Goal: Task Accomplishment & Management: Manage account settings

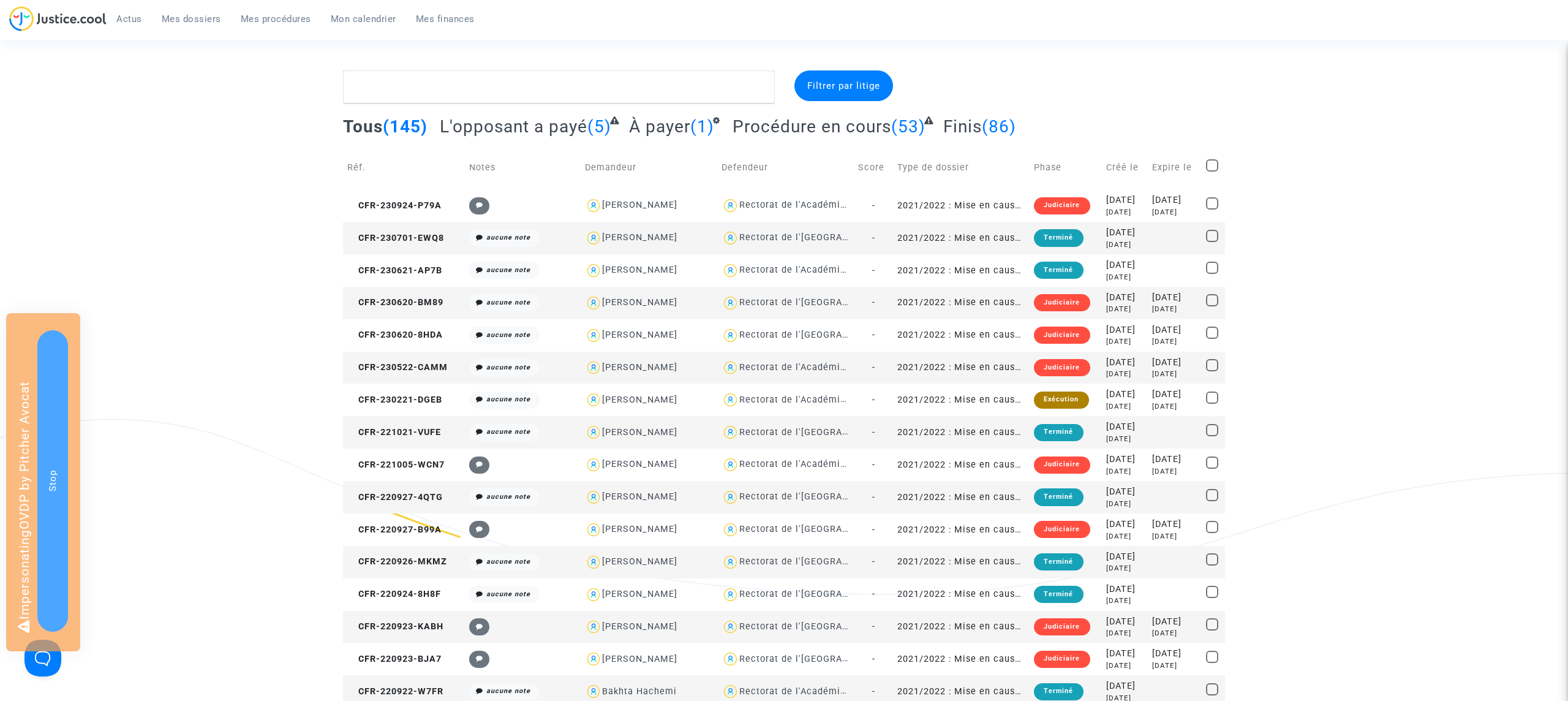
click at [365, 15] on span "Mon calendrier" at bounding box center [364, 19] width 66 height 11
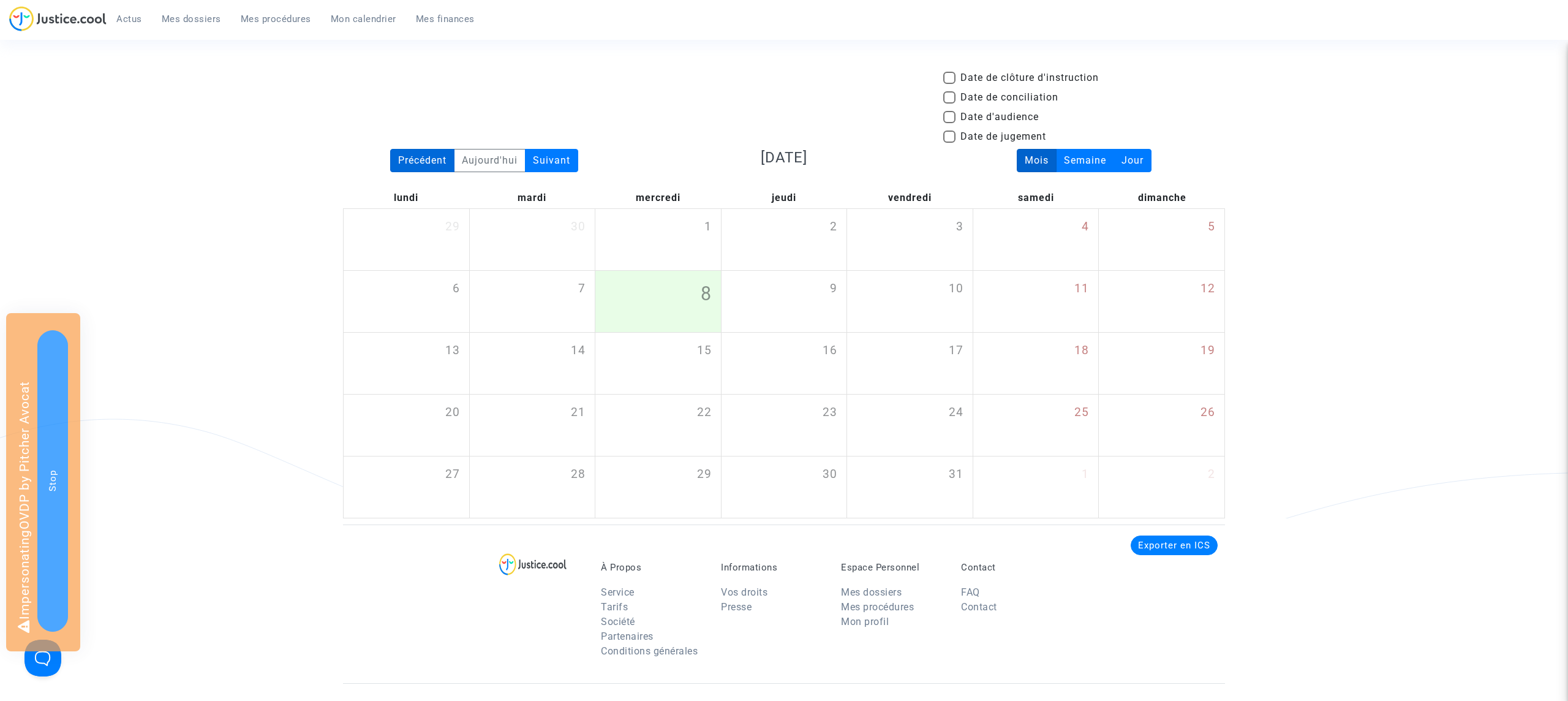
click at [421, 159] on div "Précédent" at bounding box center [422, 160] width 65 height 23
click at [432, 158] on div "Précédent" at bounding box center [422, 160] width 65 height 23
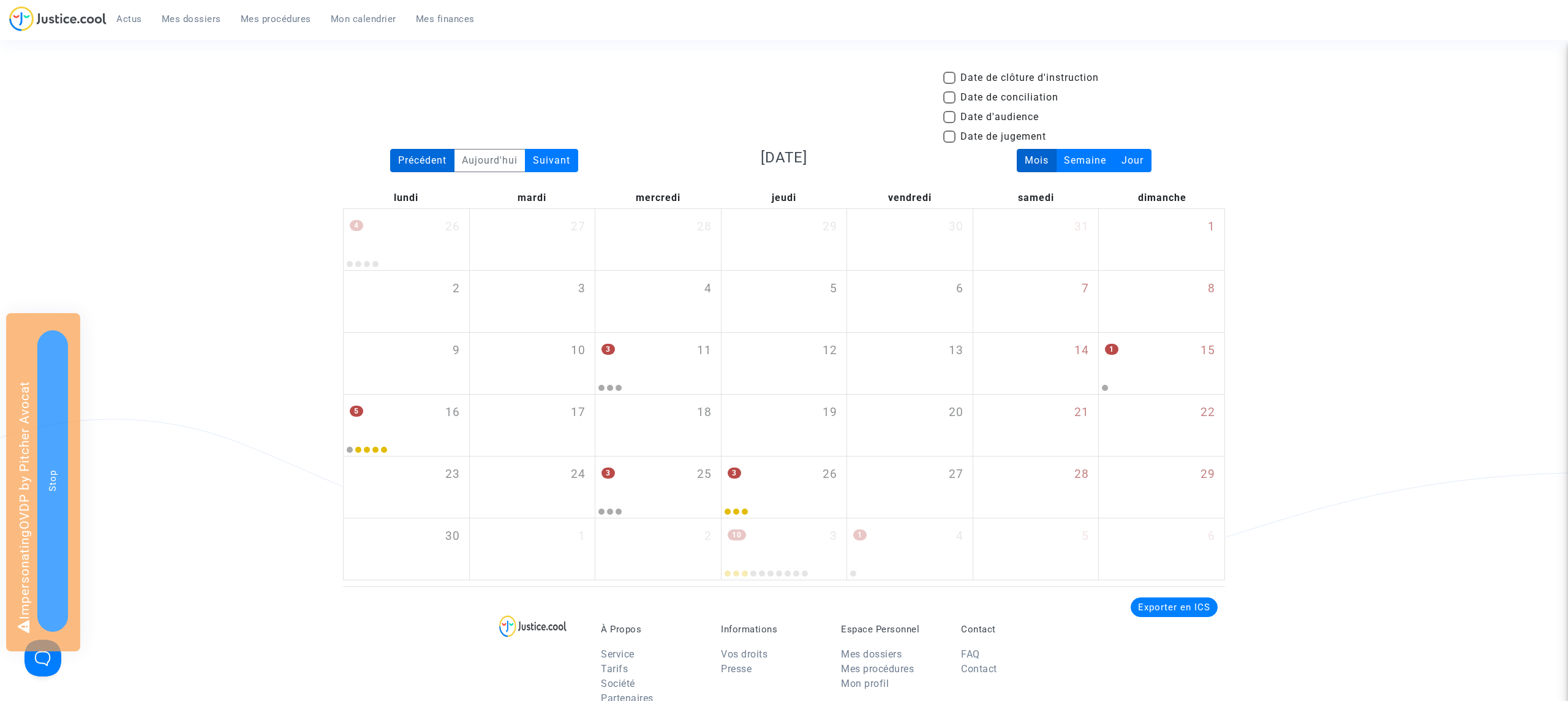
click at [432, 158] on div "Précédent" at bounding box center [422, 160] width 65 height 23
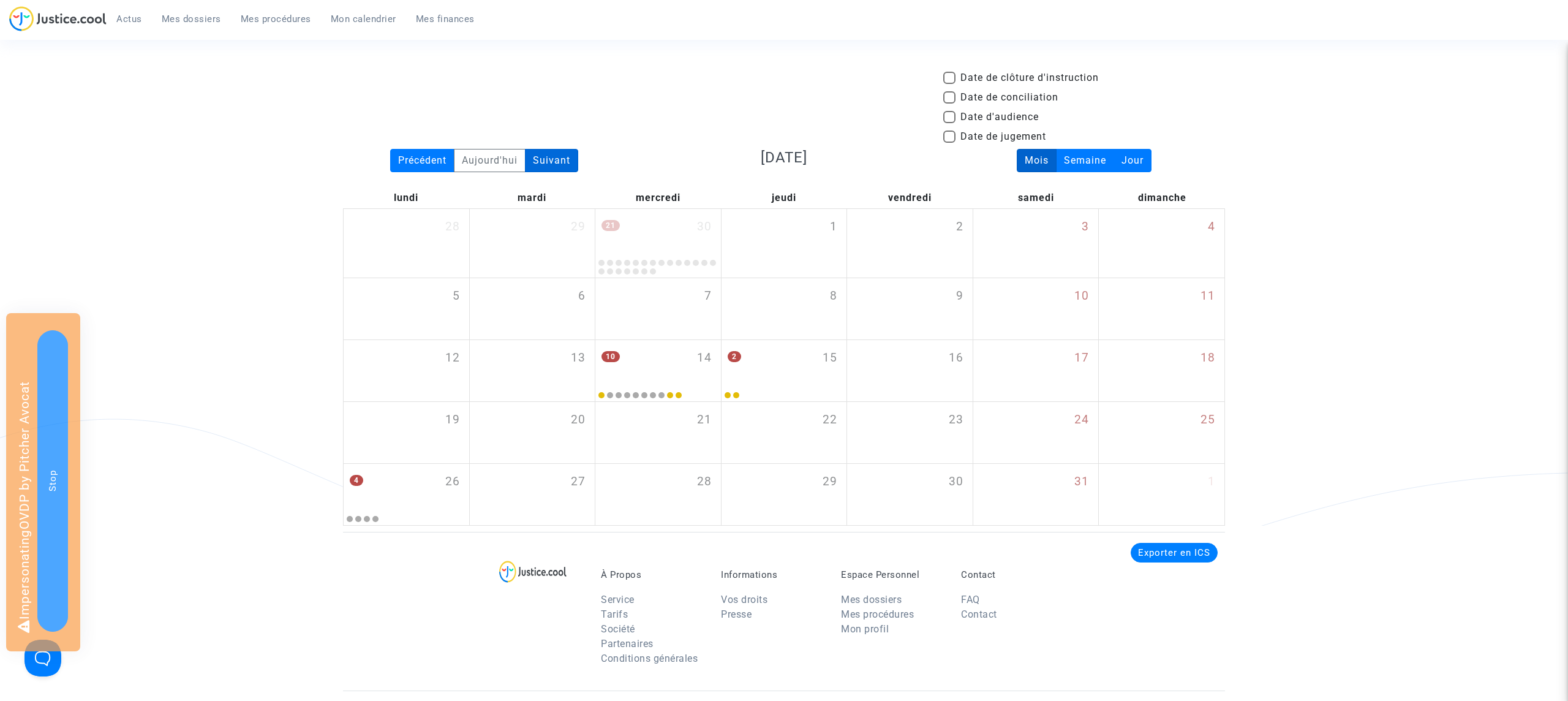
click at [559, 162] on div "Suivant" at bounding box center [552, 160] width 53 height 23
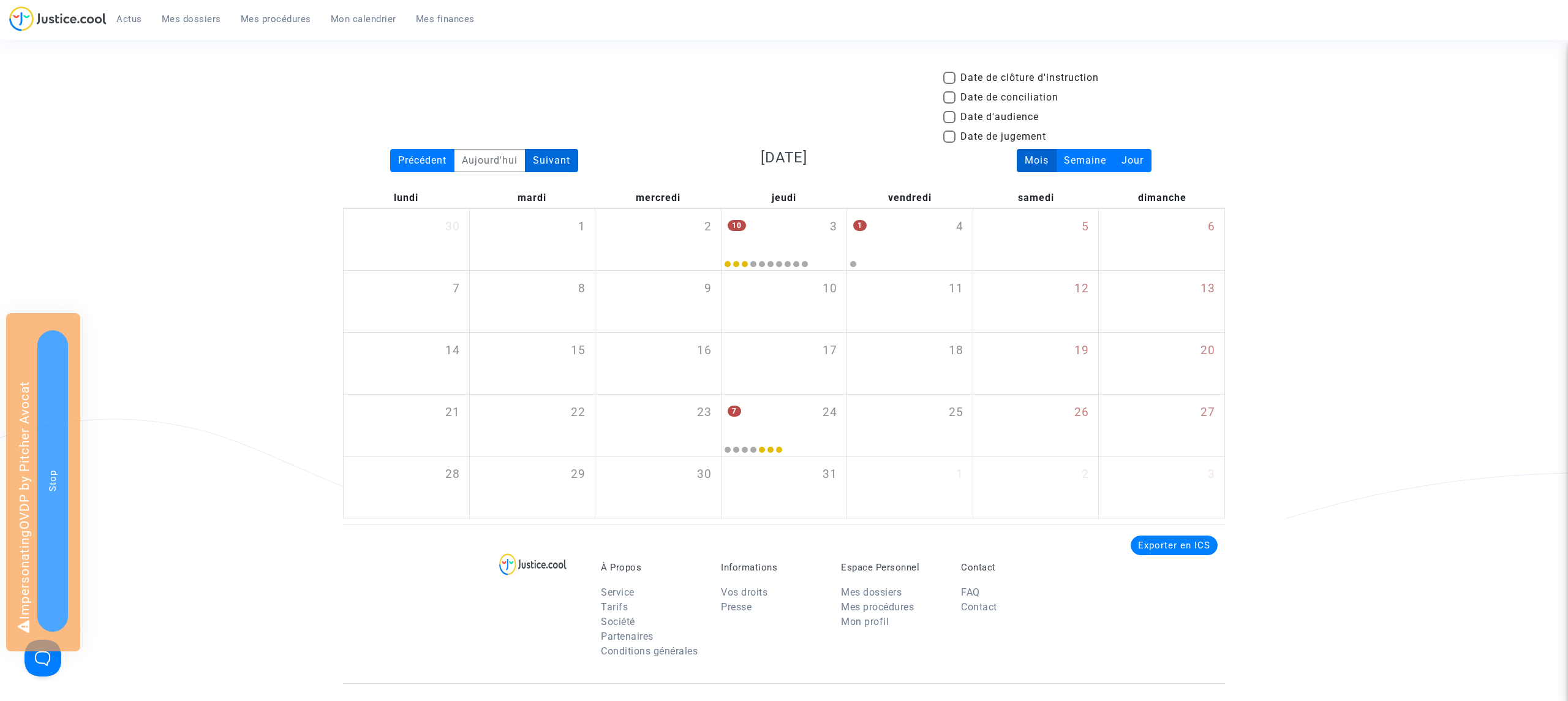
click at [559, 162] on div "Suivant" at bounding box center [552, 160] width 53 height 23
click at [422, 150] on div "Précédent" at bounding box center [422, 160] width 65 height 23
click at [202, 19] on span "Mes dossiers" at bounding box center [191, 19] width 59 height 11
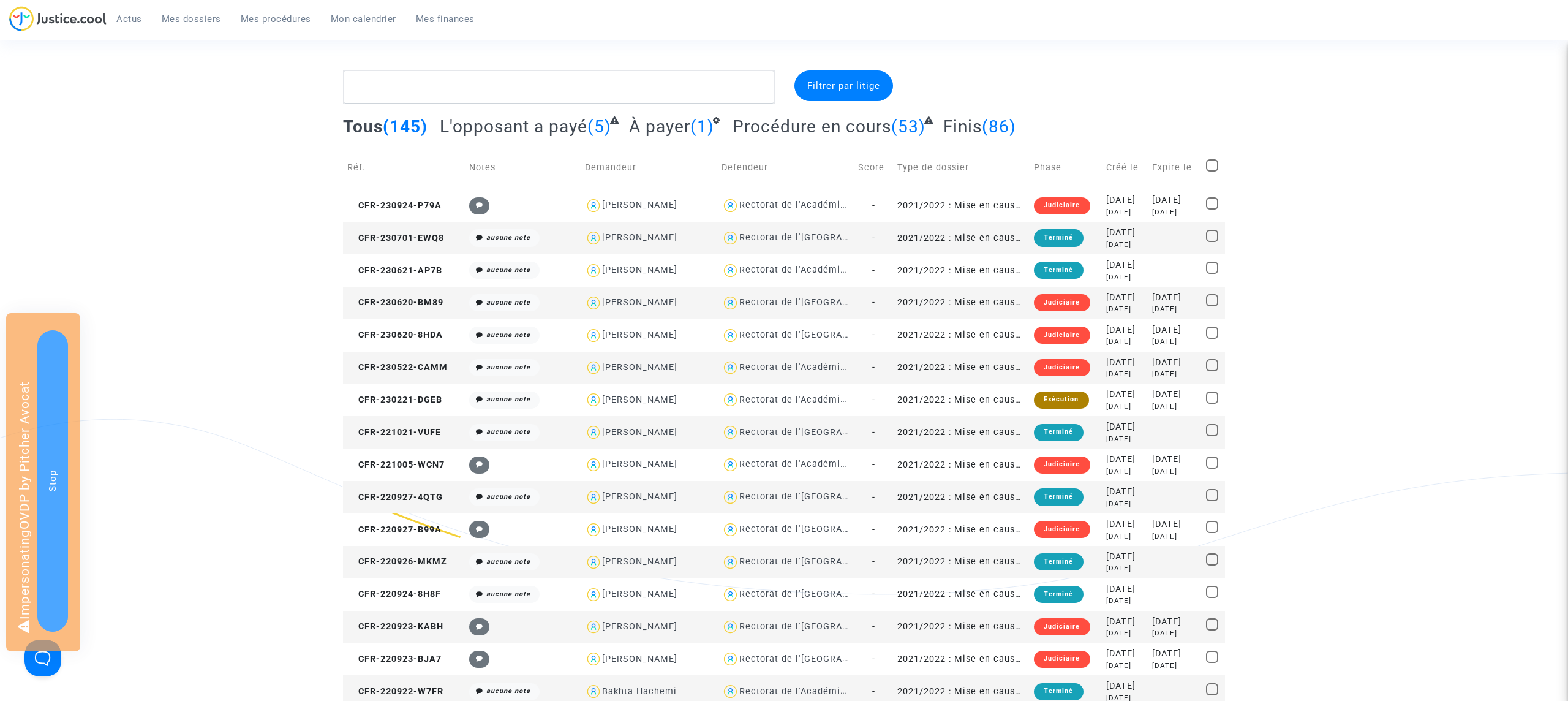
click at [185, 15] on span "Mes dossiers" at bounding box center [191, 19] width 59 height 11
click at [860, 76] on div "Filtrer par litige" at bounding box center [843, 86] width 98 height 31
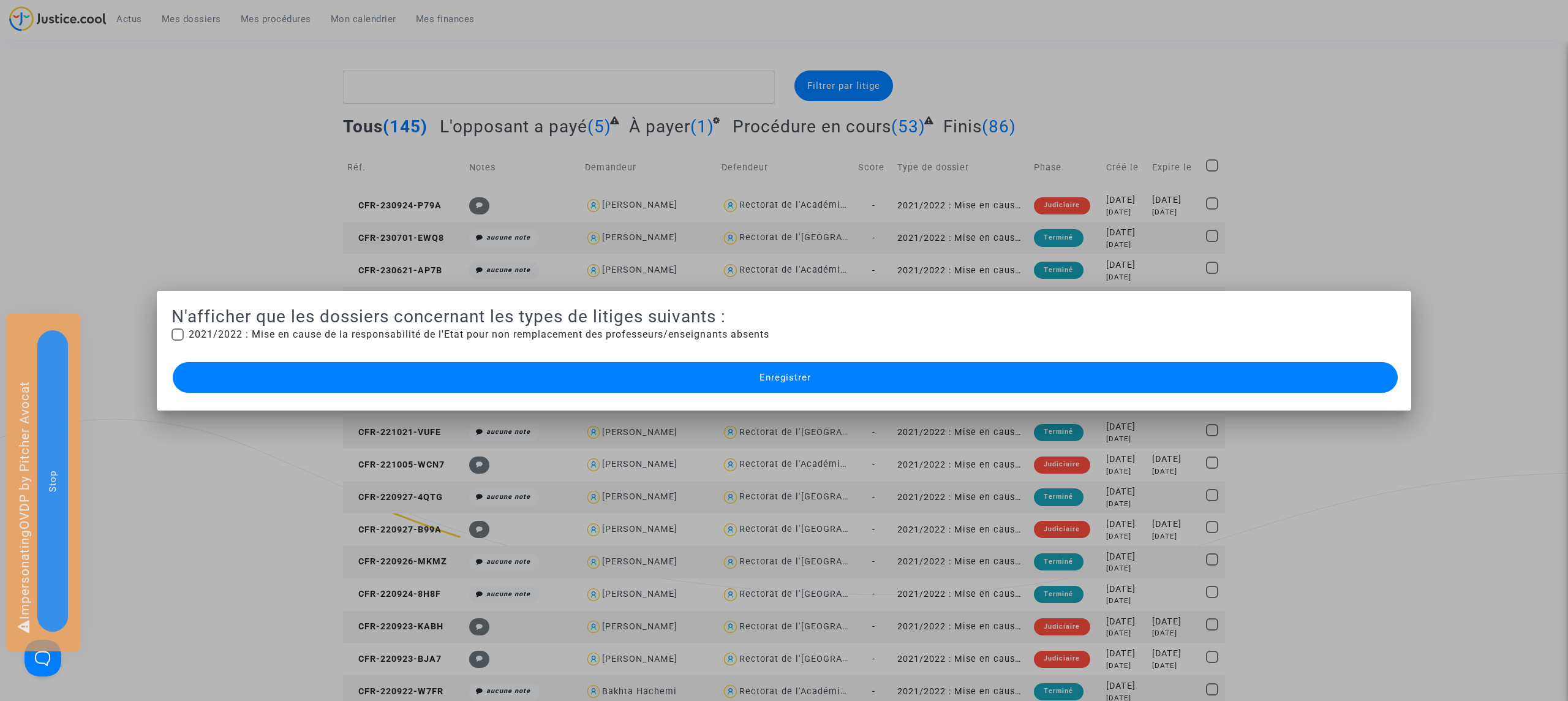
click at [1070, 76] on div at bounding box center [784, 350] width 1568 height 701
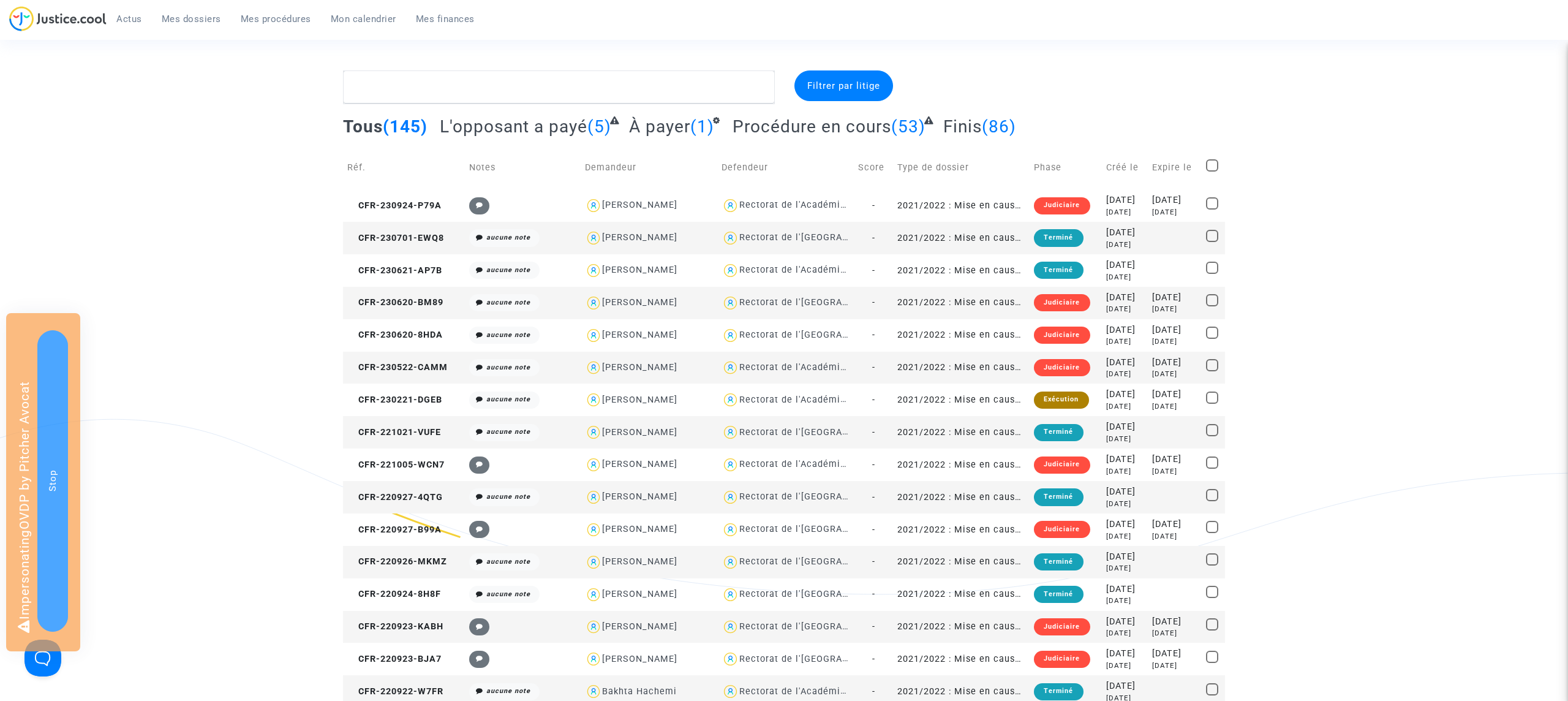
click at [124, 17] on span "Actus" at bounding box center [128, 19] width 26 height 11
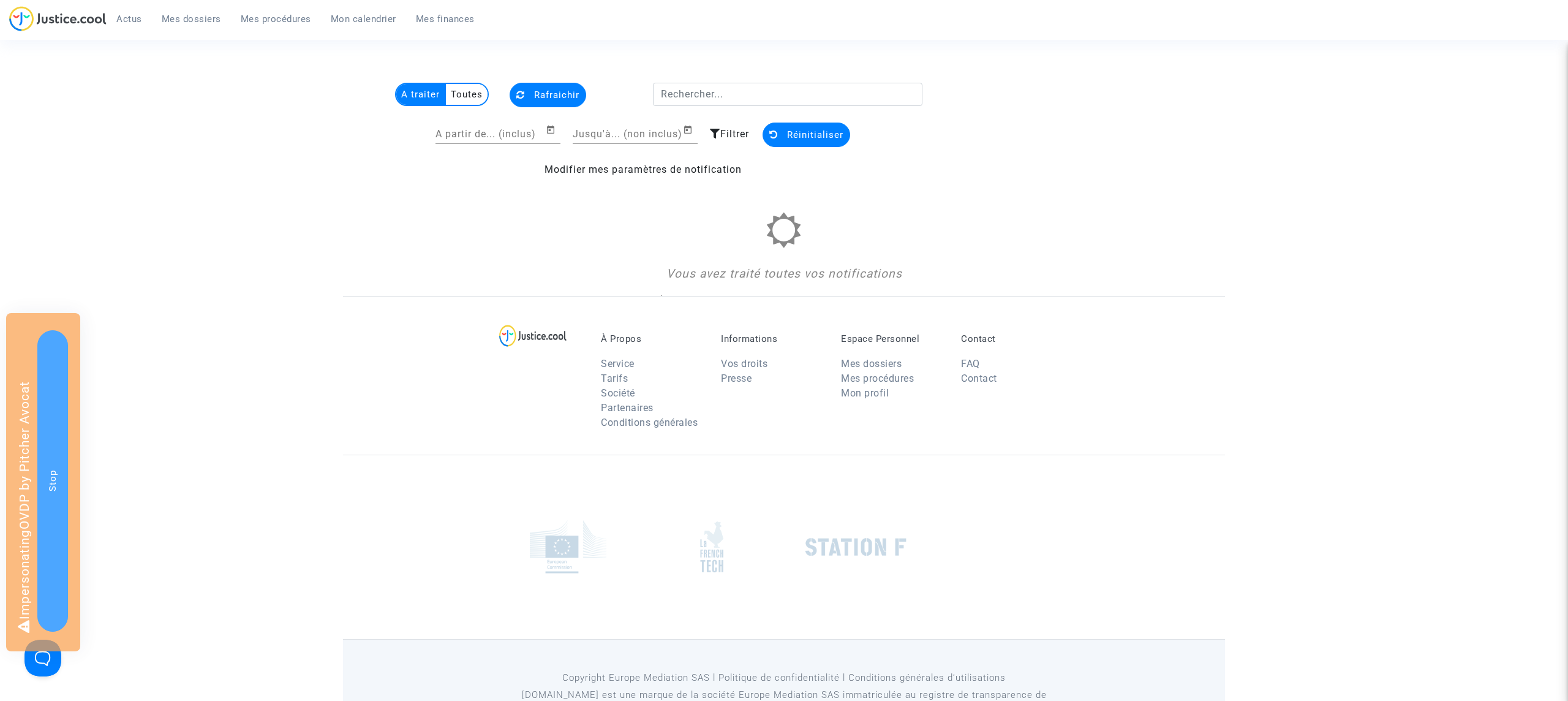
click at [480, 91] on multi-toggle-item "Toutes" at bounding box center [467, 95] width 42 height 21
click at [415, 92] on multi-toggle-item "A traiter" at bounding box center [421, 95] width 50 height 21
click at [200, 19] on span "Mes dossiers" at bounding box center [191, 19] width 59 height 11
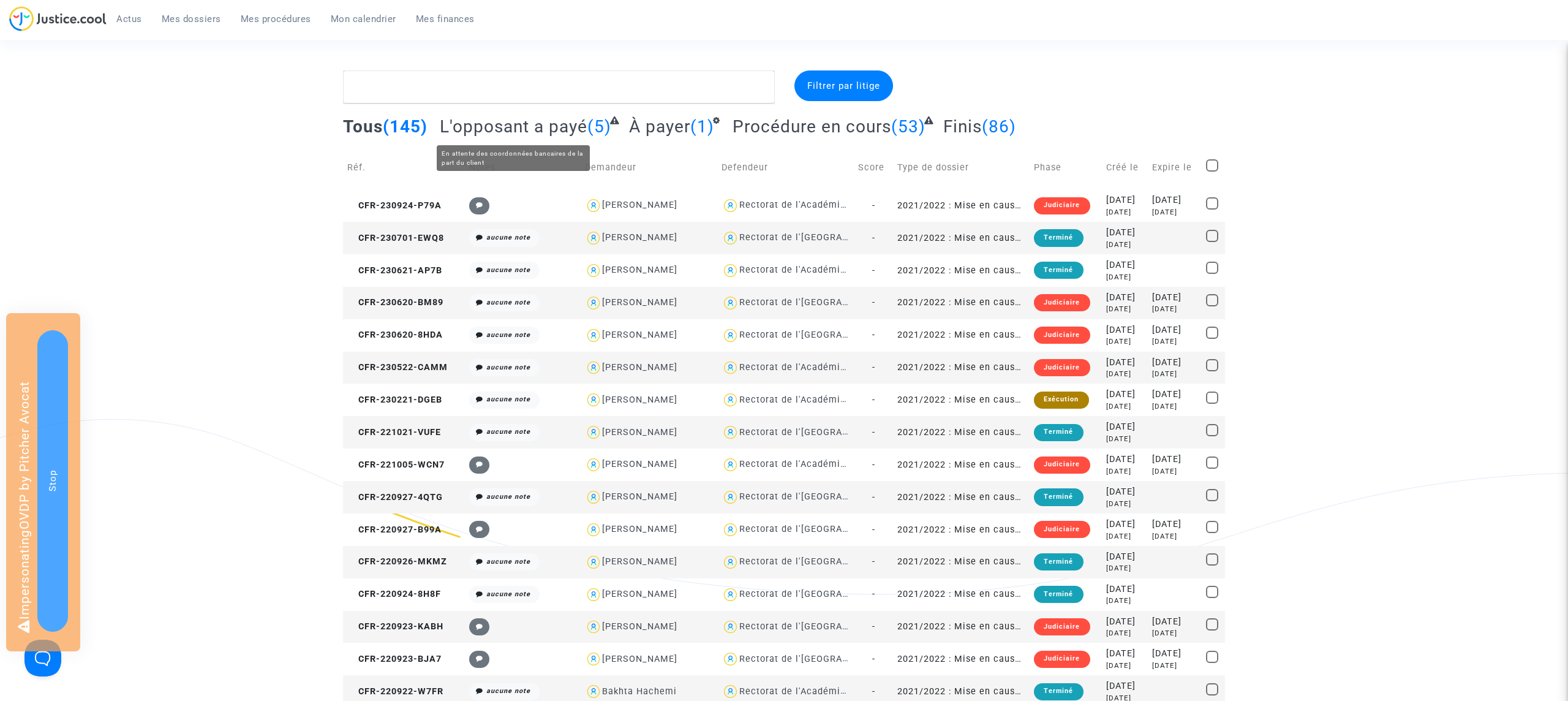
click at [538, 122] on span "L'opposant a payé" at bounding box center [514, 126] width 148 height 20
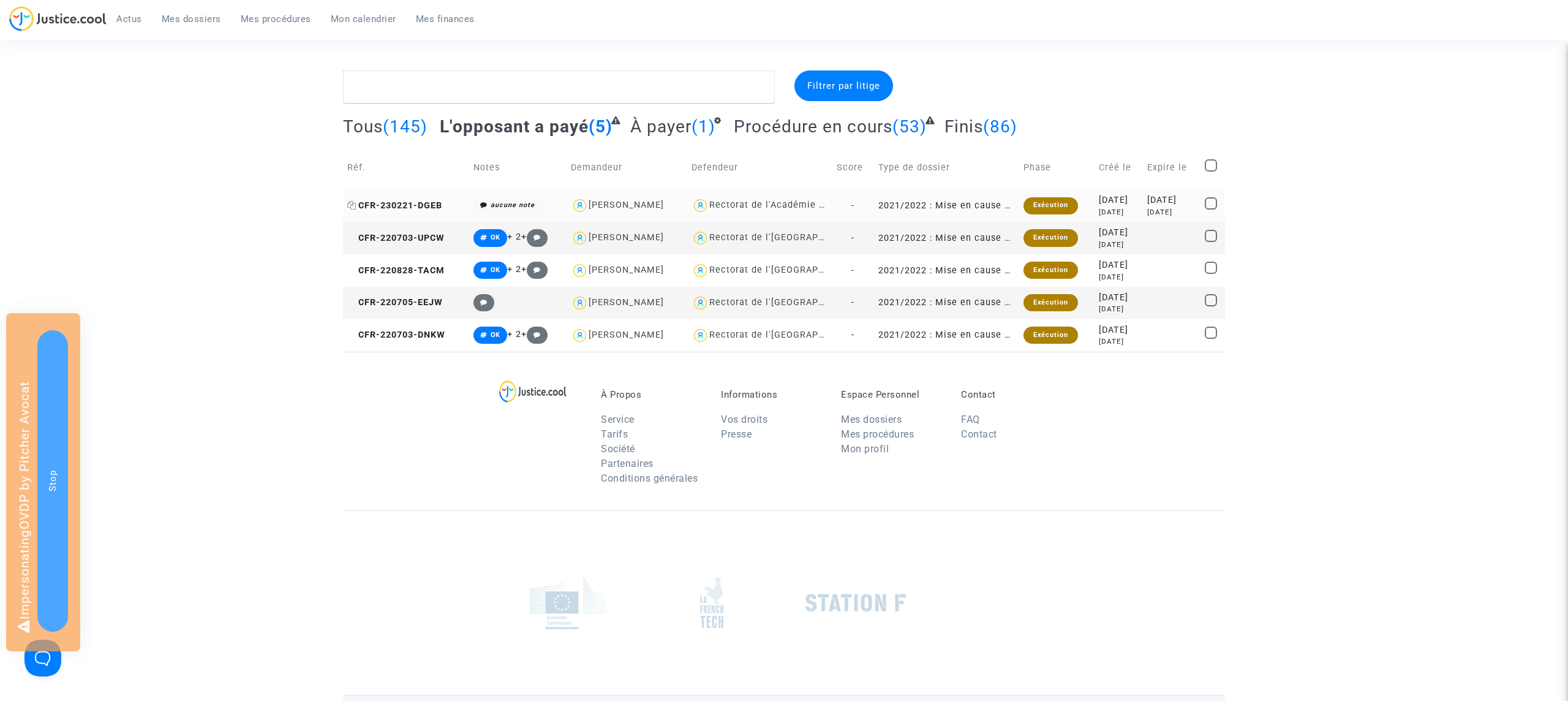
click at [410, 204] on span "CFR-230221-DGEB" at bounding box center [394, 205] width 95 height 11
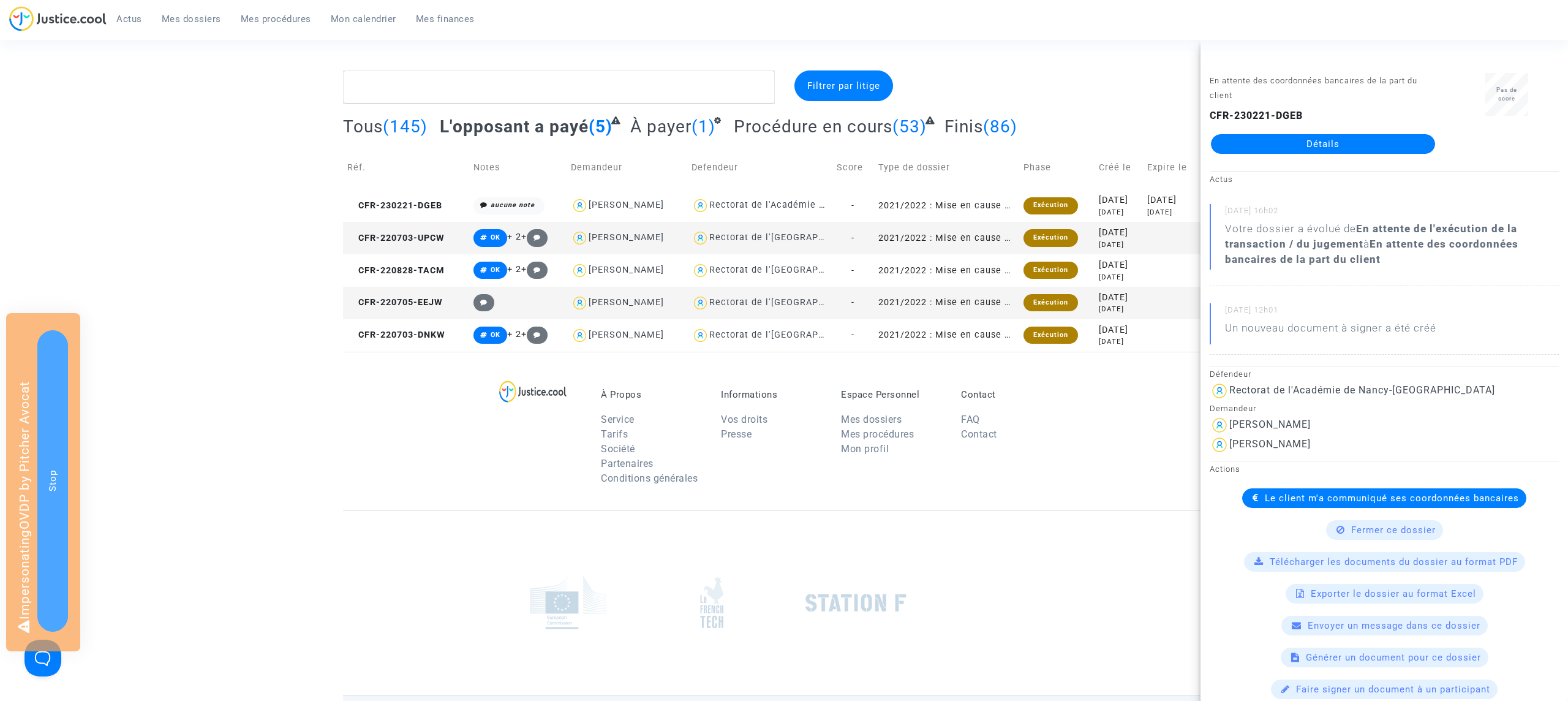
click at [291, 171] on div "Filtrer par litige Tous (145) L'opposant a payé (5) À payer (1) Procédure en co…" at bounding box center [784, 212] width 1568 height 281
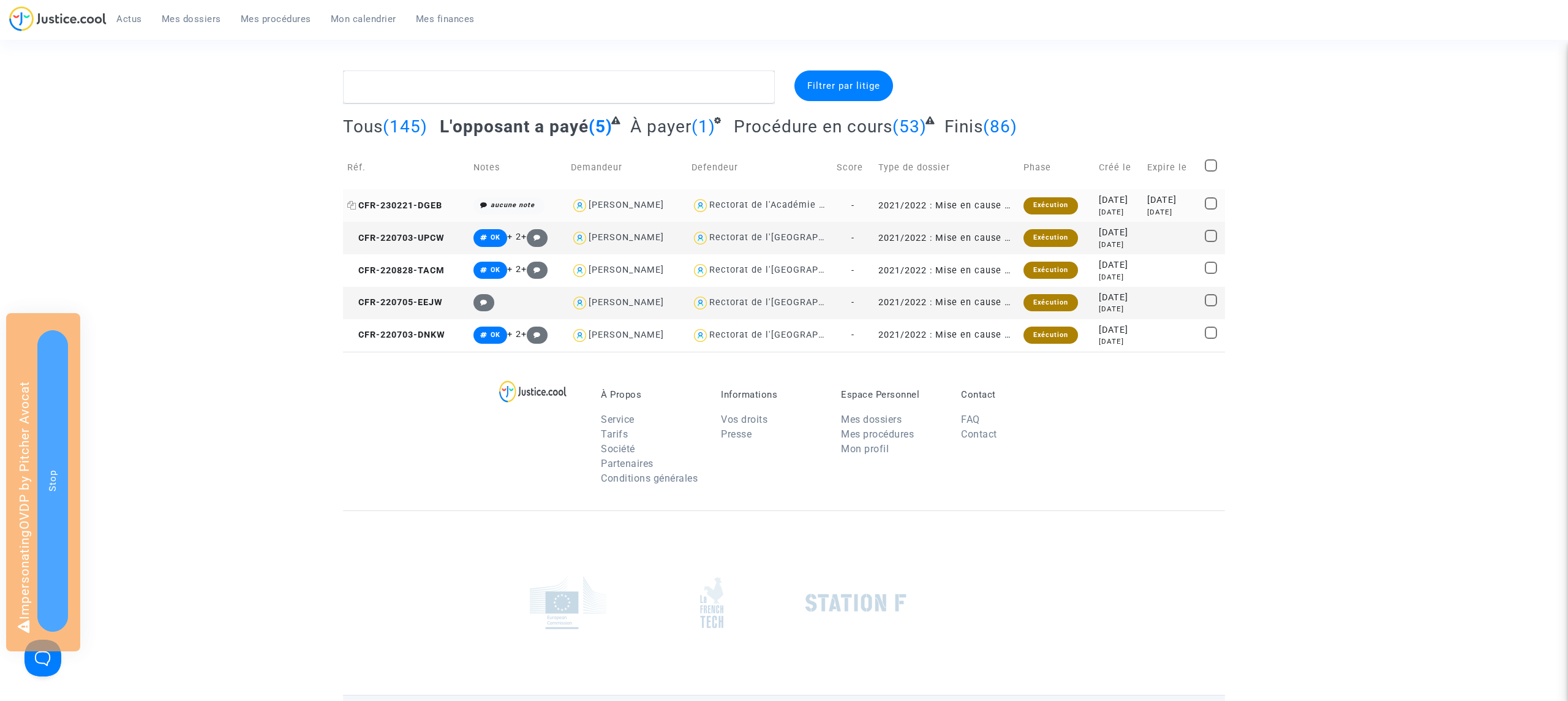
click at [422, 208] on span "CFR-230221-DGEB" at bounding box center [394, 205] width 95 height 11
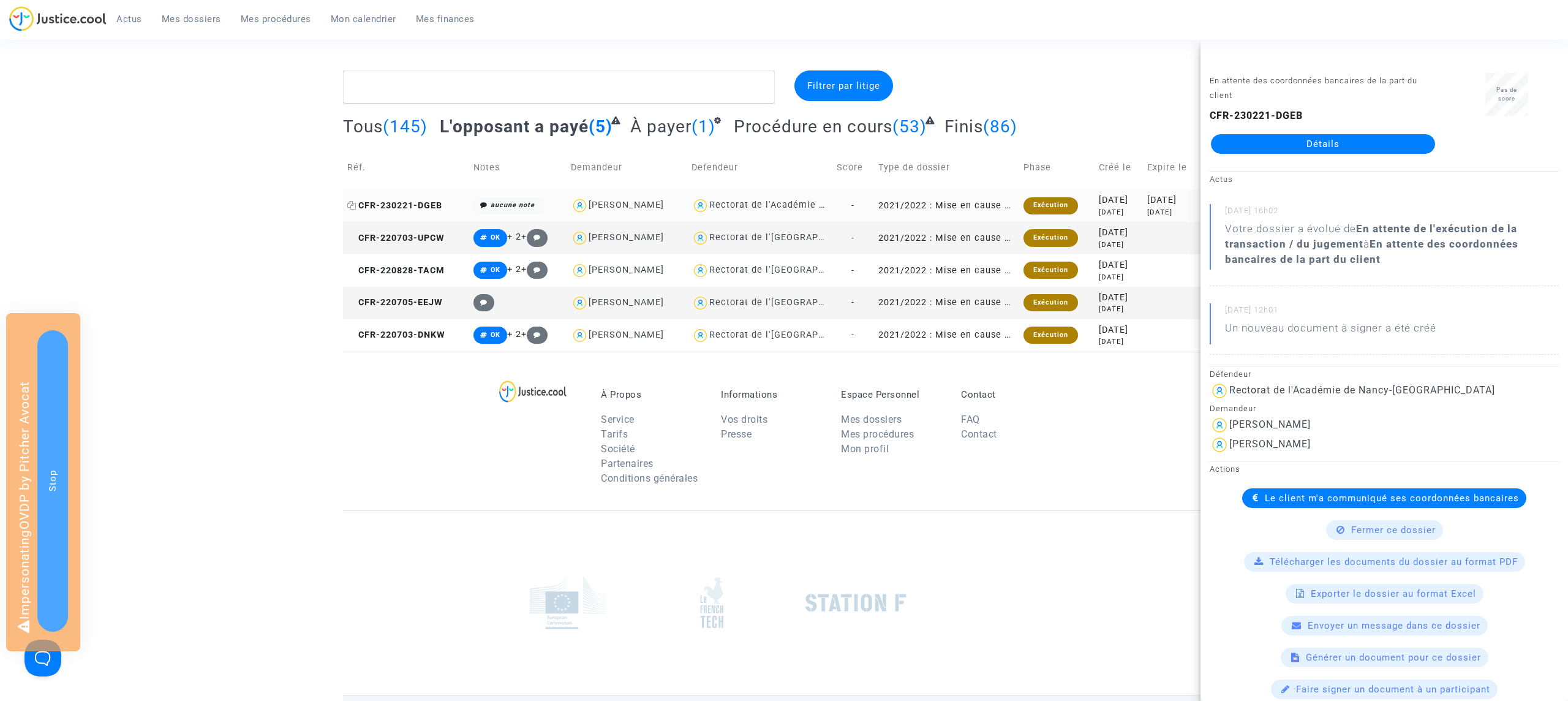
click at [422, 208] on span "CFR-230221-DGEB" at bounding box center [394, 205] width 95 height 11
click at [422, 230] on td "CFR-220703-UPCW" at bounding box center [406, 237] width 127 height 33
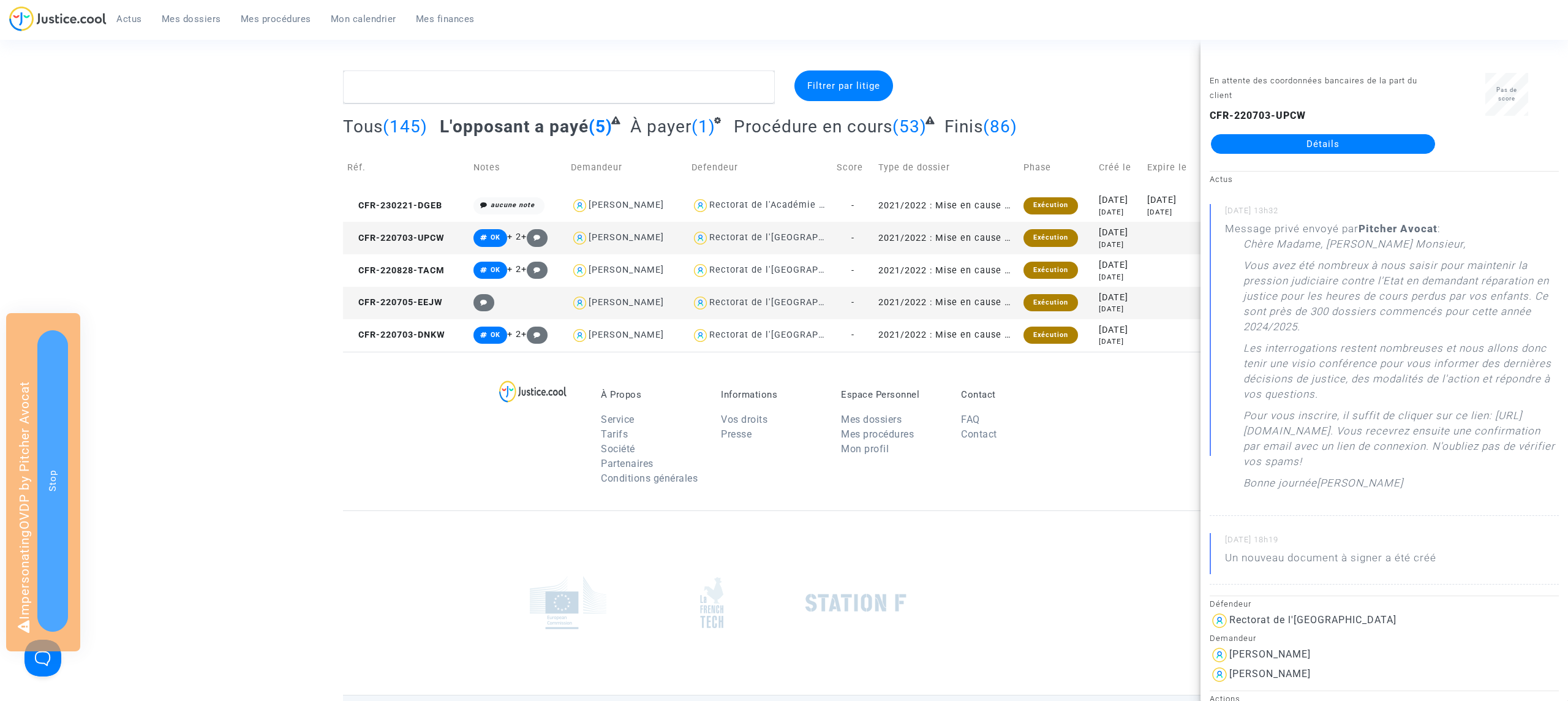
click at [422, 230] on td "CFR-220703-UPCW" at bounding box center [406, 237] width 127 height 33
click at [260, 17] on span "Mes procédures" at bounding box center [276, 19] width 71 height 11
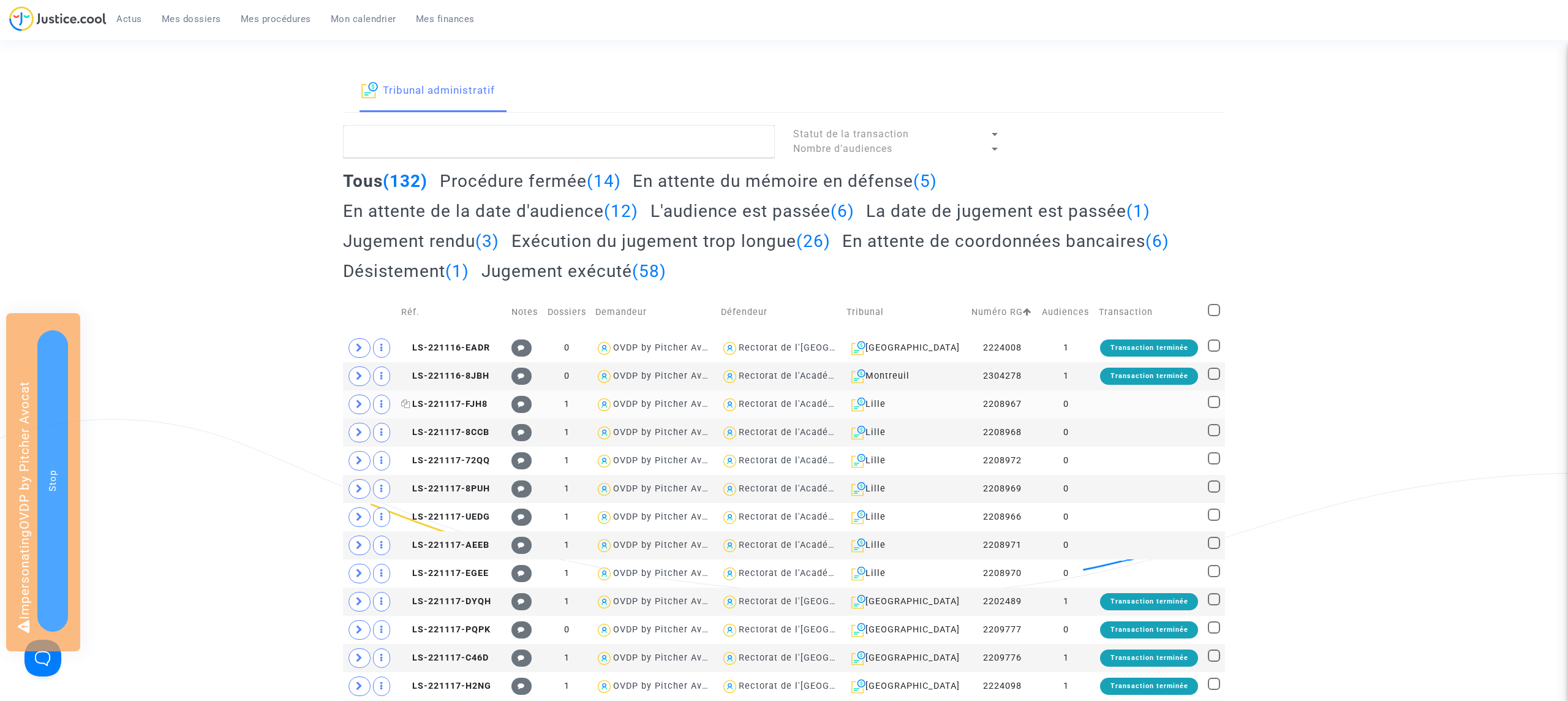
click at [446, 403] on span "LS-221117-FJH8" at bounding box center [444, 404] width 87 height 11
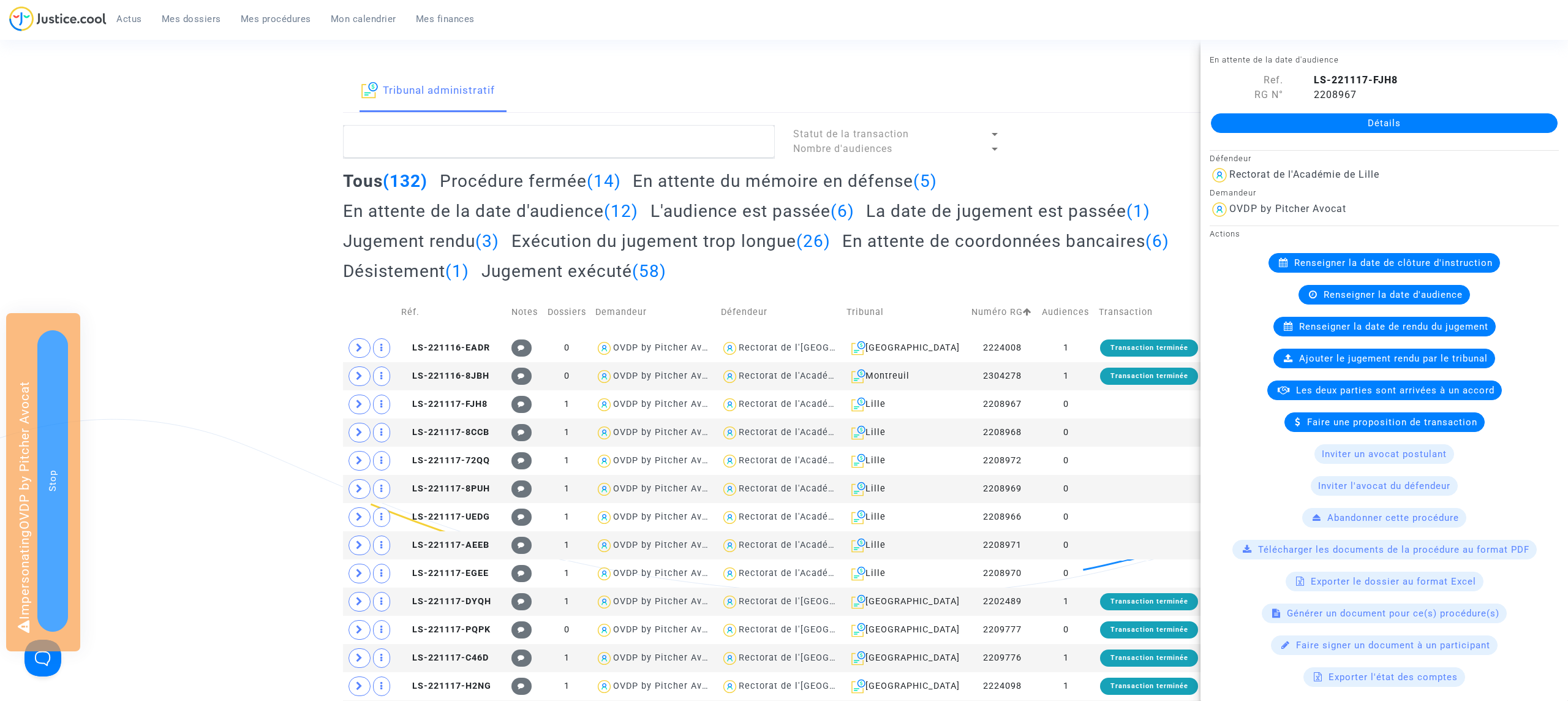
click at [1417, 120] on link "Détails" at bounding box center [1385, 123] width 347 height 19
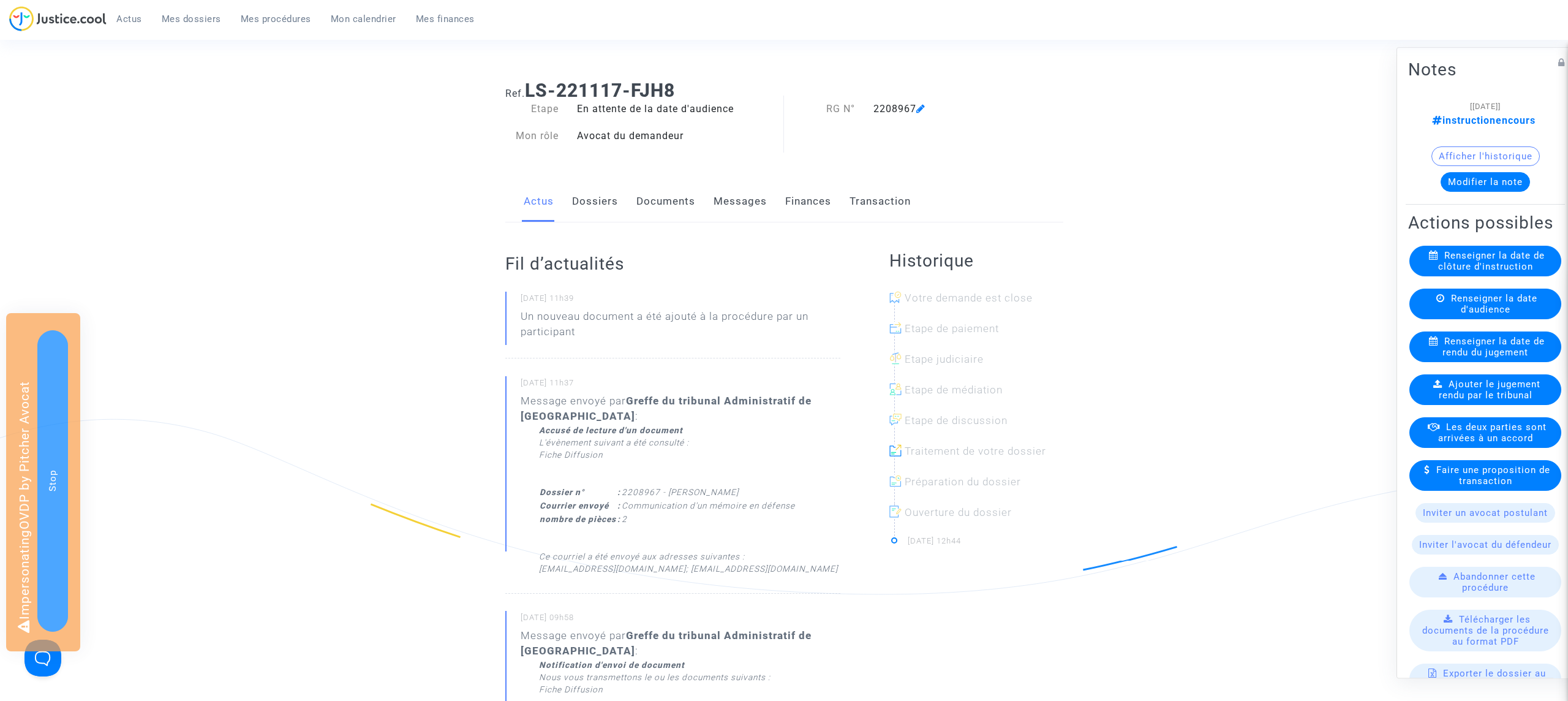
click at [606, 197] on link "Dossiers" at bounding box center [595, 202] width 46 height 41
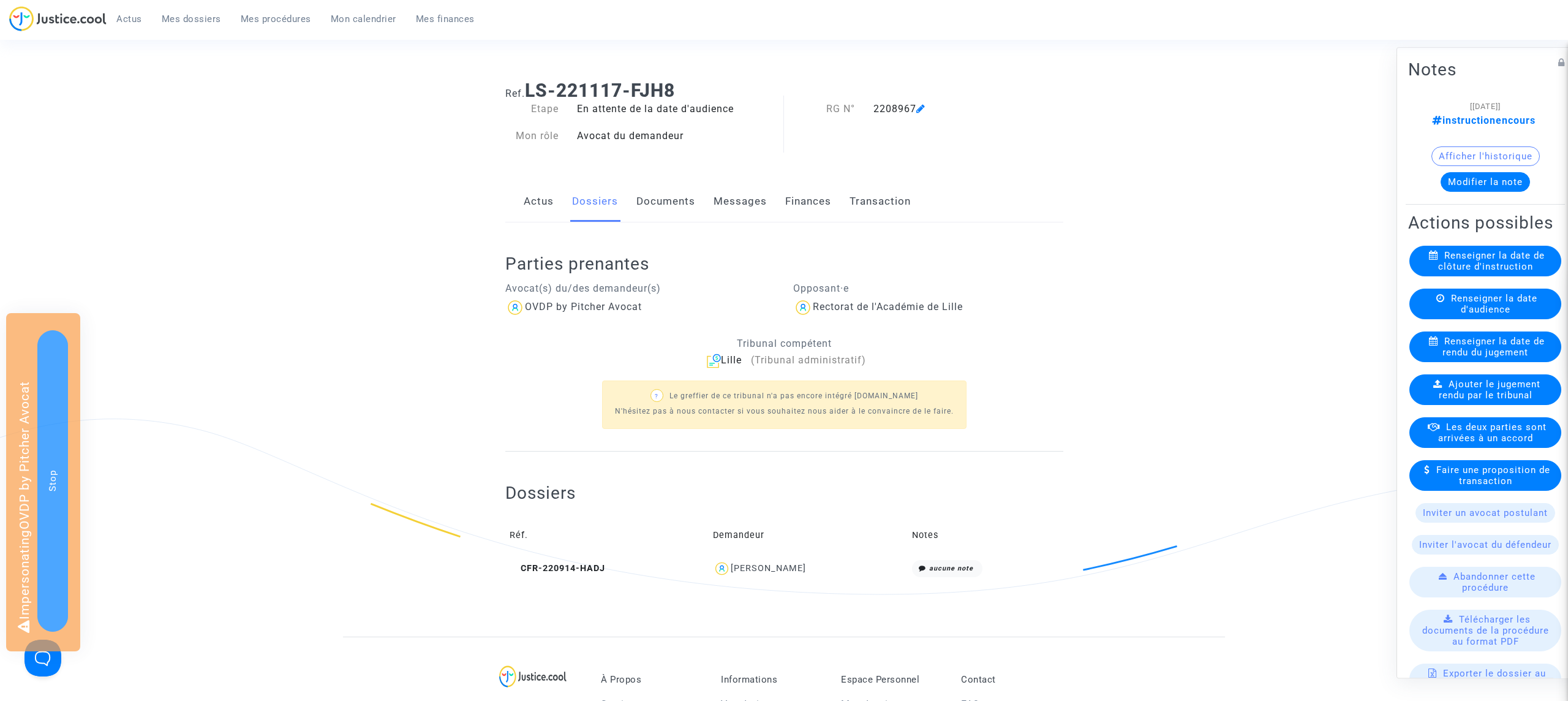
click at [657, 197] on link "Documents" at bounding box center [666, 202] width 58 height 41
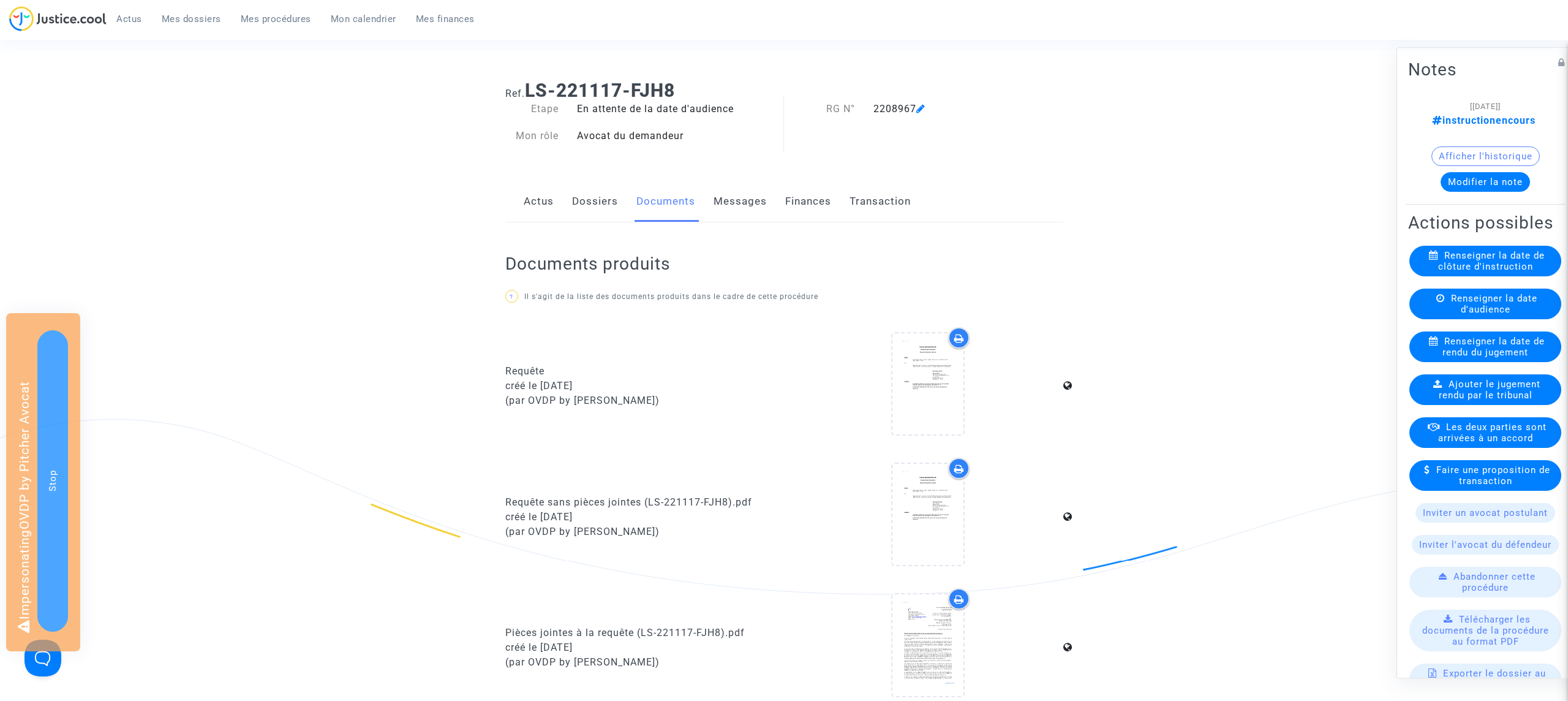
click at [583, 202] on link "Dossiers" at bounding box center [595, 202] width 46 height 41
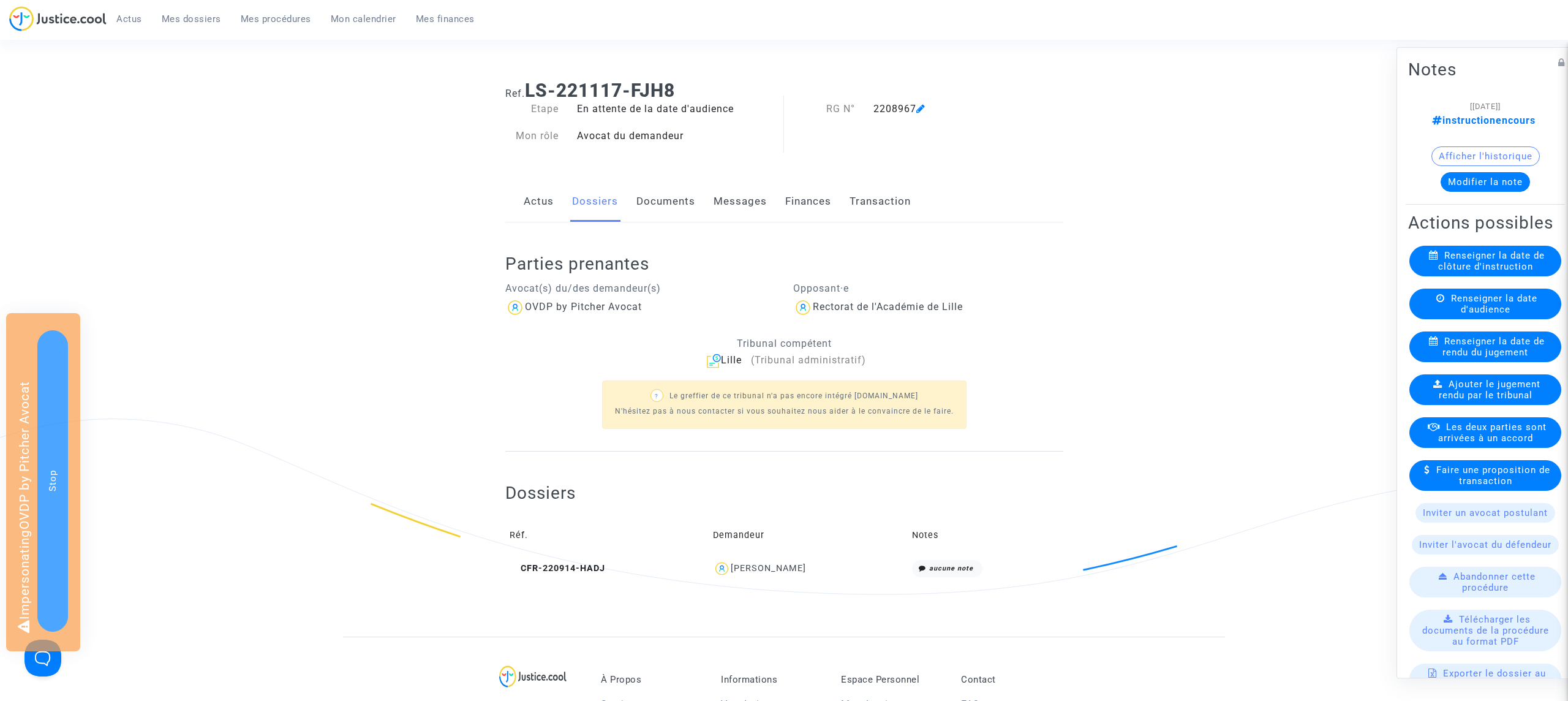
click at [648, 194] on link "Documents" at bounding box center [666, 202] width 58 height 41
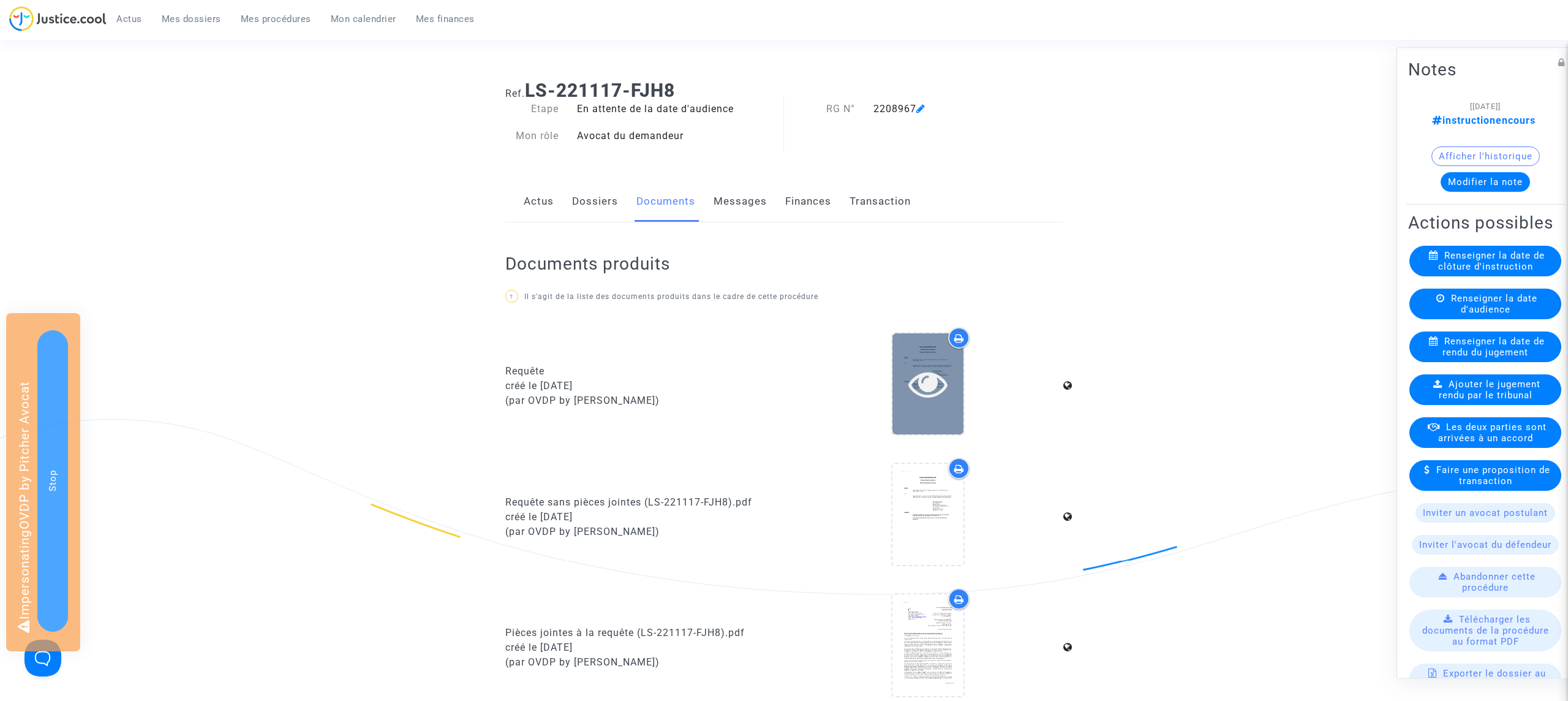
click at [935, 376] on icon at bounding box center [928, 383] width 40 height 39
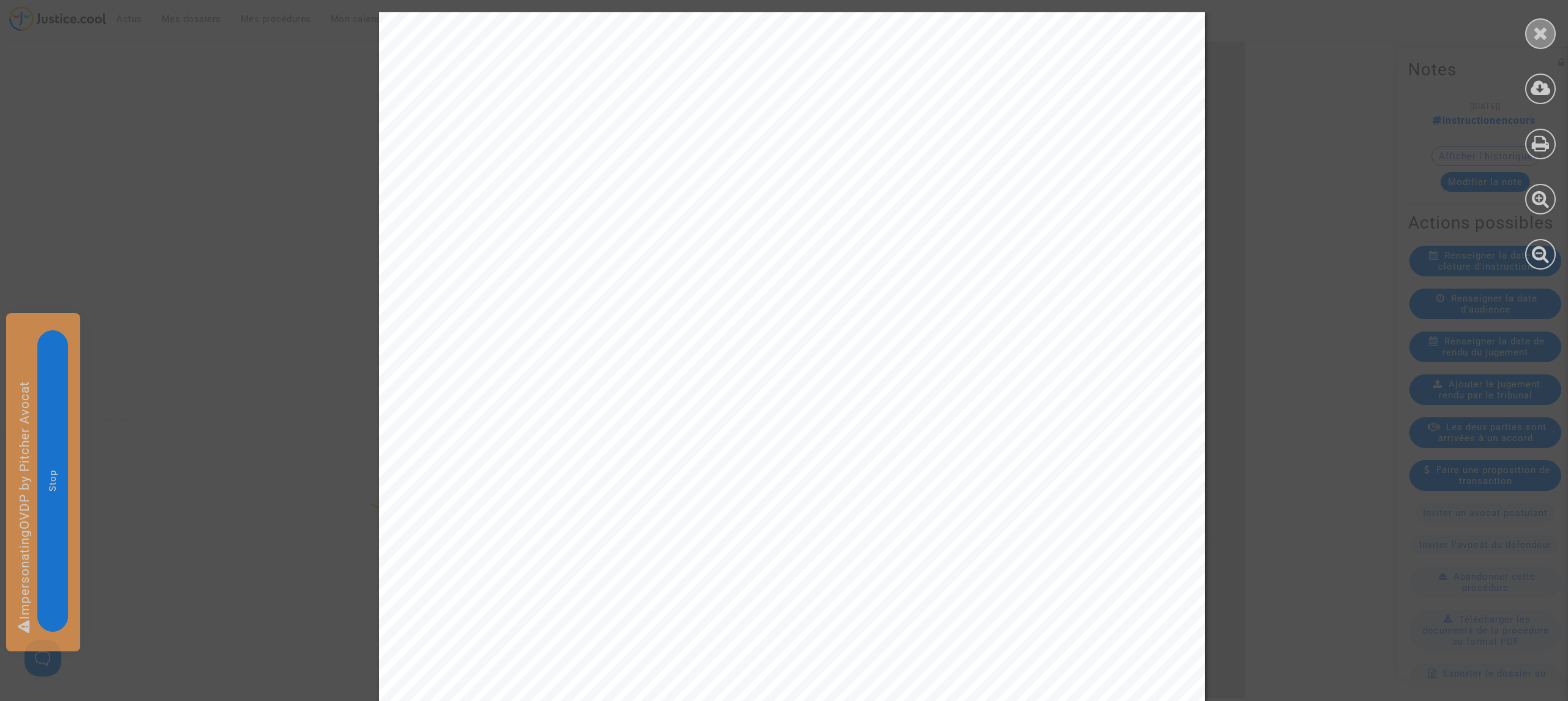
click at [1546, 33] on icon at bounding box center [1541, 33] width 15 height 19
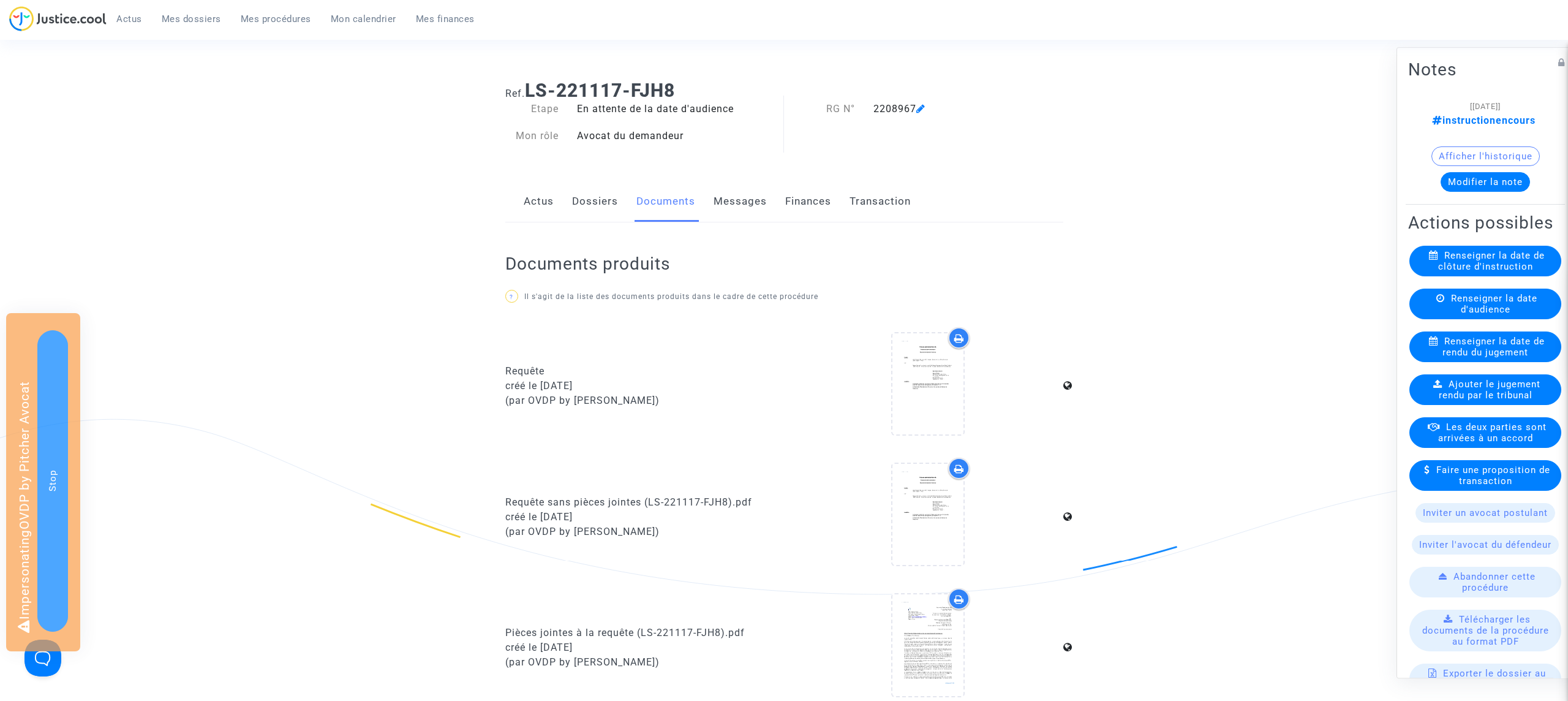
click at [528, 201] on link "Actus" at bounding box center [539, 202] width 30 height 41
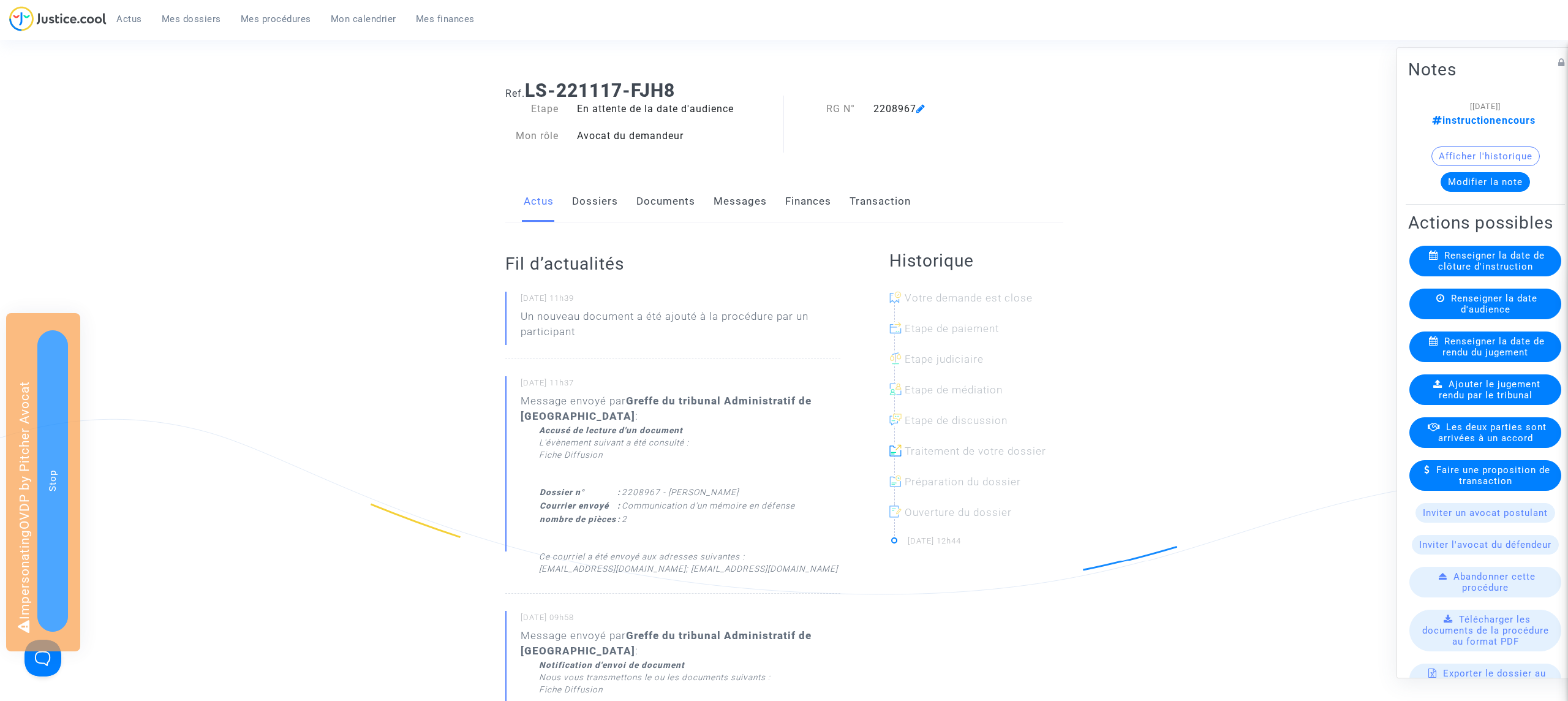
click at [655, 200] on link "Documents" at bounding box center [666, 202] width 58 height 41
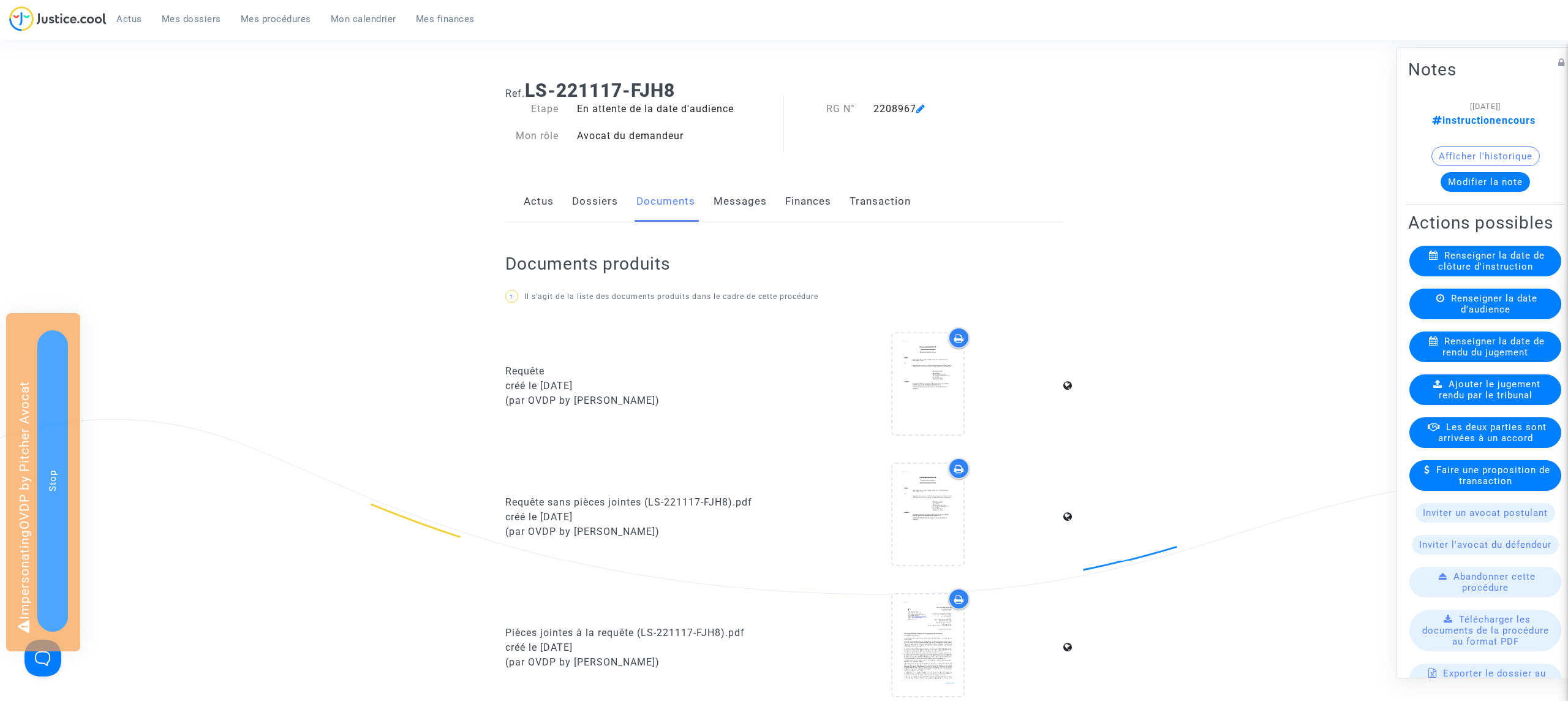
click at [215, 15] on span "Mes dossiers" at bounding box center [191, 19] width 59 height 11
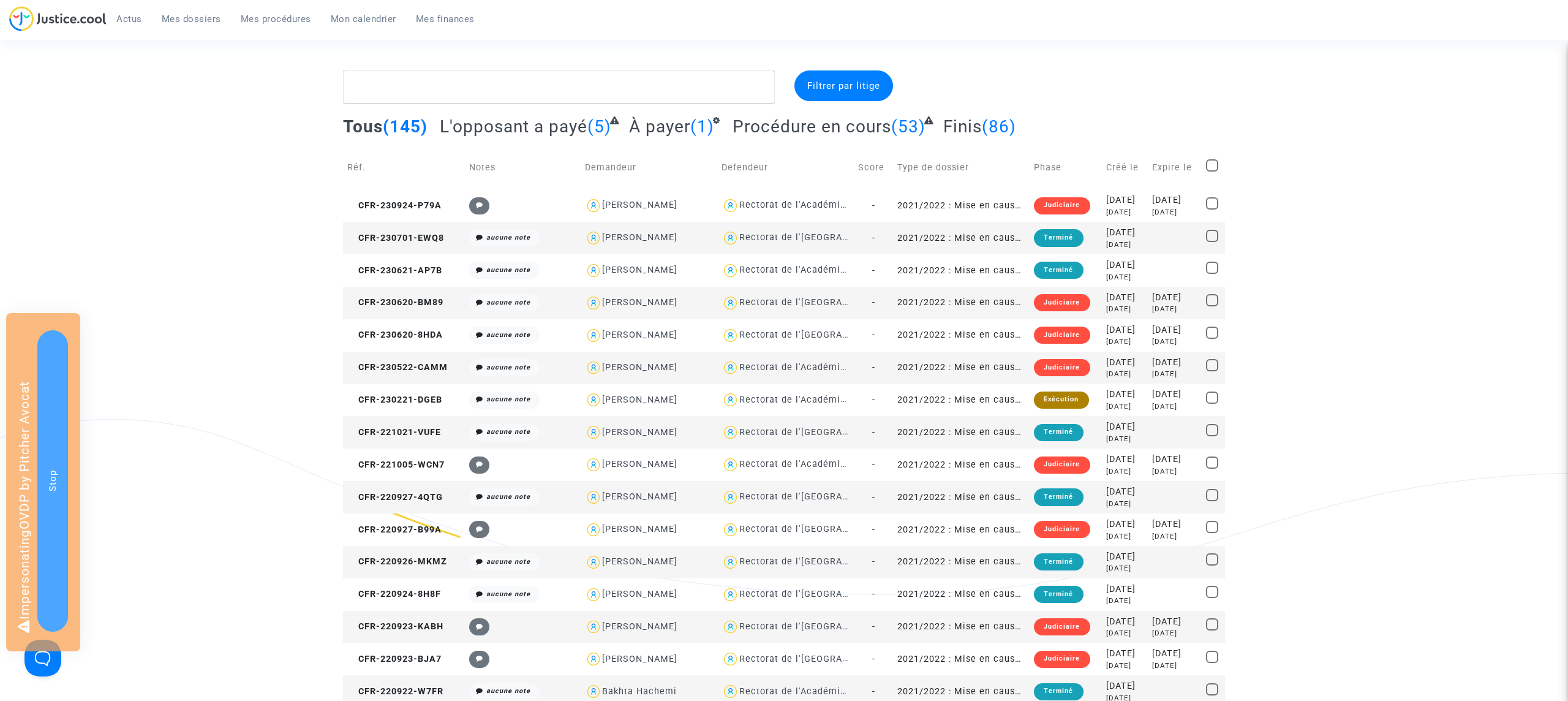
click at [838, 82] on span "Filtrer par litige" at bounding box center [844, 86] width 73 height 11
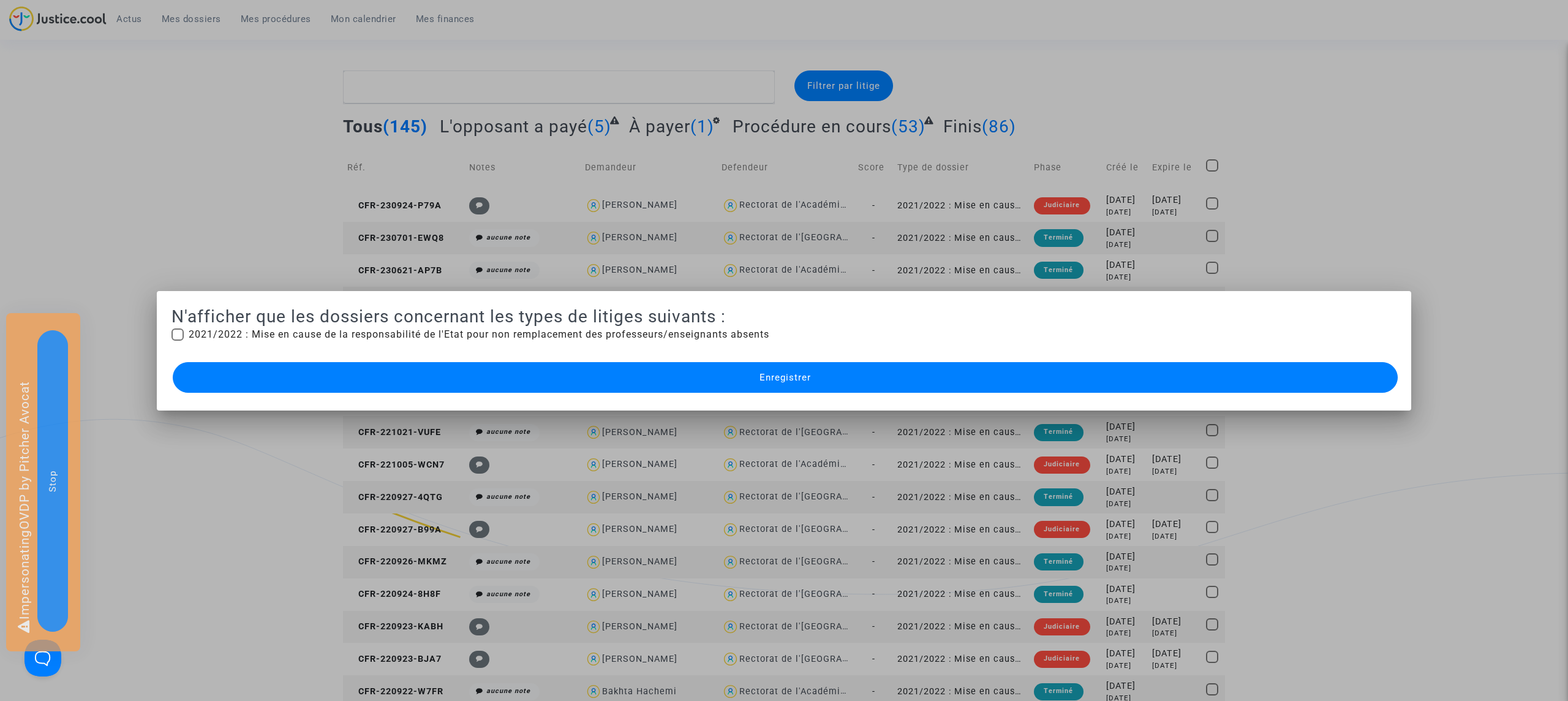
click at [1099, 84] on div at bounding box center [784, 350] width 1568 height 701
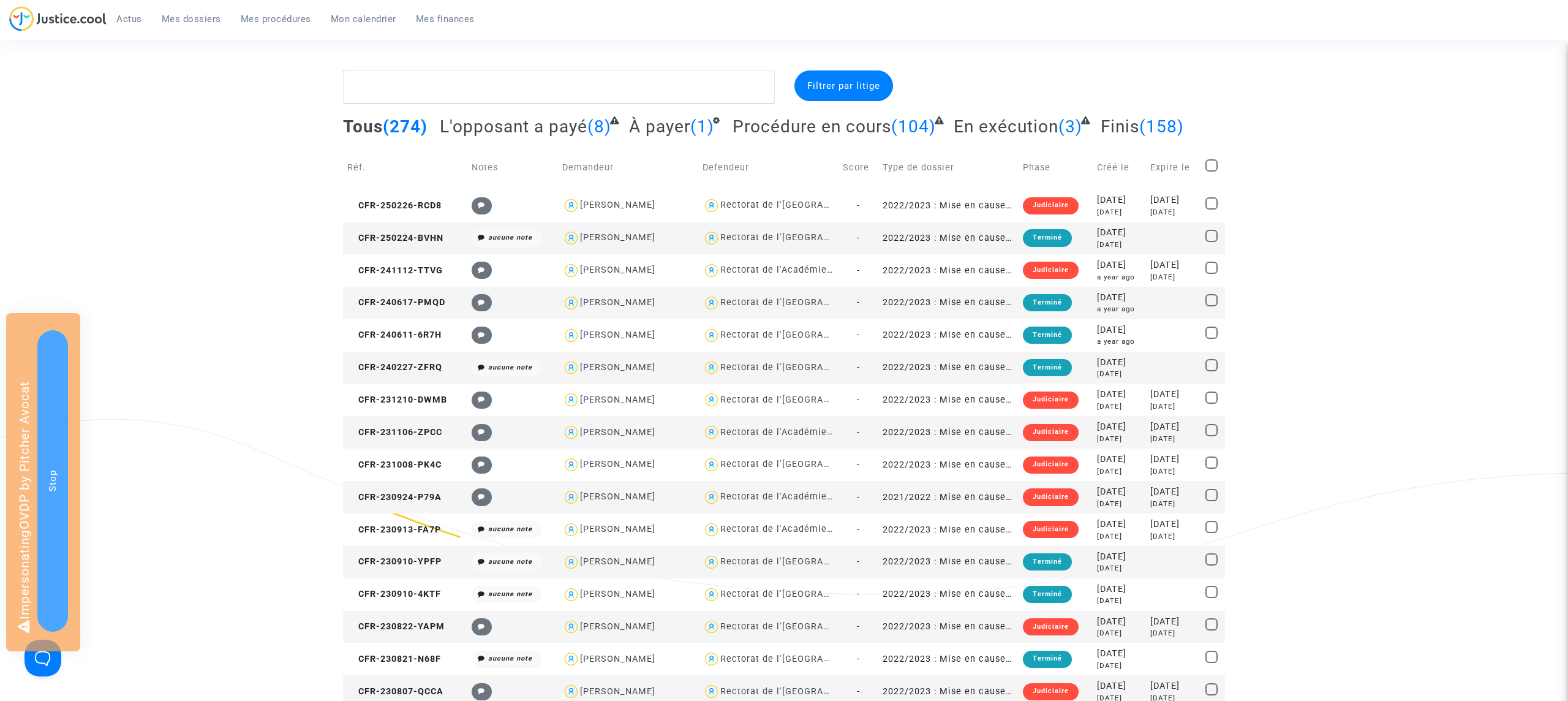
click at [857, 81] on span "Filtrer par litige" at bounding box center [844, 86] width 73 height 11
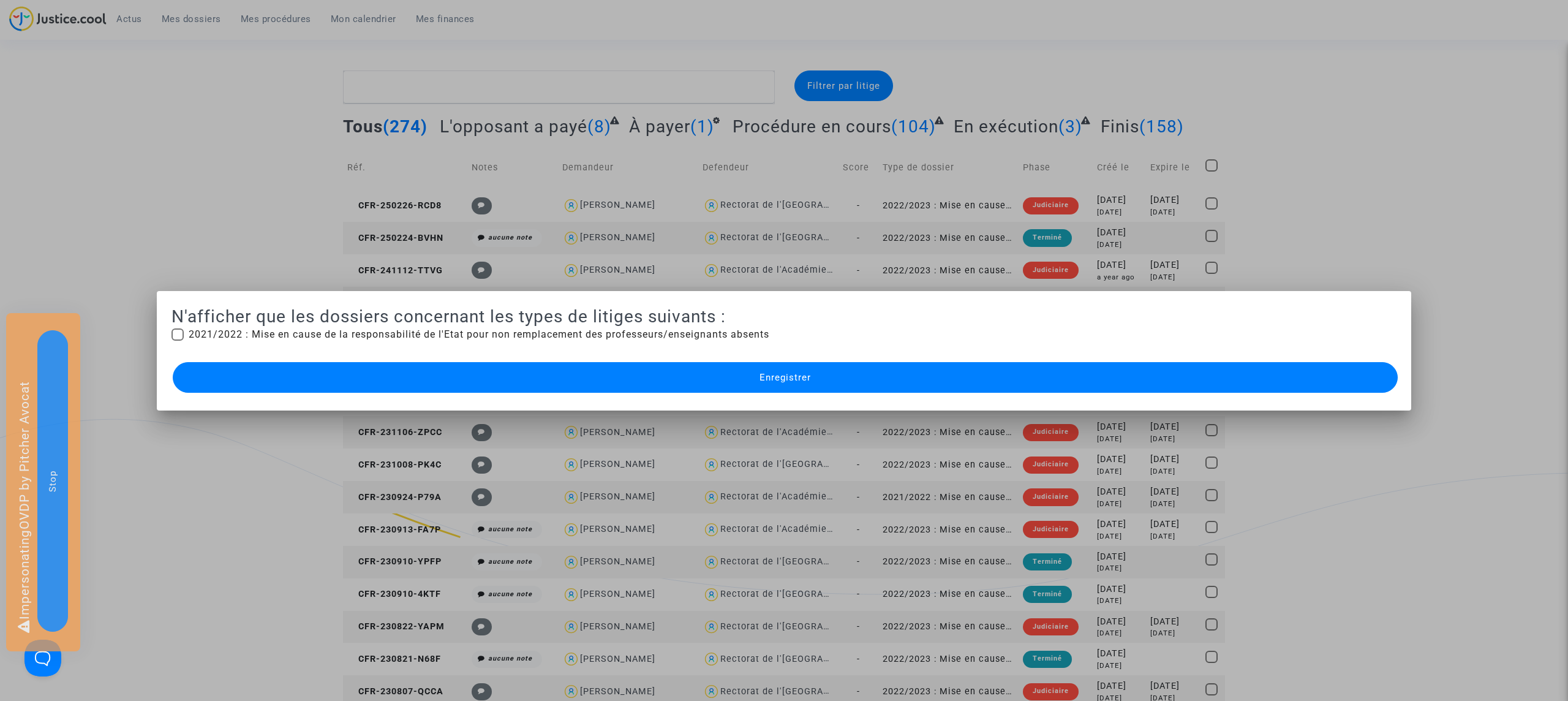
click at [1113, 63] on div at bounding box center [784, 350] width 1568 height 701
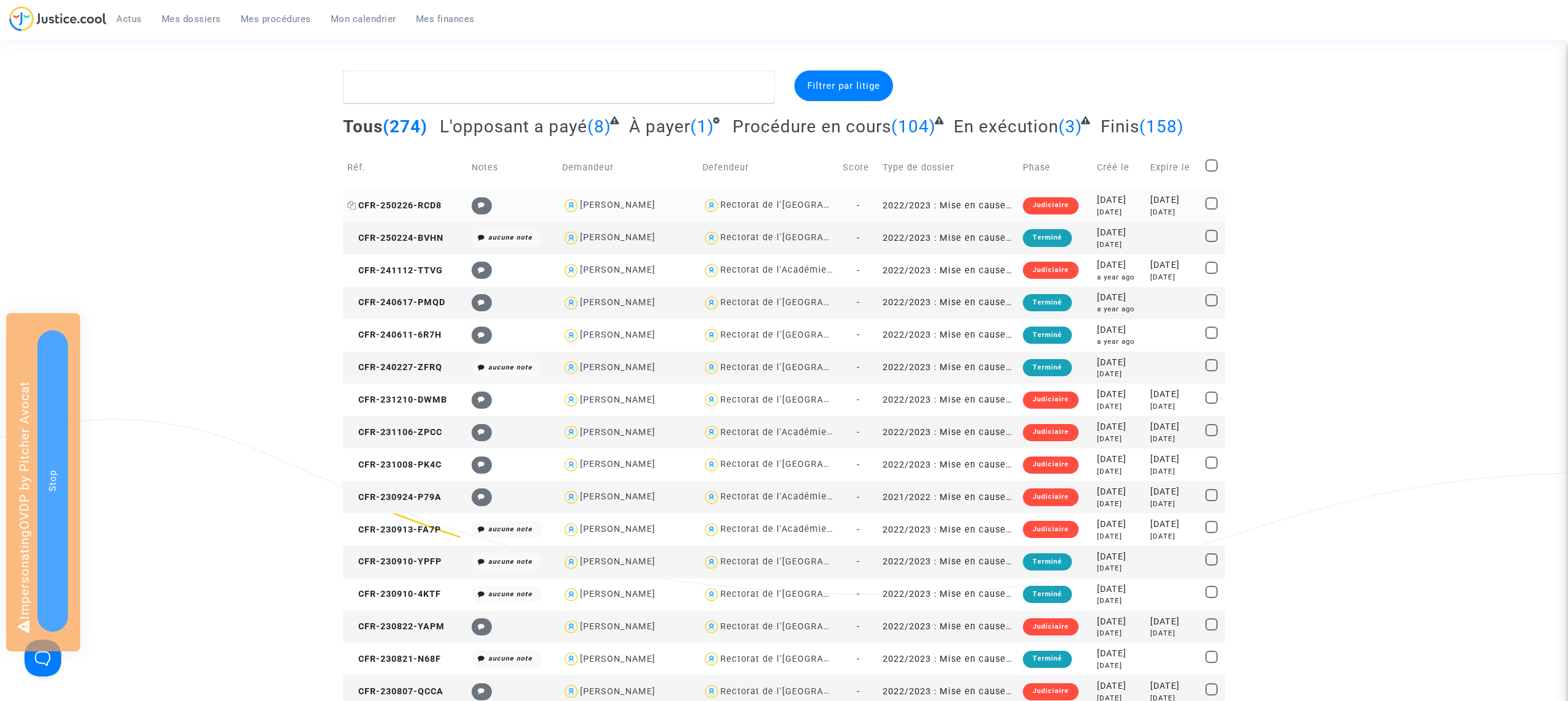
click at [406, 204] on span "CFR-250226-RCD8" at bounding box center [394, 205] width 95 height 11
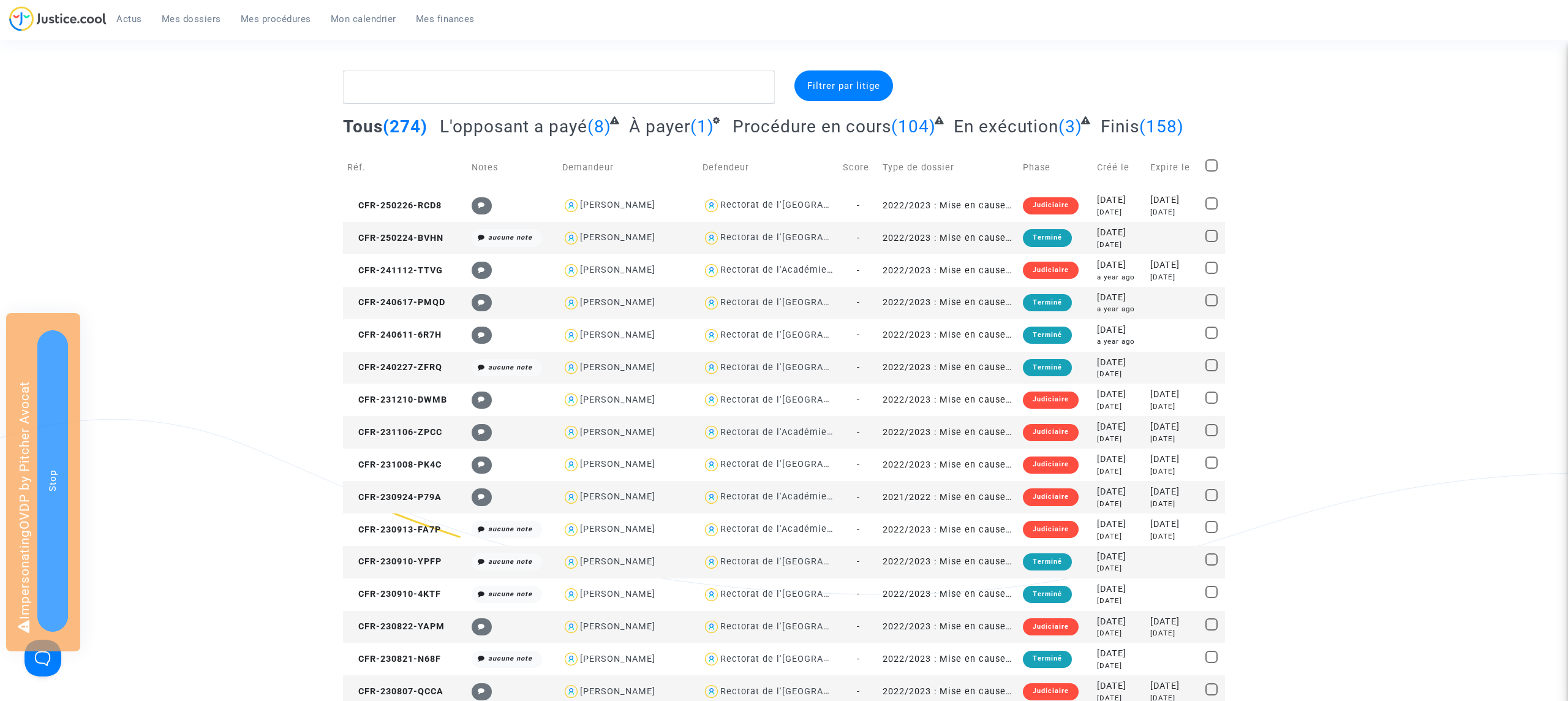
click at [842, 73] on div "Filtrer par litige" at bounding box center [843, 86] width 98 height 31
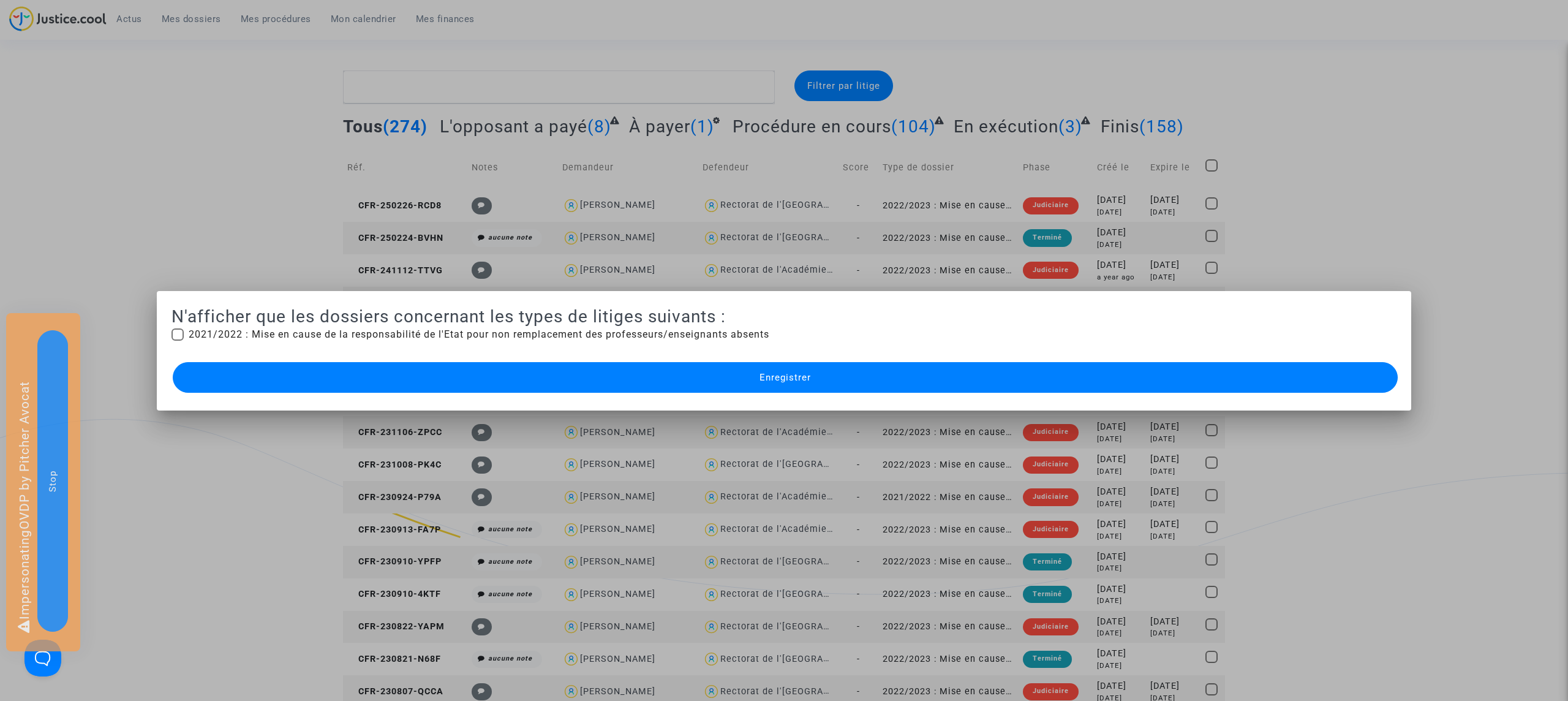
click at [725, 78] on div at bounding box center [784, 350] width 1568 height 701
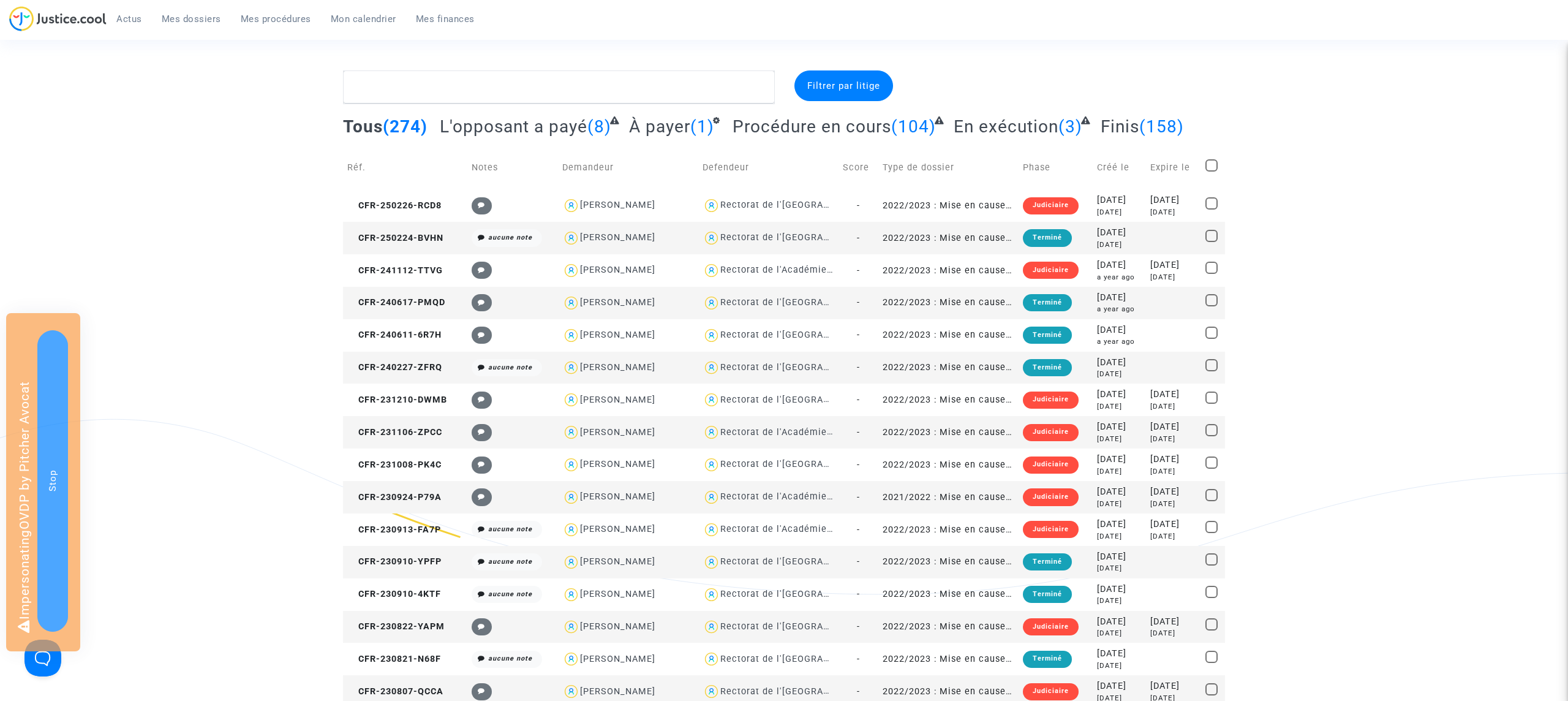
click at [826, 82] on span "Filtrer par litige" at bounding box center [844, 86] width 73 height 11
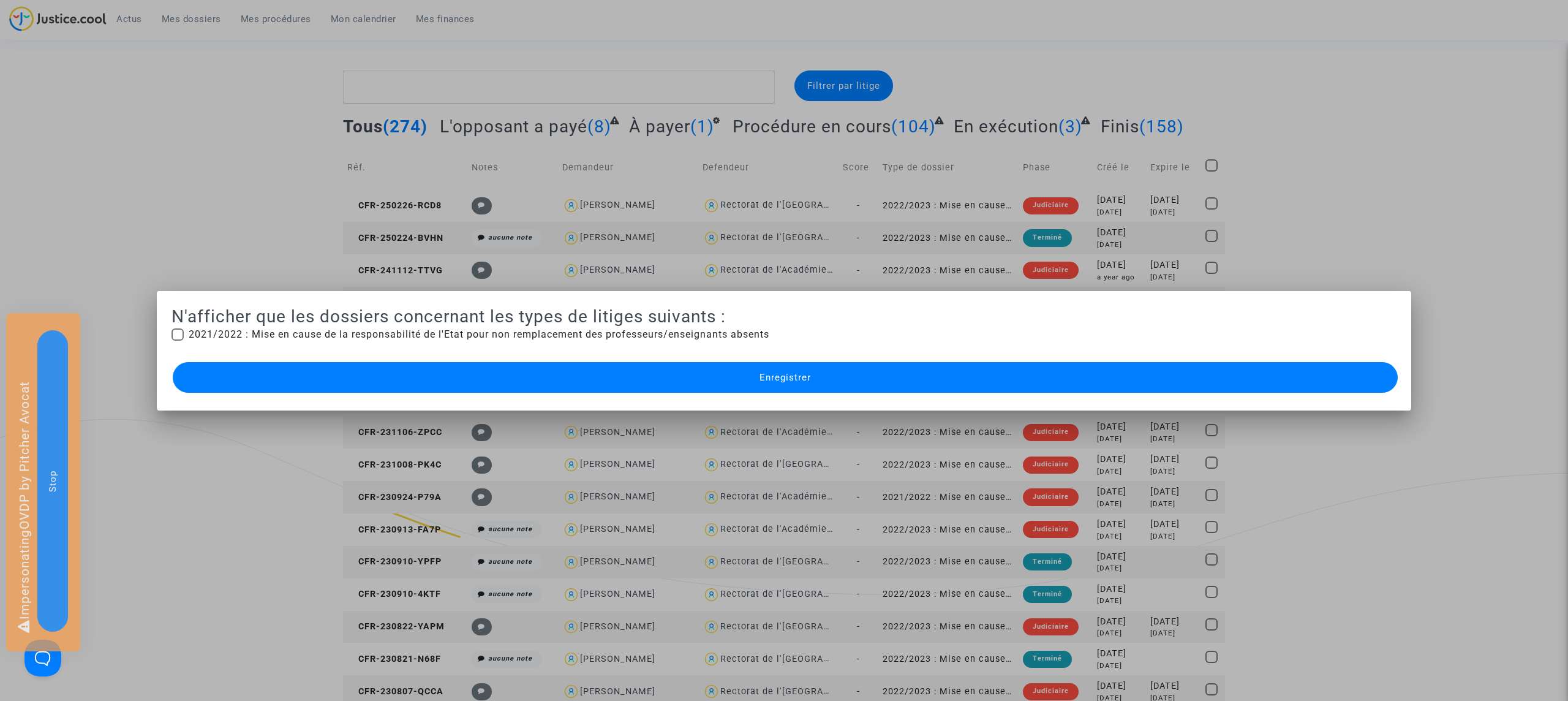
click at [961, 65] on div at bounding box center [784, 350] width 1568 height 701
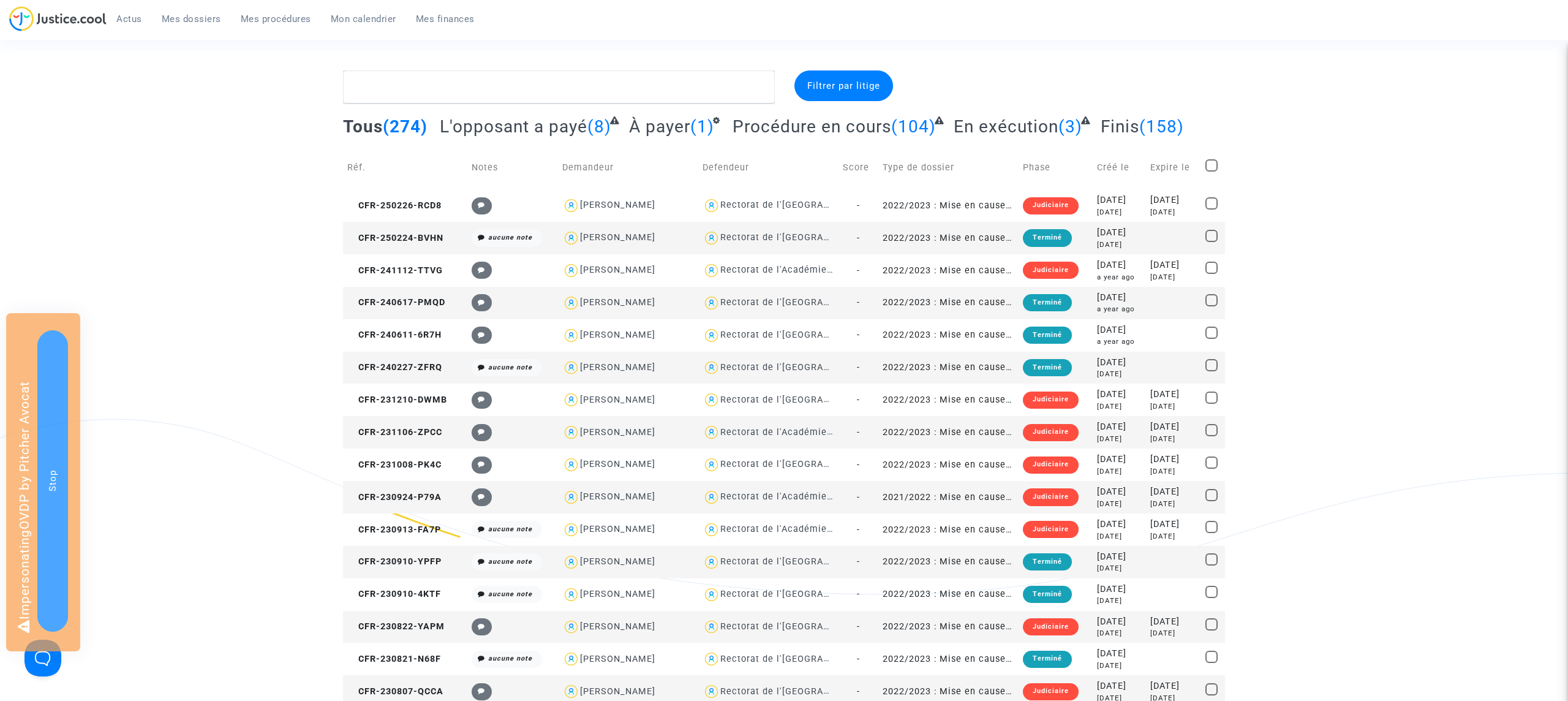
click at [257, 15] on span "Mes procédures" at bounding box center [276, 19] width 71 height 11
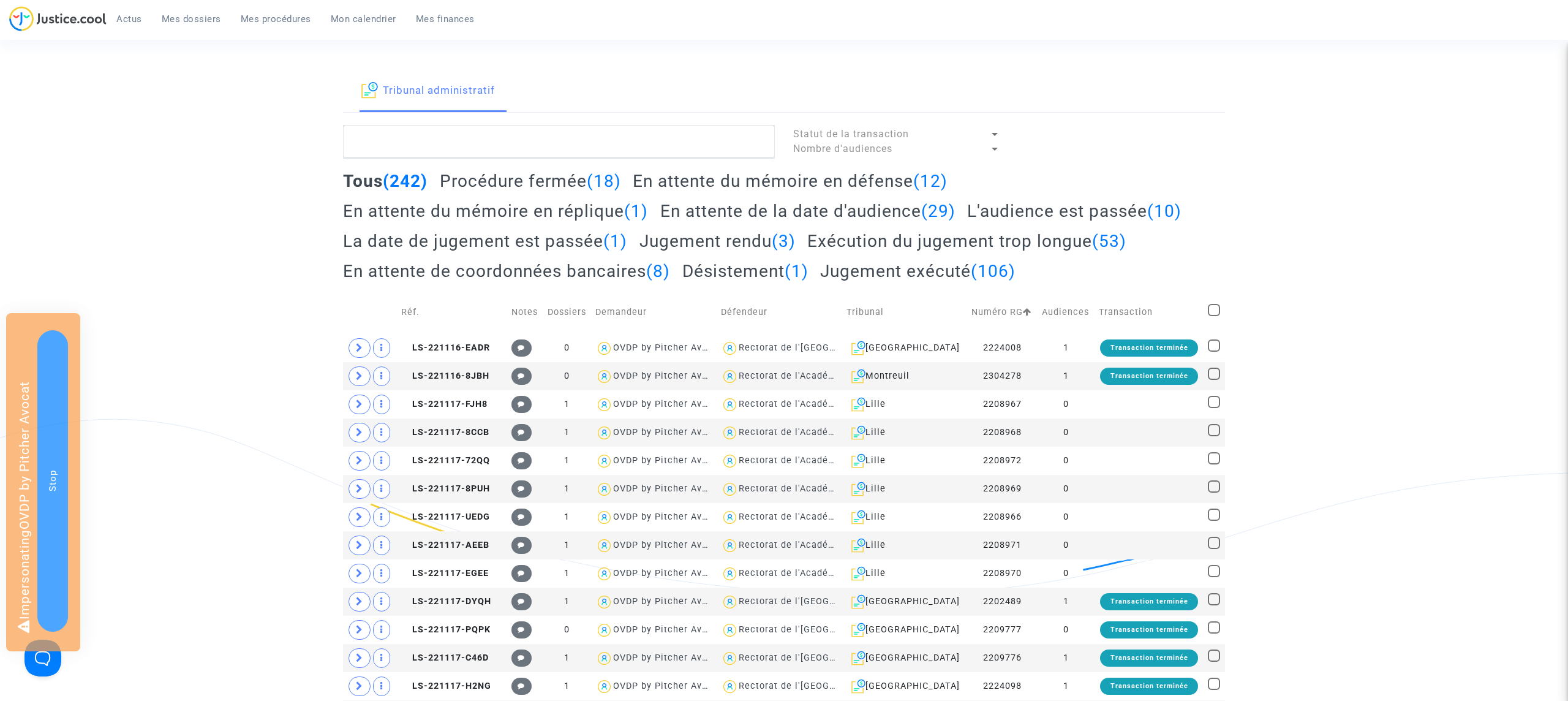
click at [180, 14] on span "Mes dossiers" at bounding box center [191, 19] width 59 height 11
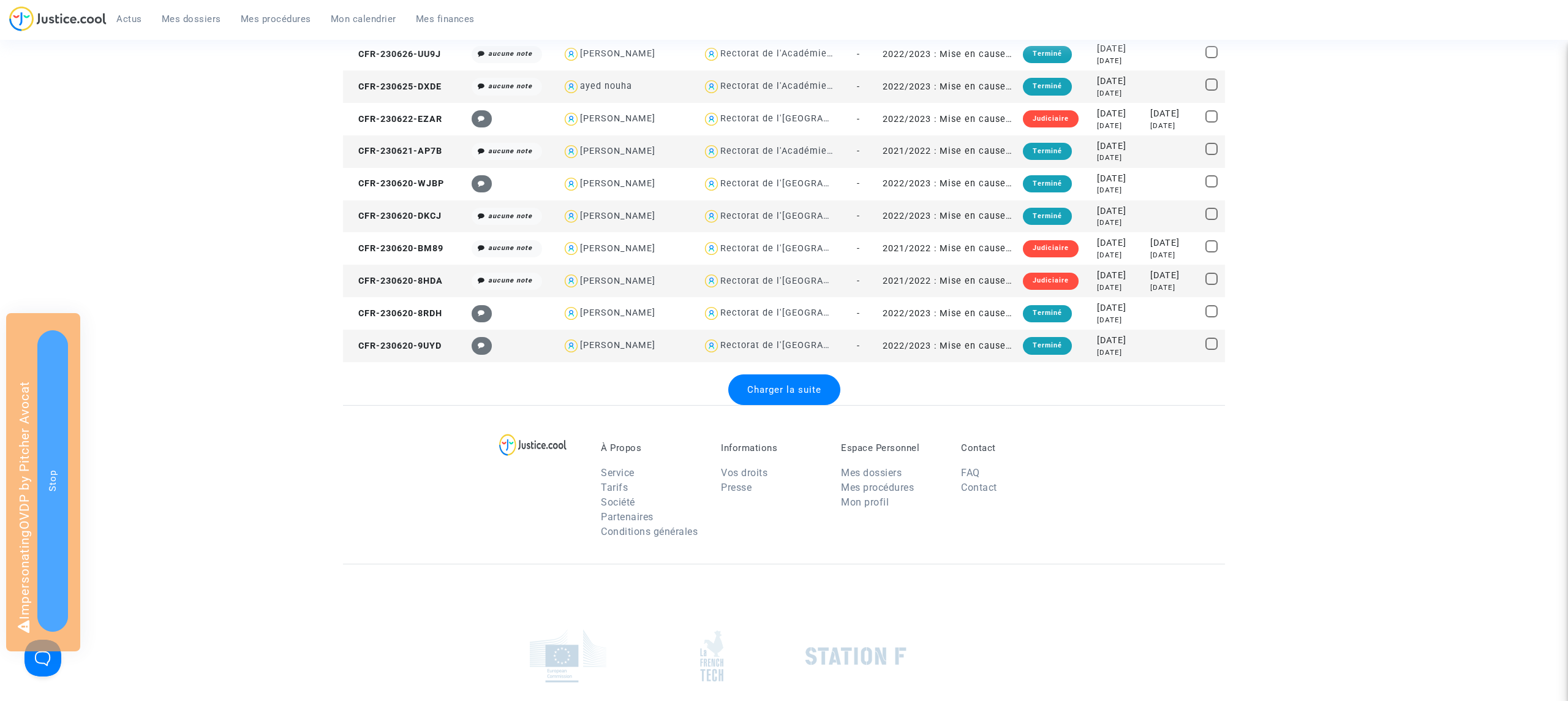
scroll to position [1606, 0]
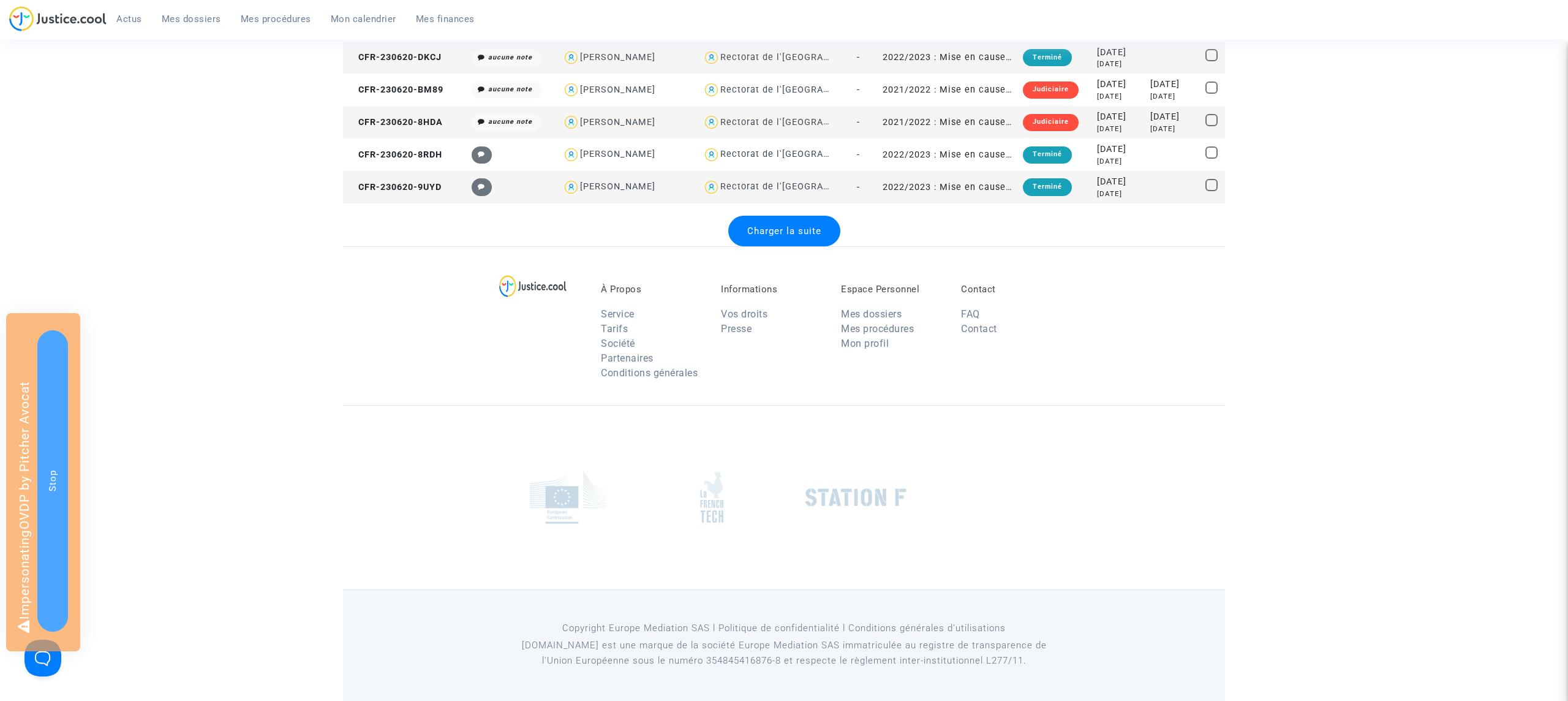
click at [828, 227] on div "Charger la suite" at bounding box center [784, 231] width 112 height 31
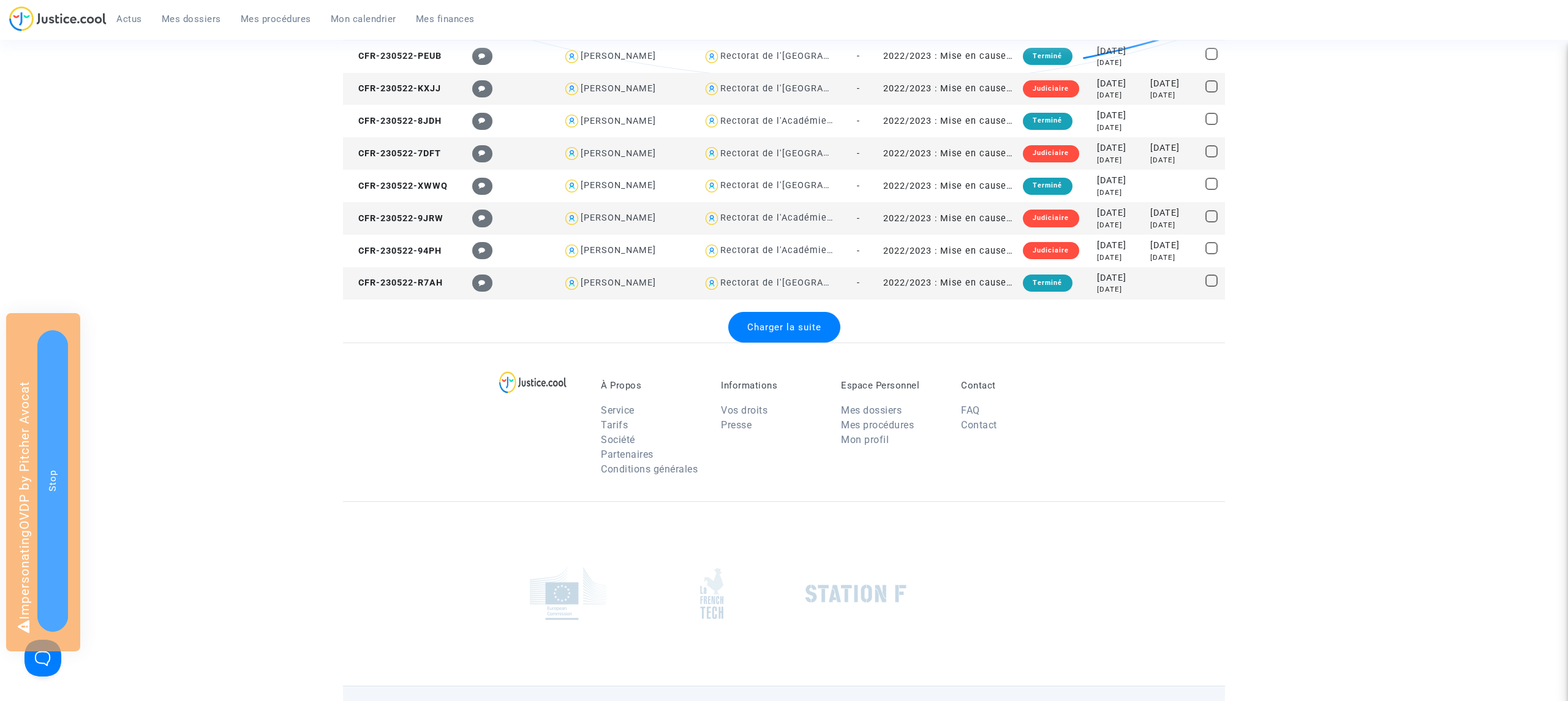
scroll to position [3054, 0]
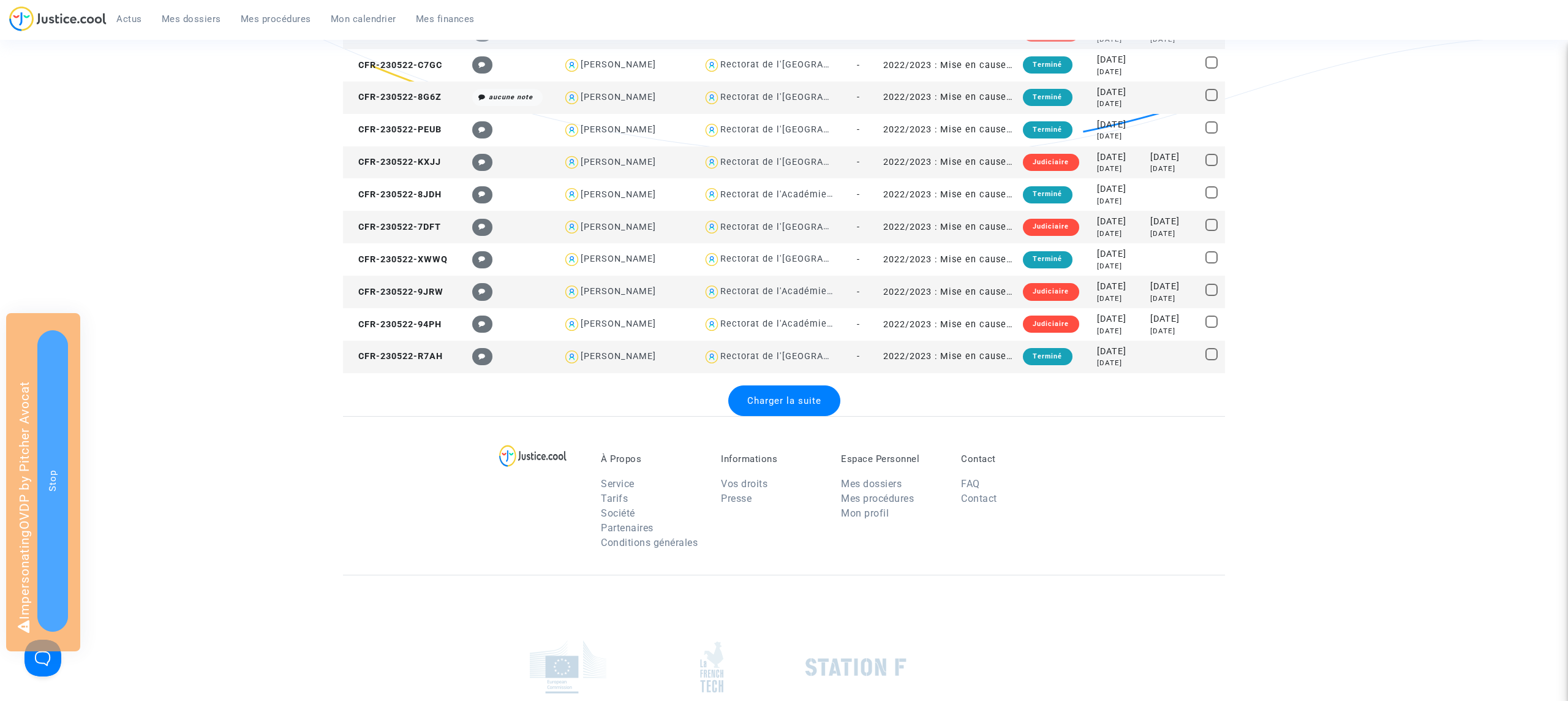
click at [803, 405] on div "Charger la suite" at bounding box center [784, 400] width 112 height 31
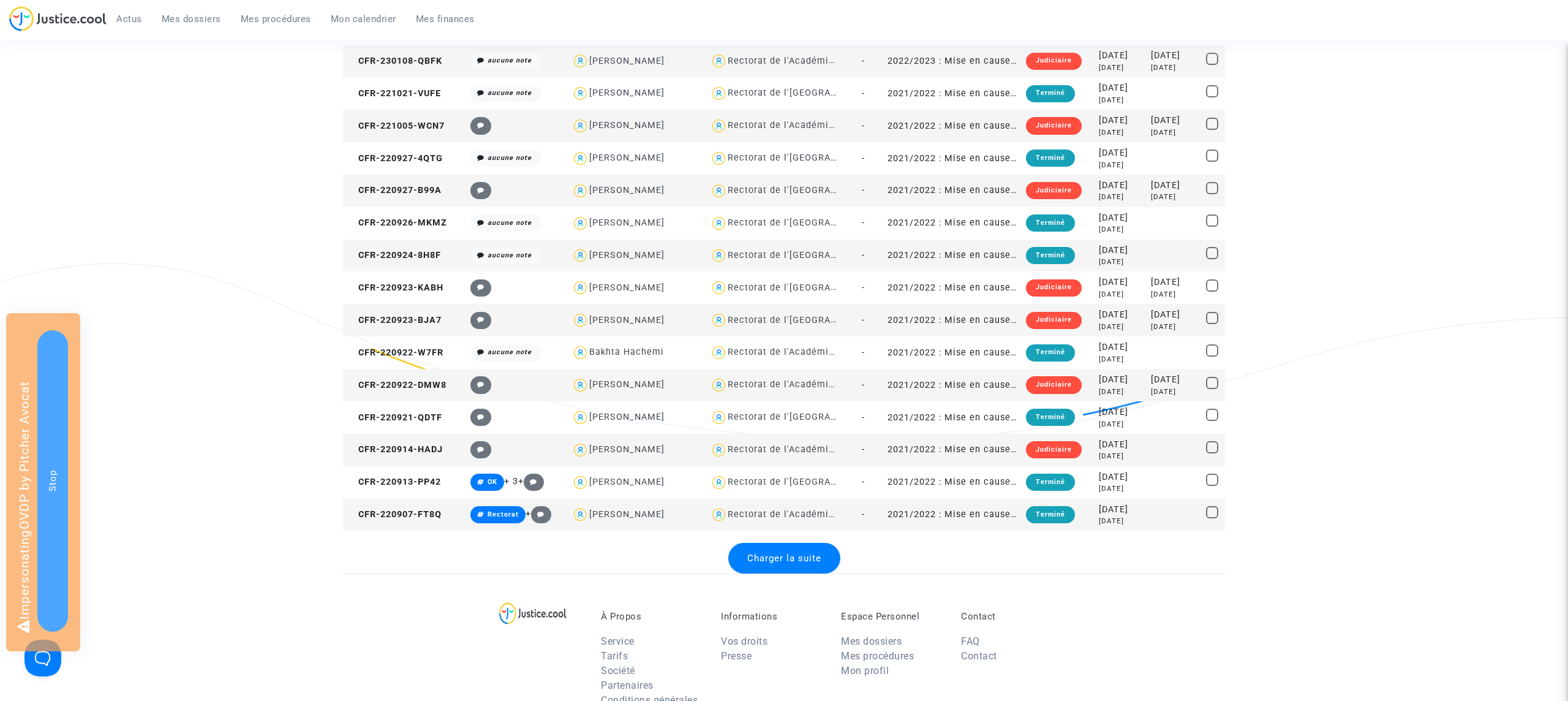
scroll to position [4788, 0]
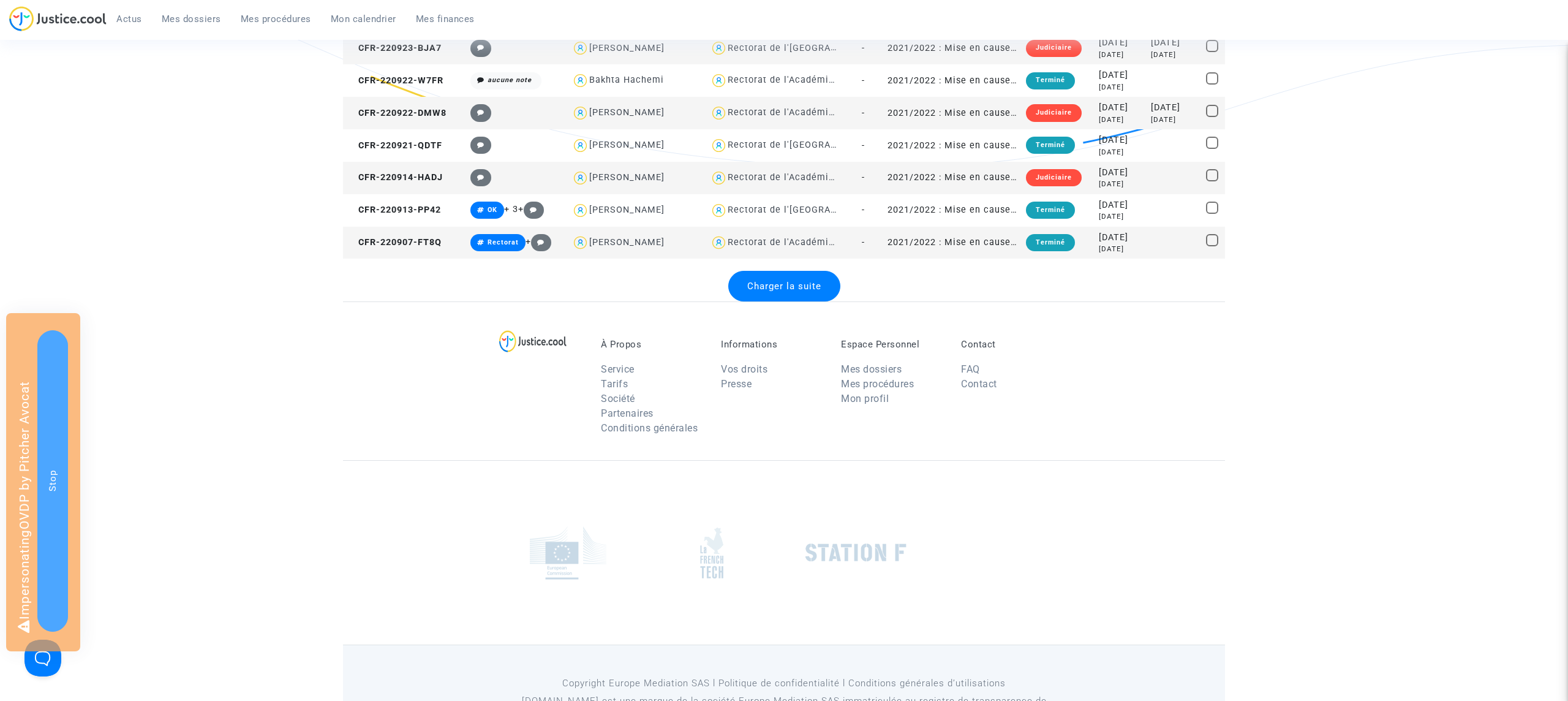
click at [775, 277] on div "Charger la suite" at bounding box center [784, 286] width 112 height 31
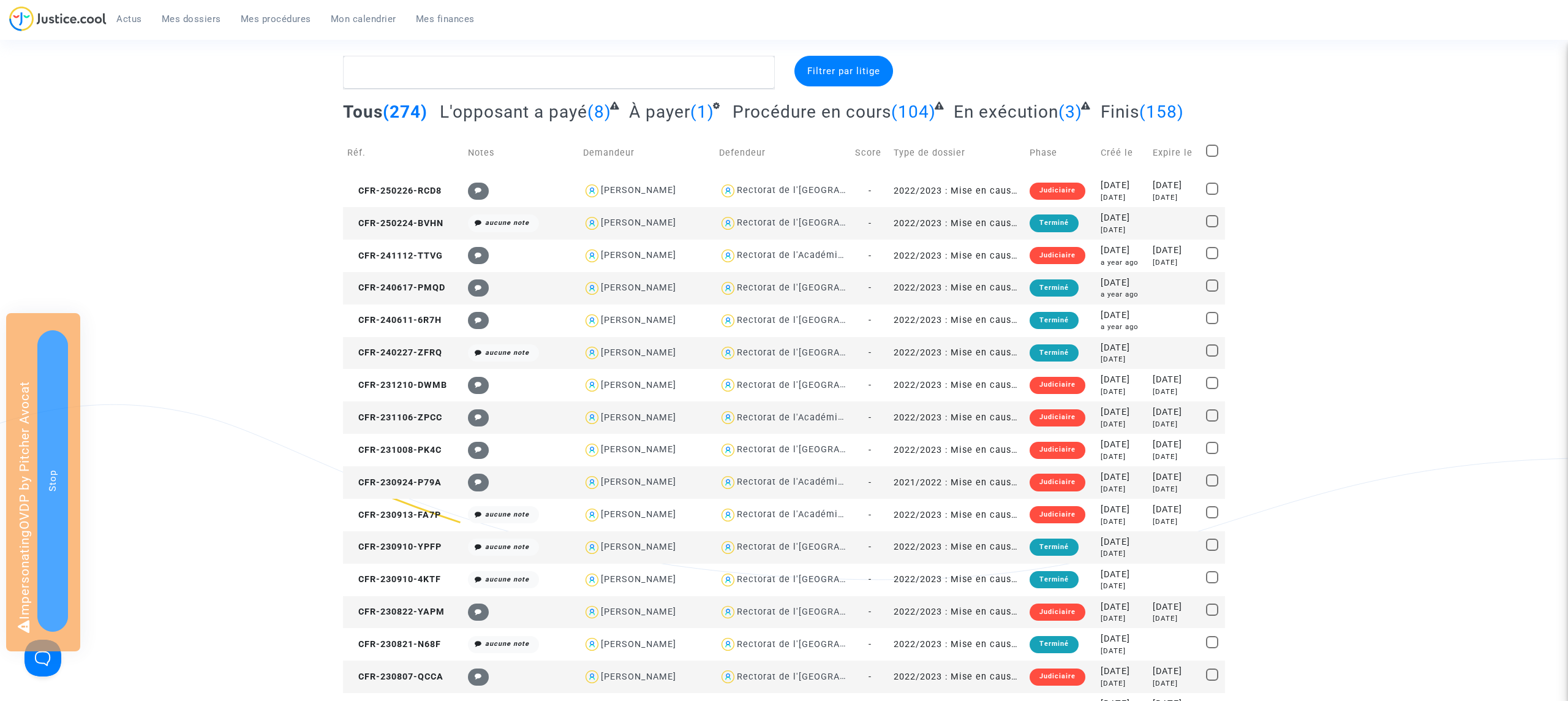
scroll to position [0, 0]
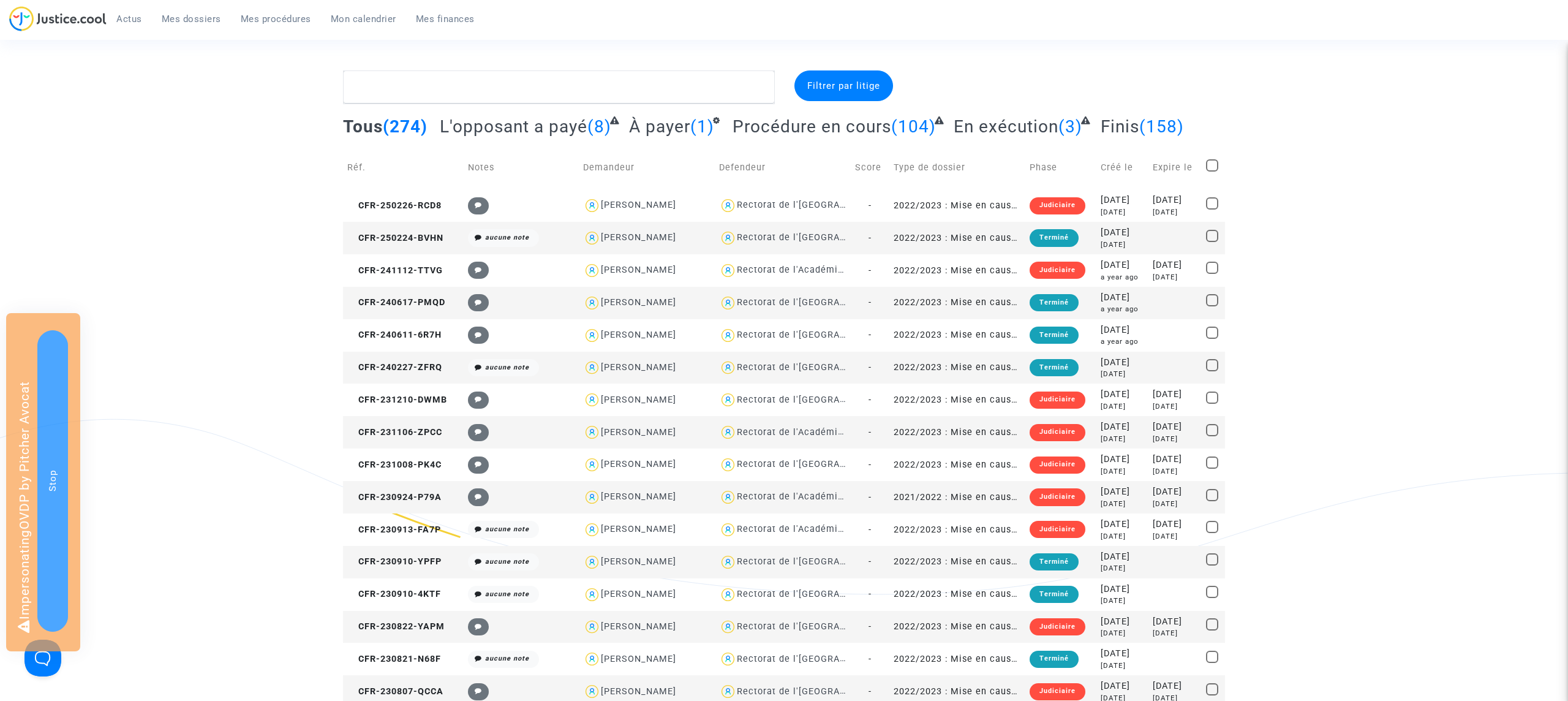
click at [992, 75] on div at bounding box center [1084, 87] width 300 height 33
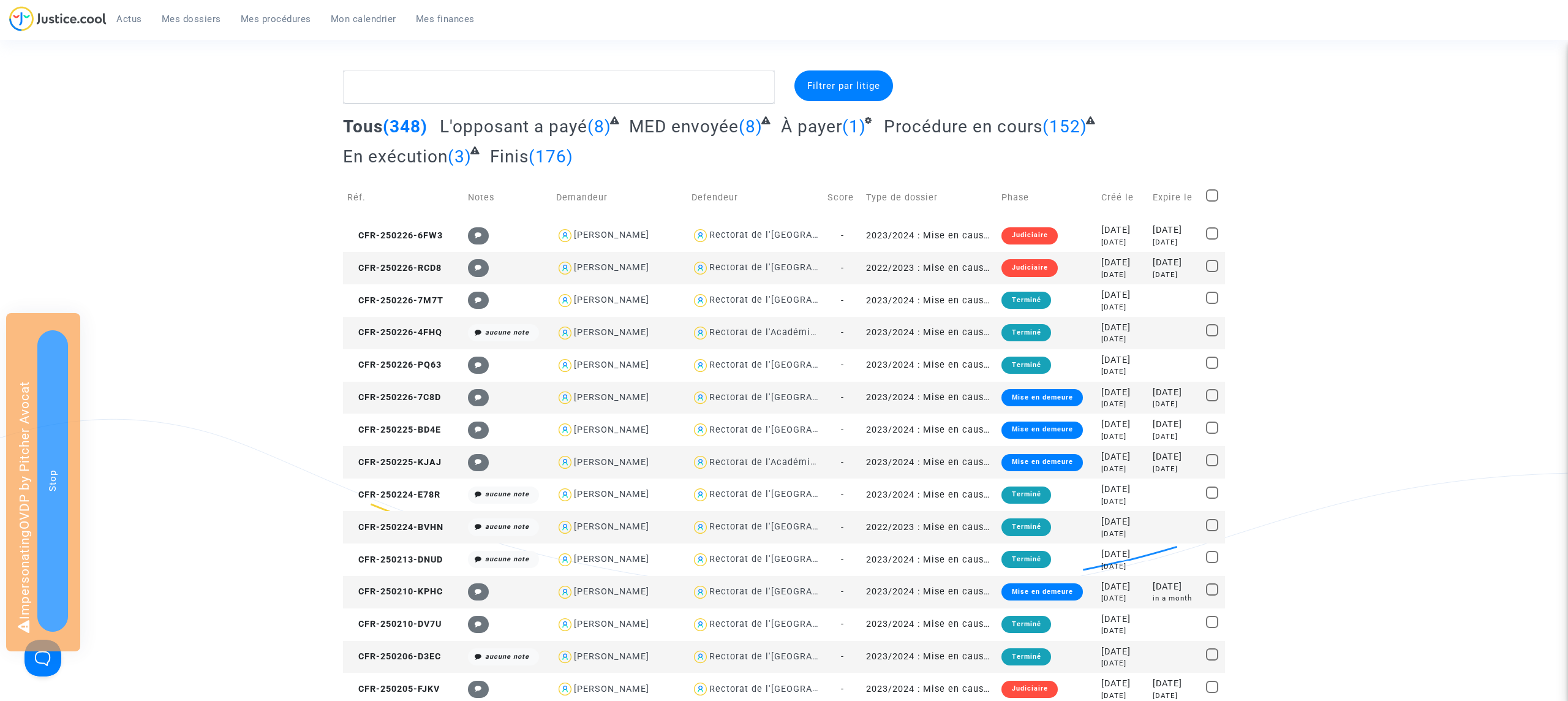
click at [368, 14] on span "Mon calendrier" at bounding box center [364, 19] width 66 height 11
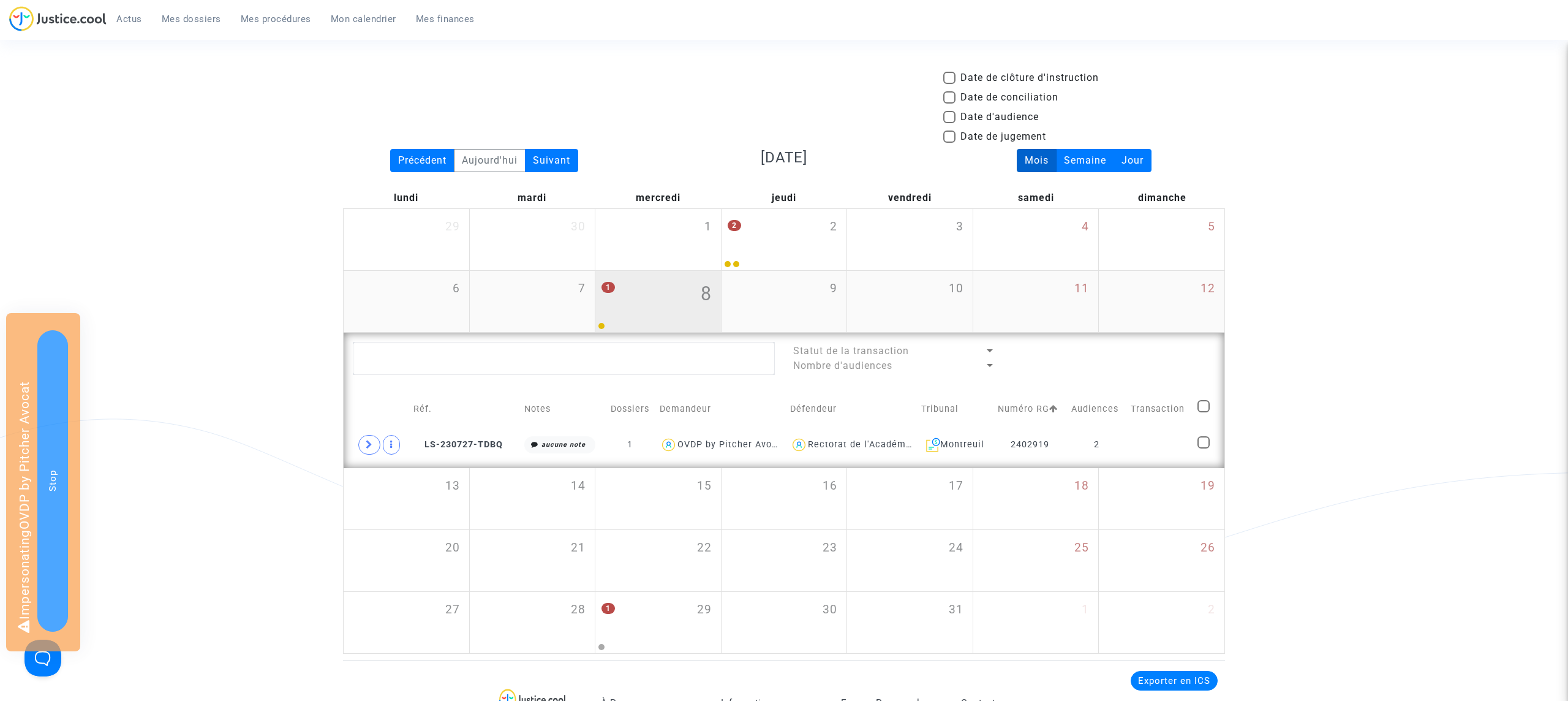
click at [660, 288] on div "1 8" at bounding box center [659, 295] width 126 height 48
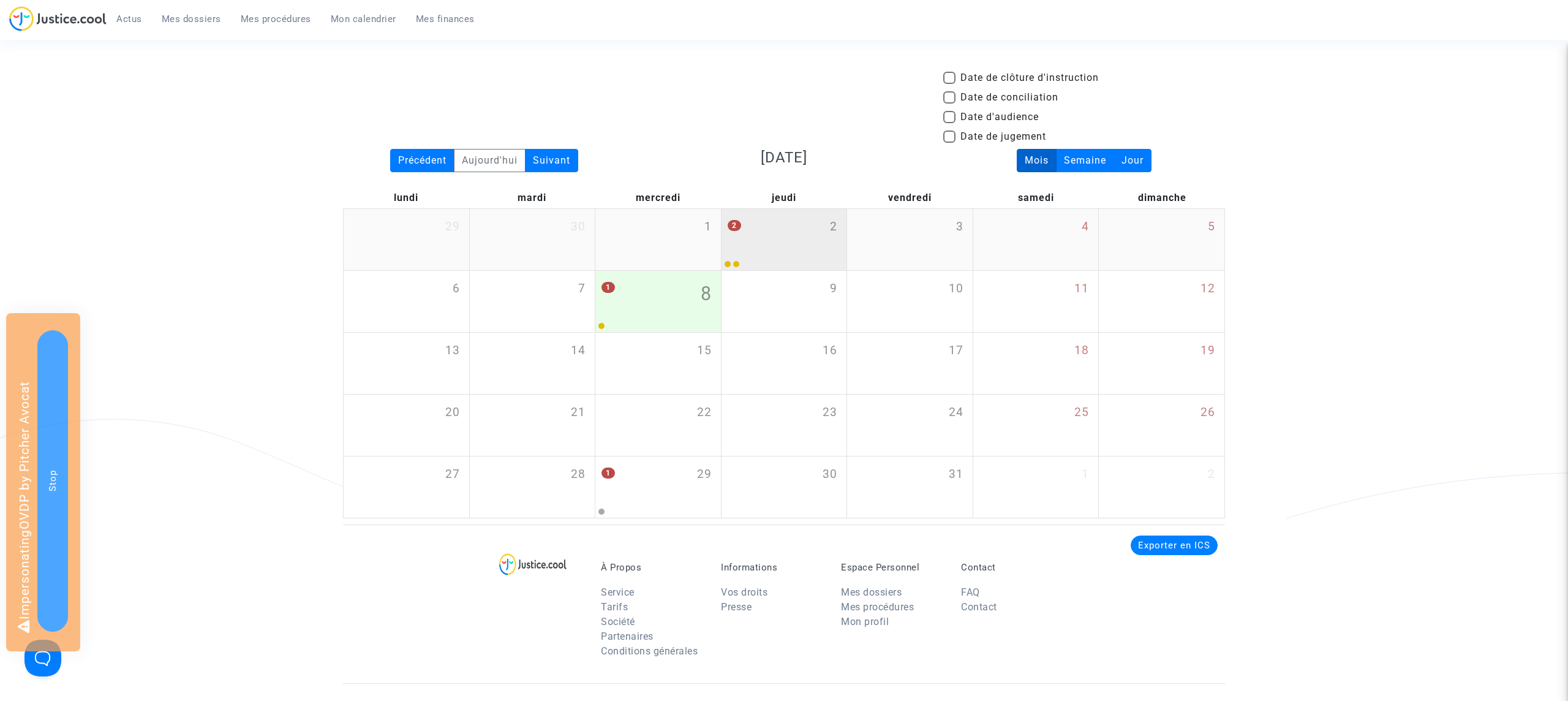
click at [752, 231] on div "2 2" at bounding box center [784, 233] width 126 height 48
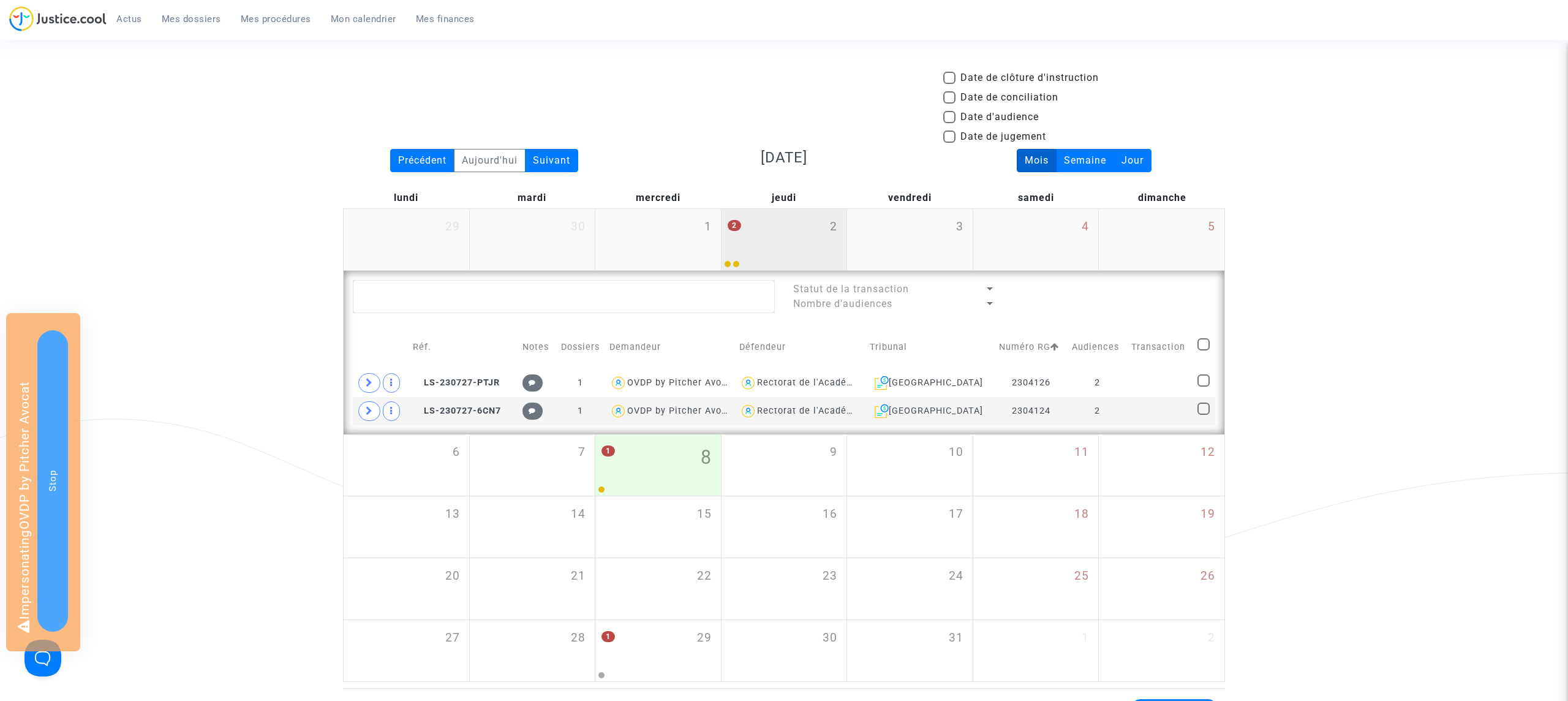
click at [753, 234] on div "2 2" at bounding box center [784, 233] width 126 height 48
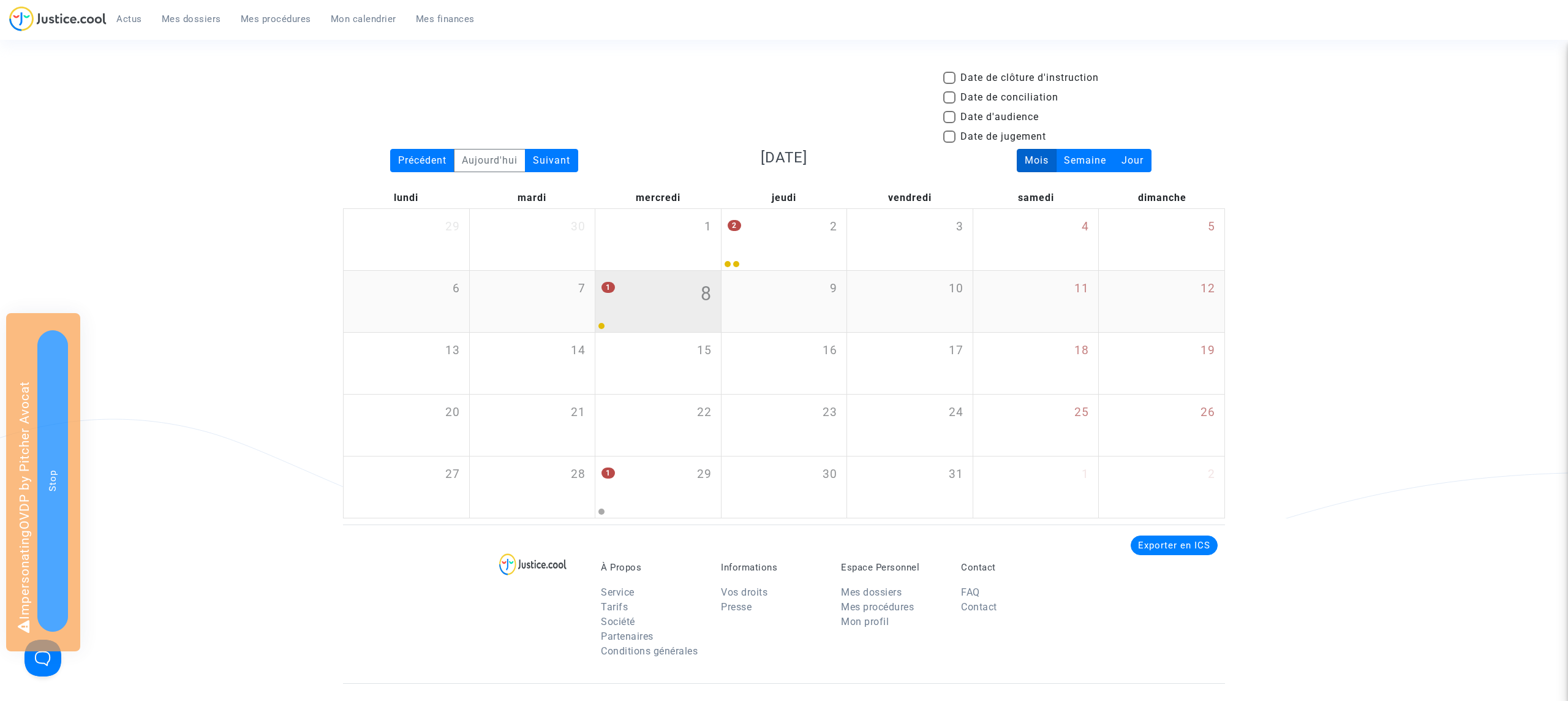
click at [673, 307] on div "1 8" at bounding box center [659, 295] width 126 height 48
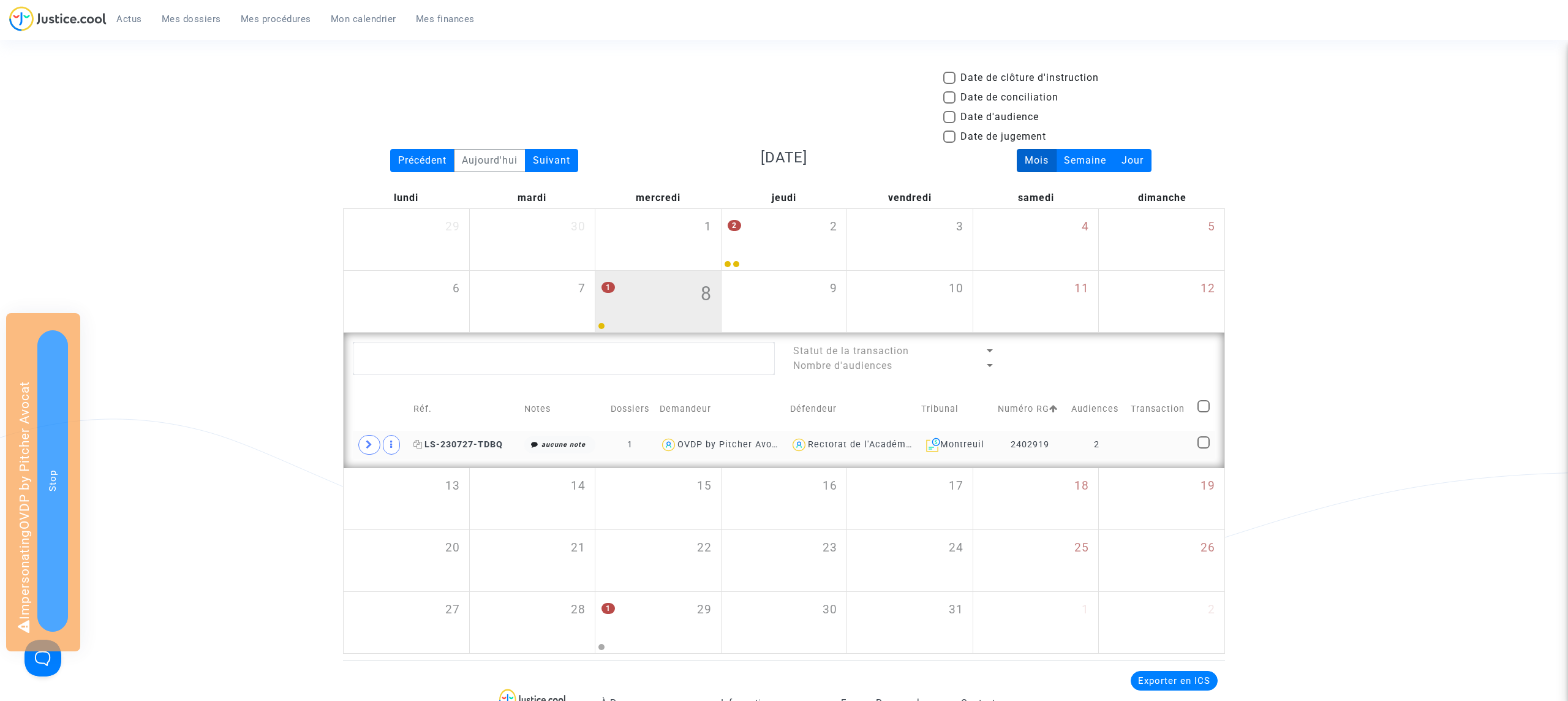
click at [452, 445] on span "LS-230727-TDBQ" at bounding box center [458, 444] width 89 height 11
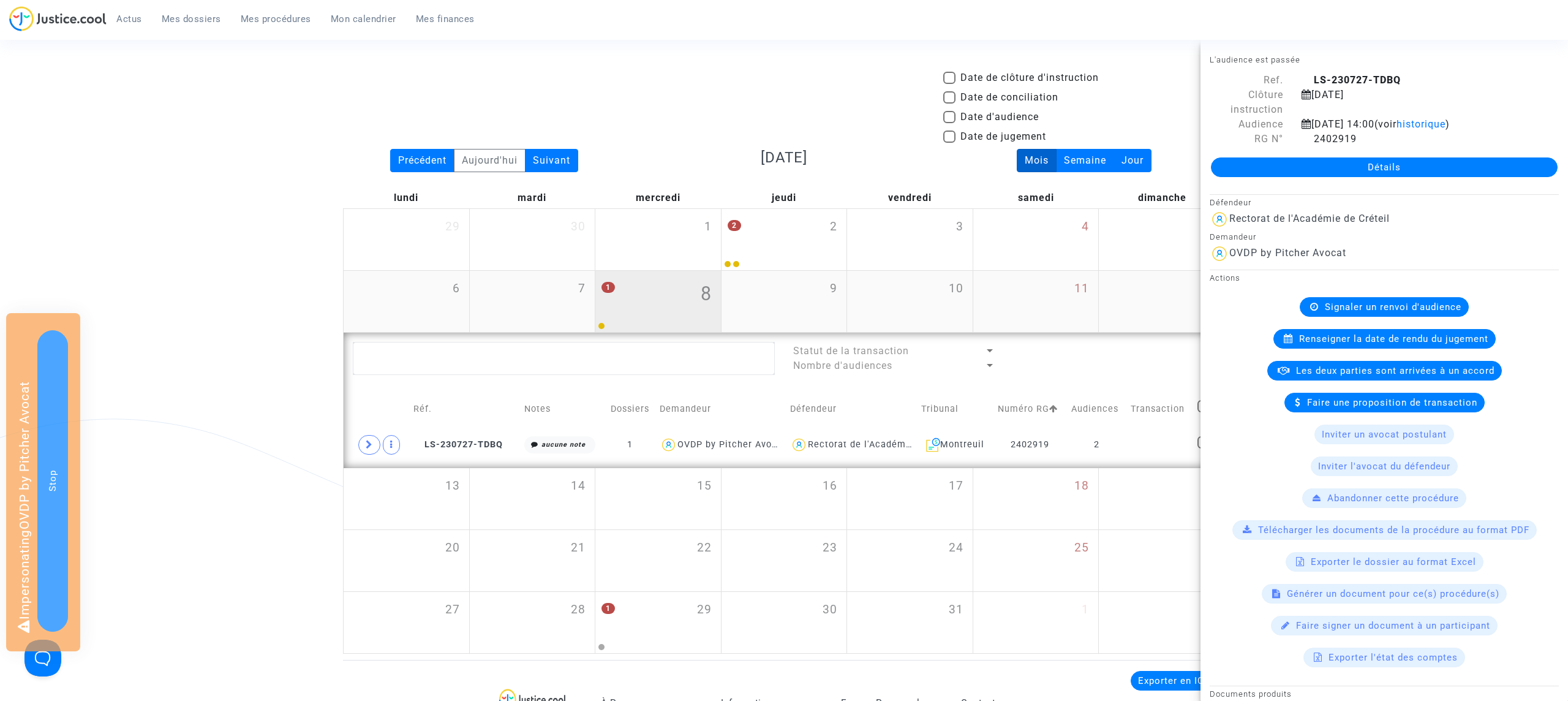
click at [659, 301] on div "1 8" at bounding box center [659, 295] width 126 height 48
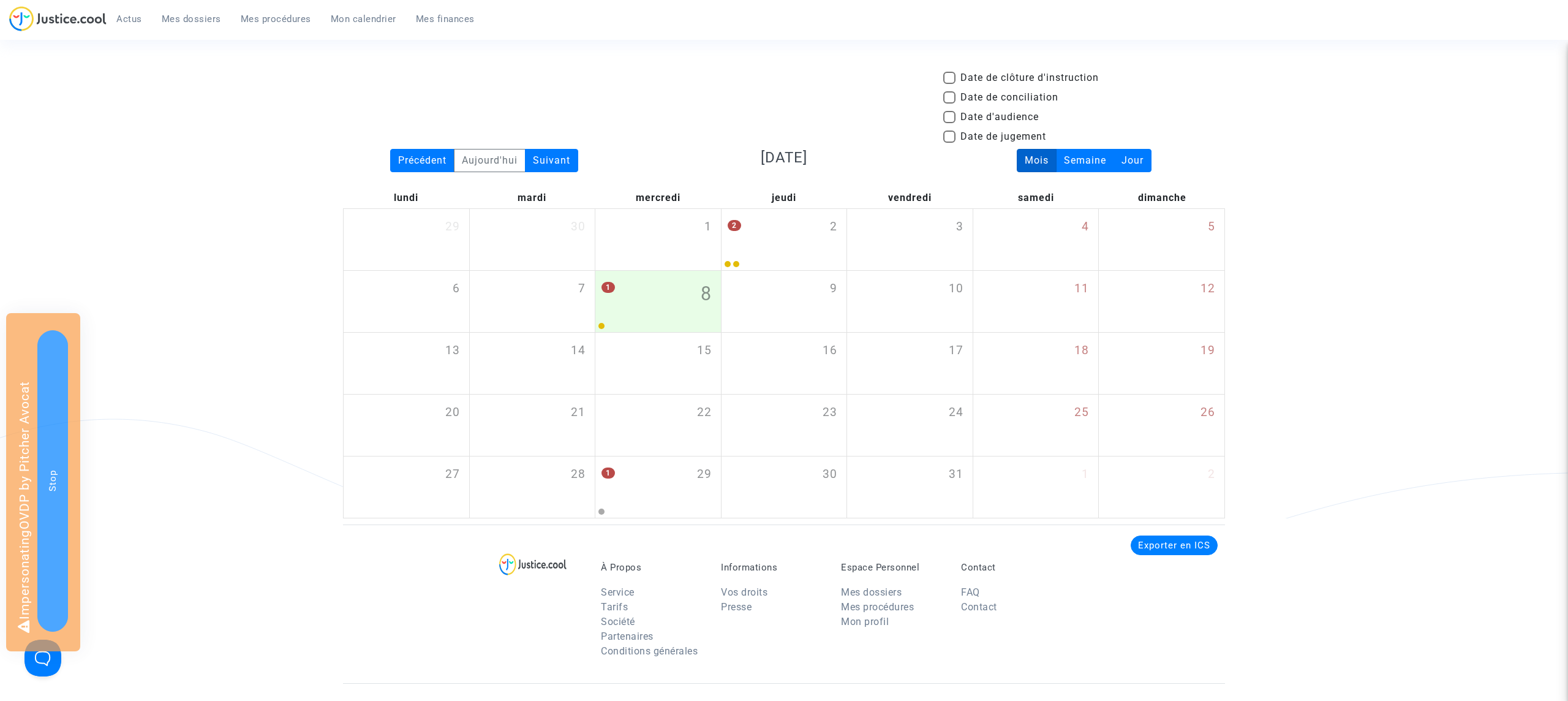
click at [201, 17] on span "Mes dossiers" at bounding box center [191, 19] width 59 height 11
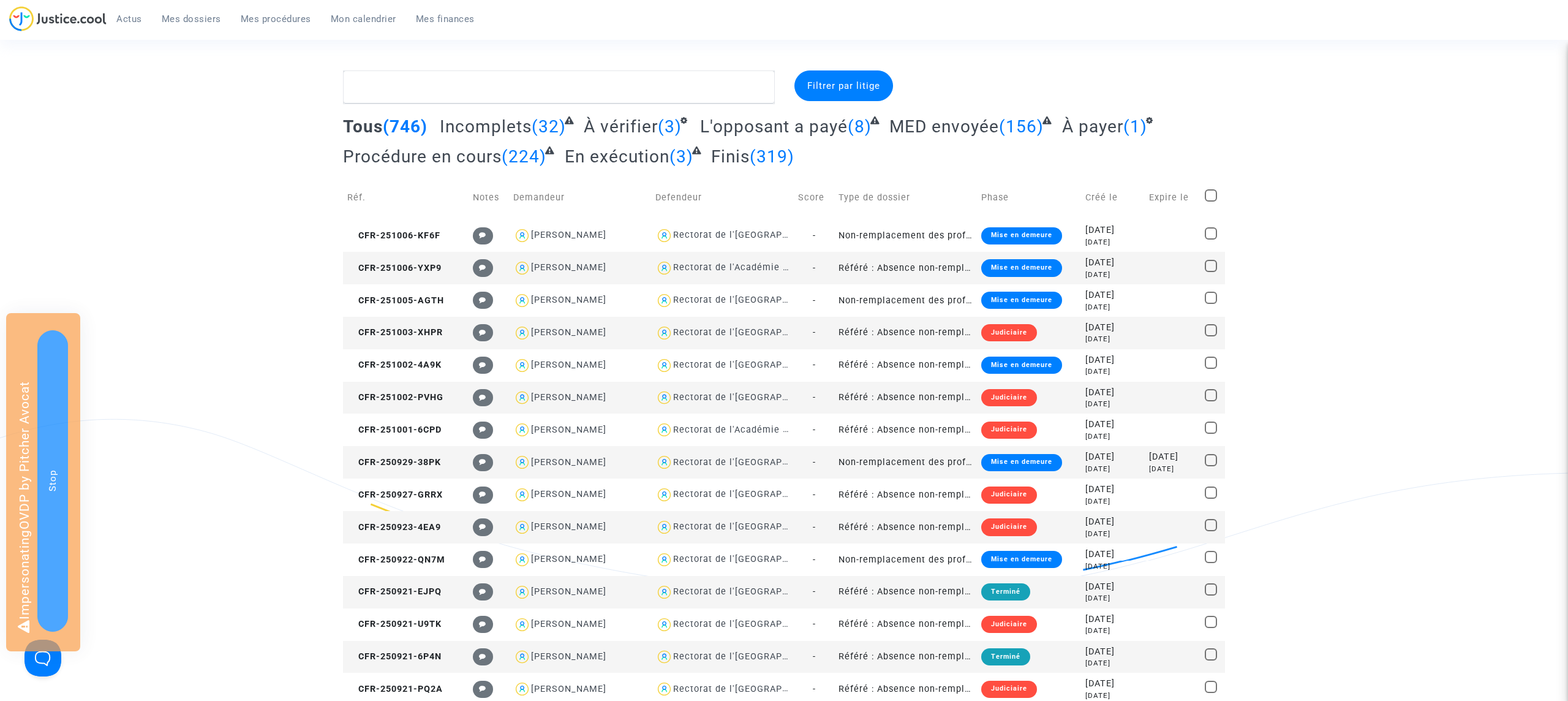
click at [857, 84] on span "Filtrer par litige" at bounding box center [844, 86] width 73 height 11
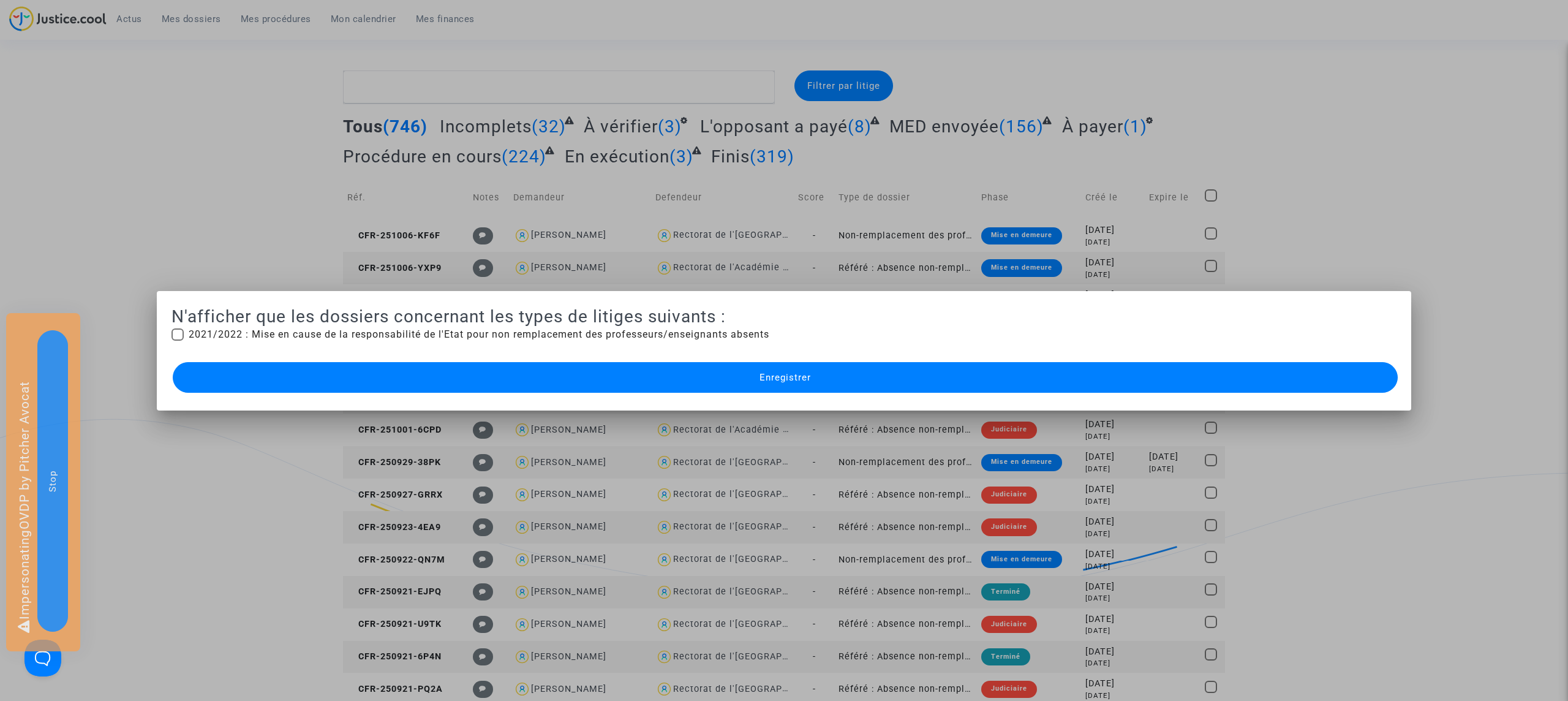
click at [776, 51] on div at bounding box center [784, 350] width 1568 height 701
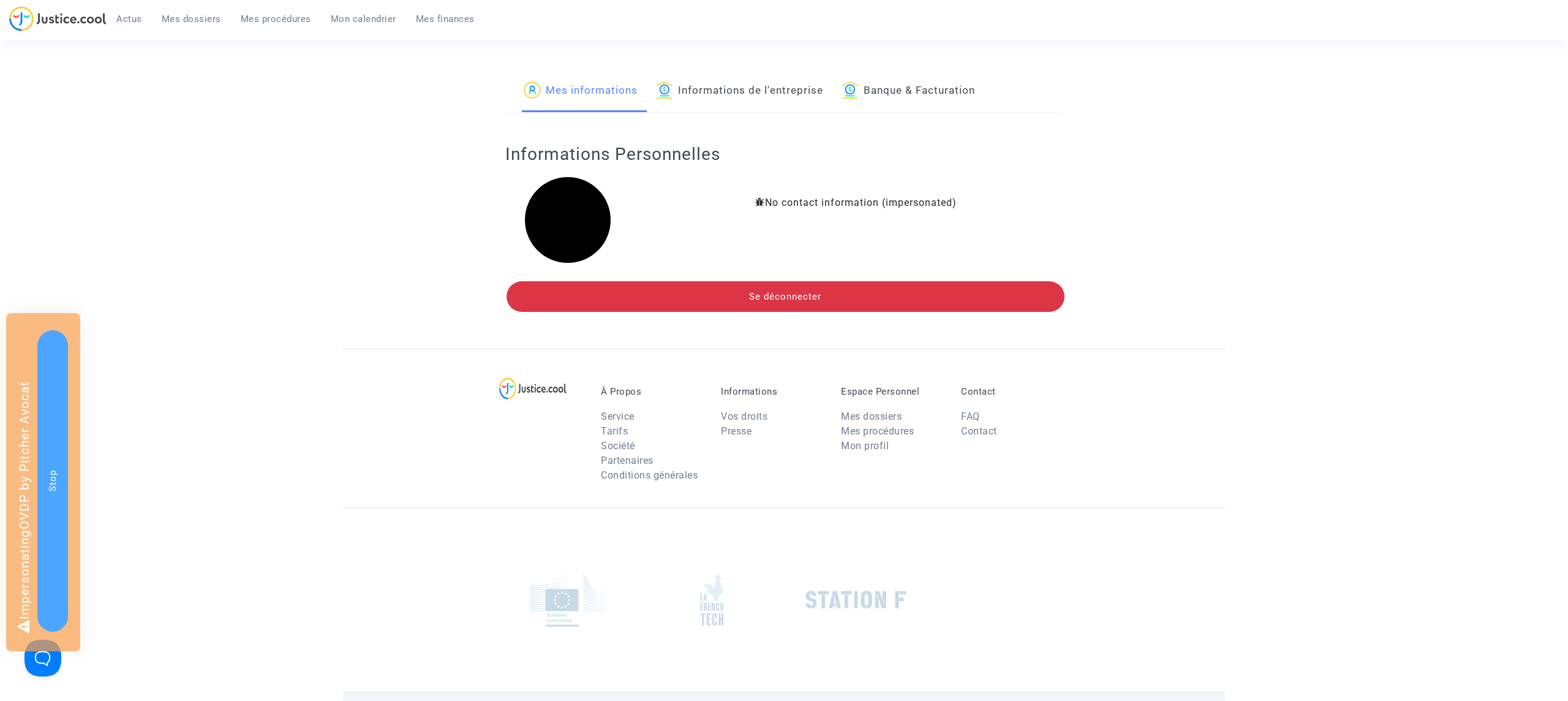
click at [782, 82] on link "Informations de l'entreprise" at bounding box center [739, 91] width 167 height 42
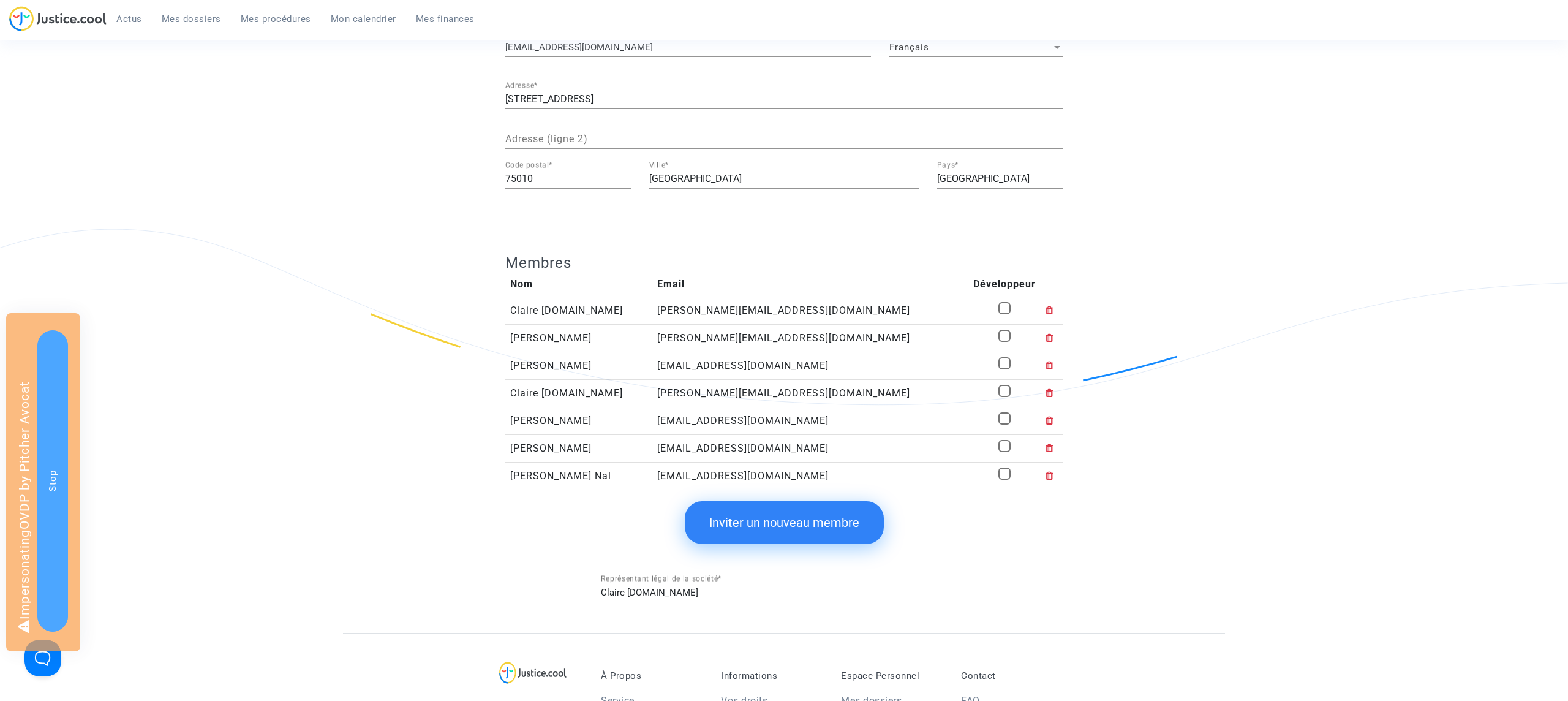
scroll to position [211, 0]
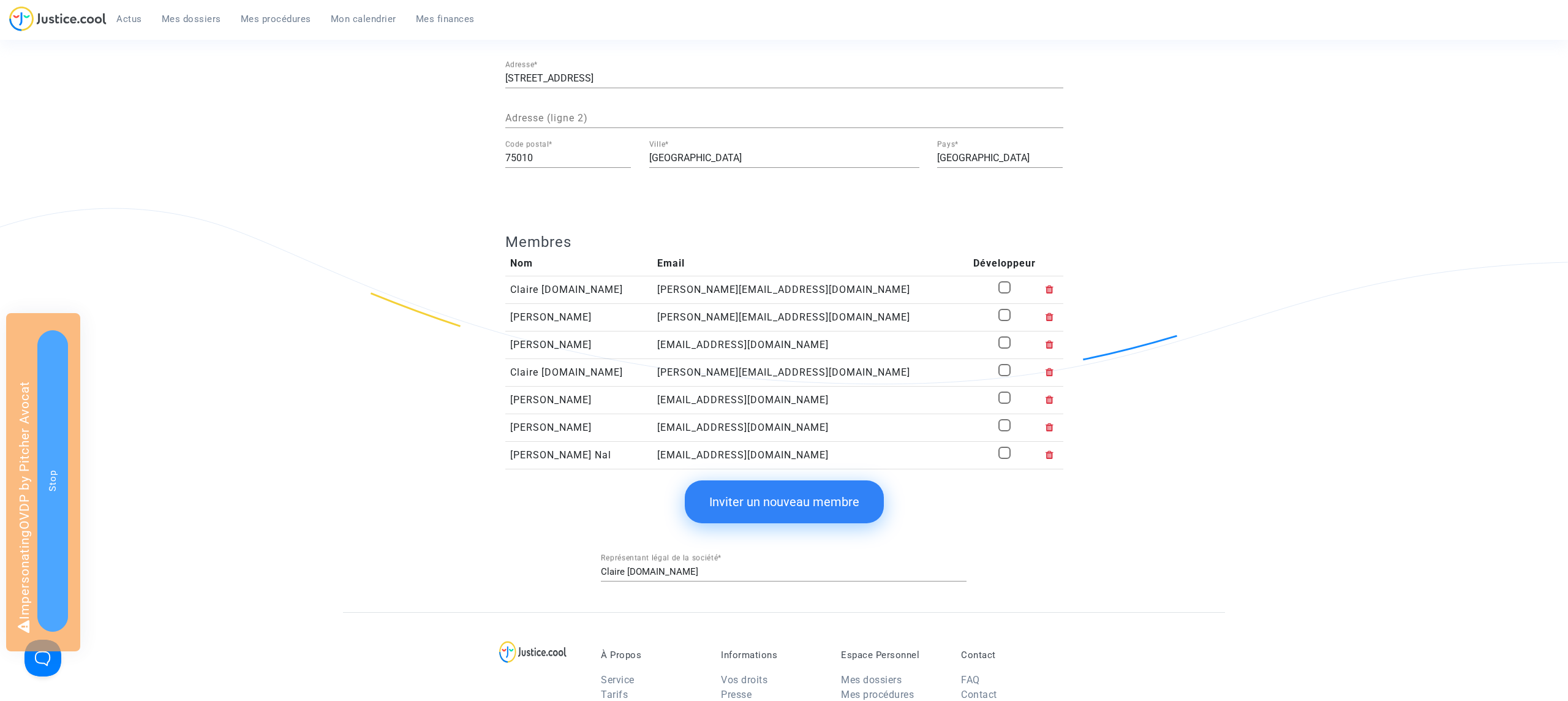
click at [1046, 289] on icon at bounding box center [1050, 289] width 9 height 10
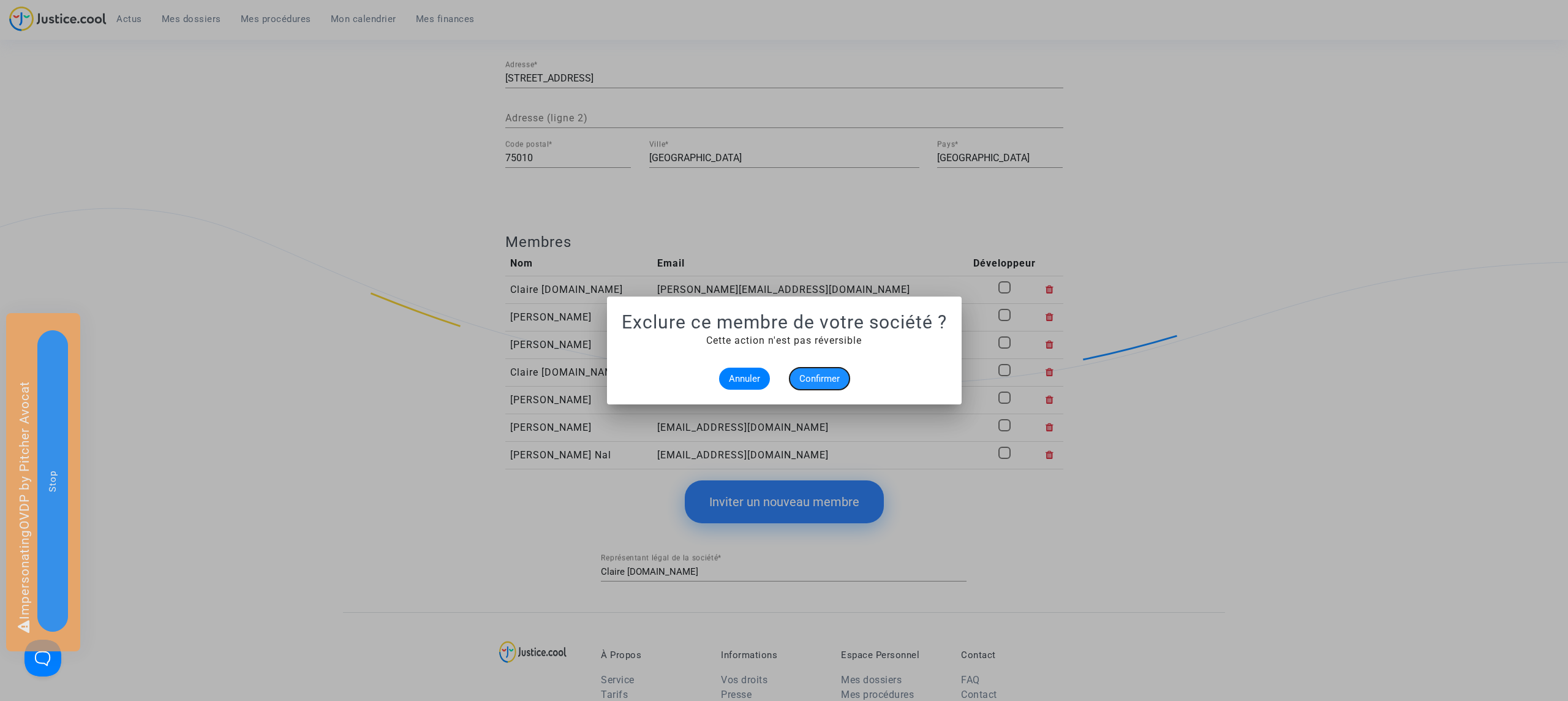
click at [825, 381] on span "Confirmer" at bounding box center [820, 378] width 41 height 11
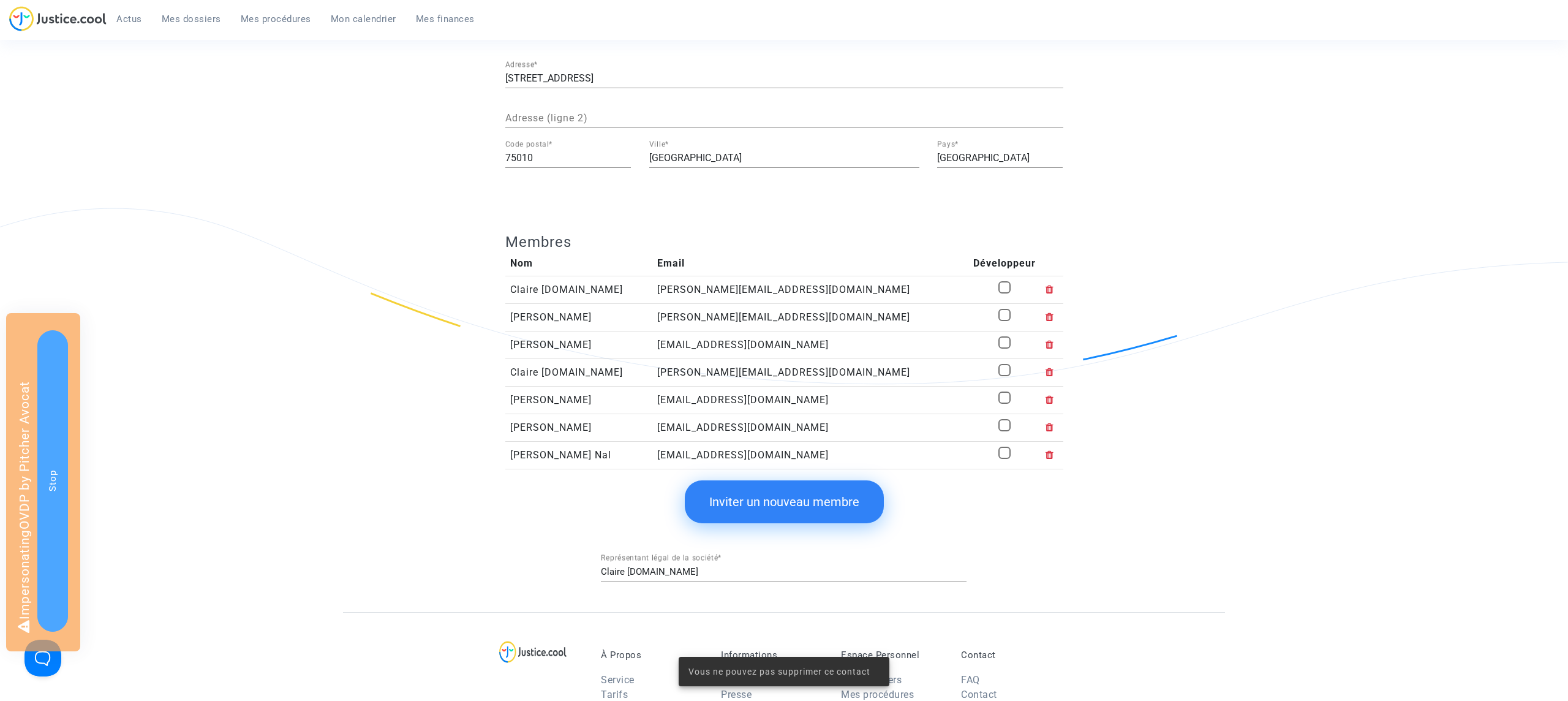
click at [1001, 288] on span at bounding box center [1005, 288] width 12 height 12
click at [1004, 293] on input "checkbox" at bounding box center [1004, 293] width 1 height 1
click at [1046, 291] on icon at bounding box center [1050, 289] width 9 height 10
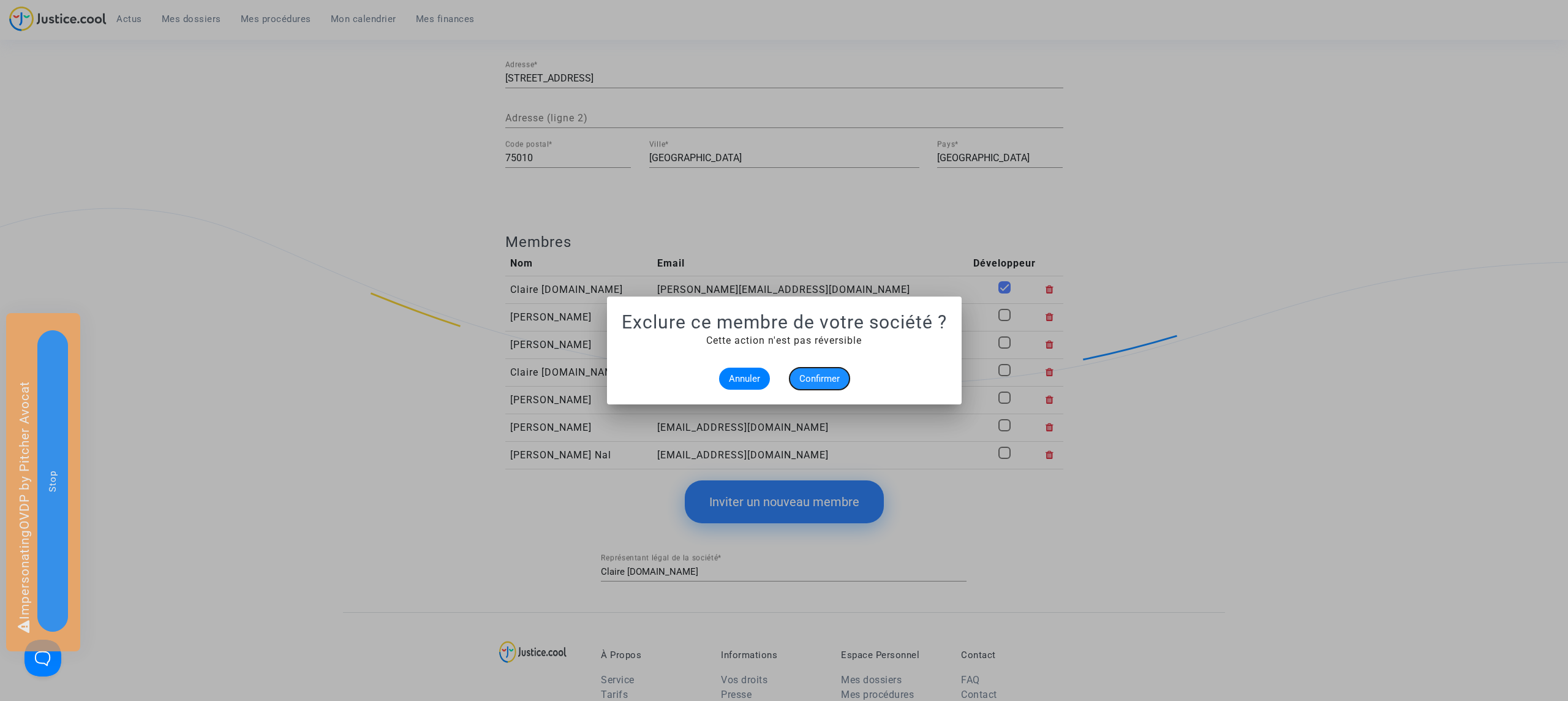
click at [823, 381] on span "Confirmer" at bounding box center [820, 378] width 41 height 11
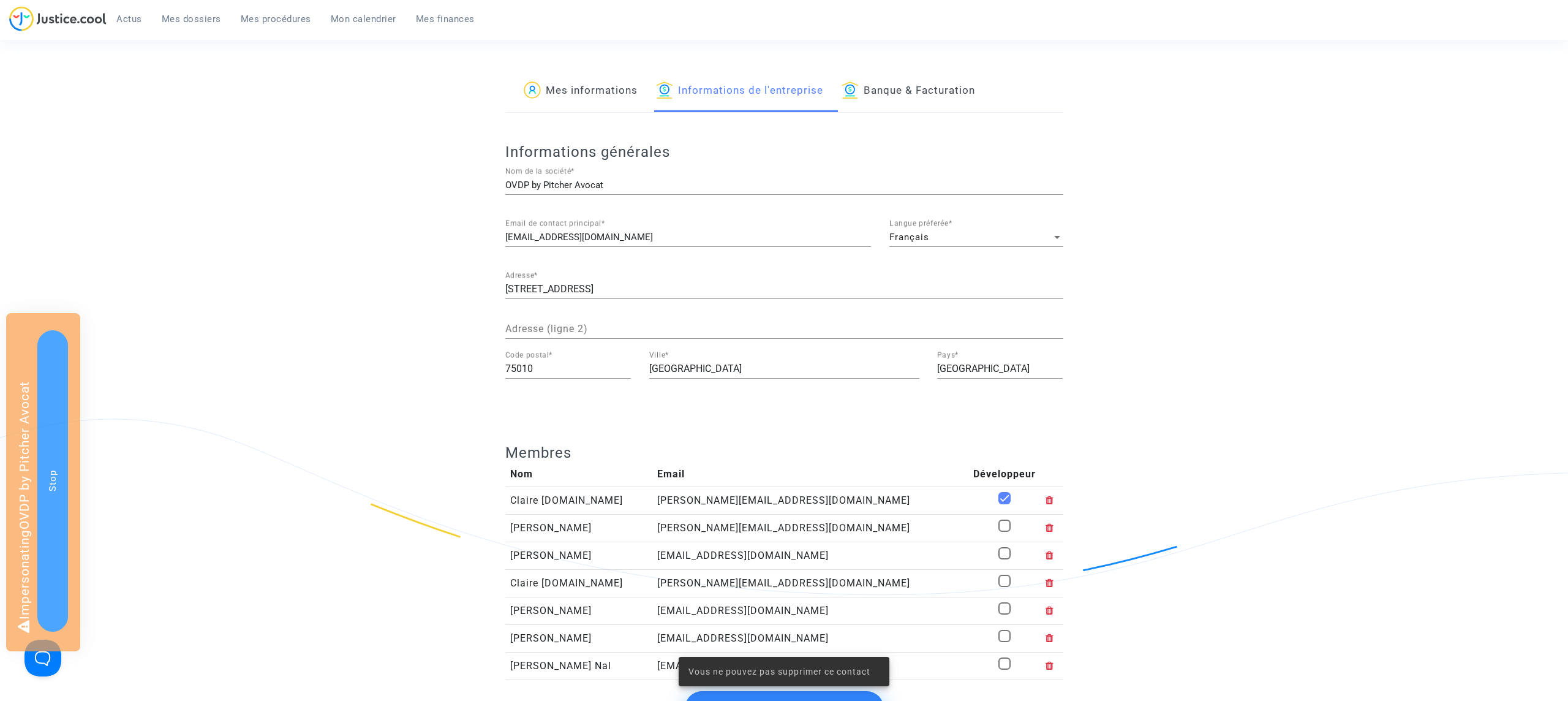
scroll to position [211, 0]
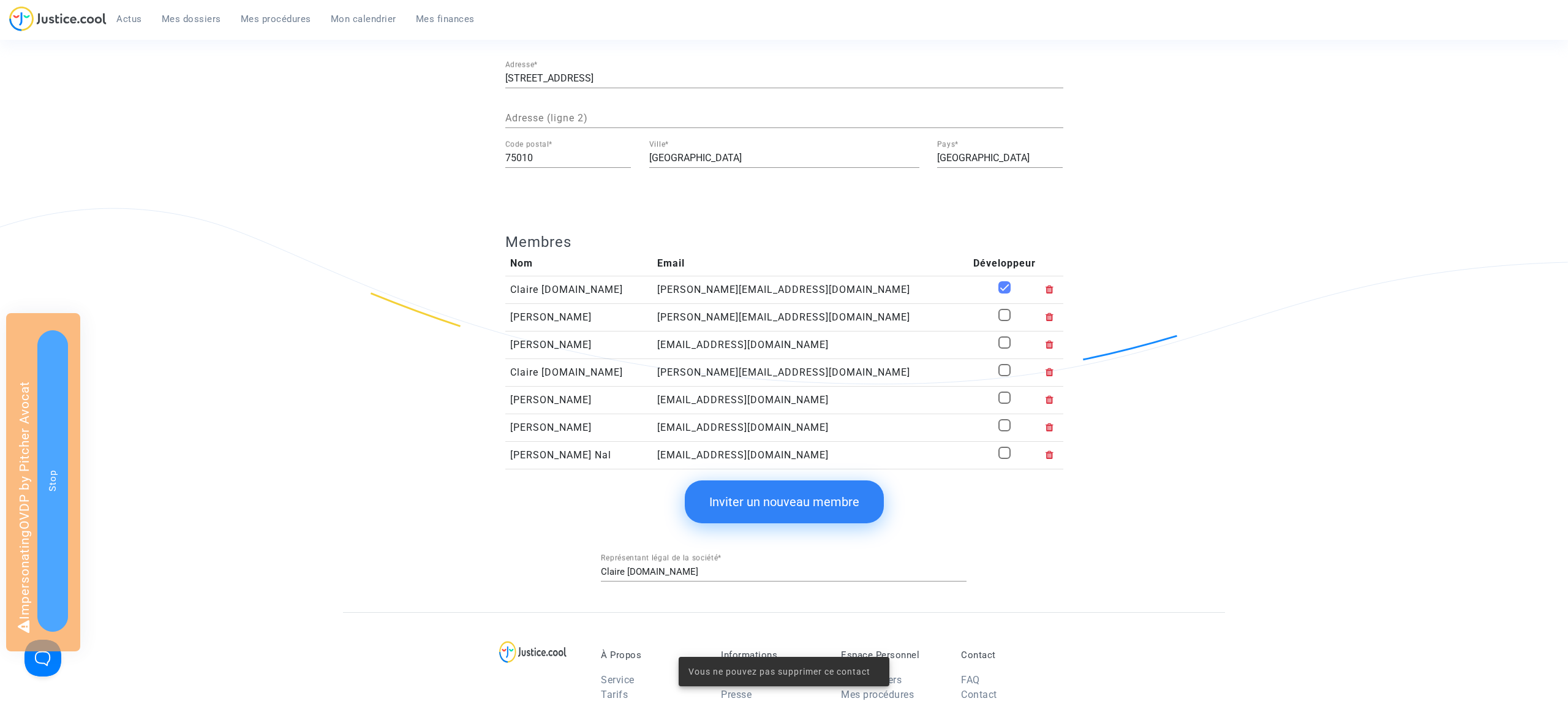
click at [498, 330] on div "Informations générales OVDP by Pitcher Avocat Nom de la société * legal@pitcher…" at bounding box center [784, 257] width 576 height 710
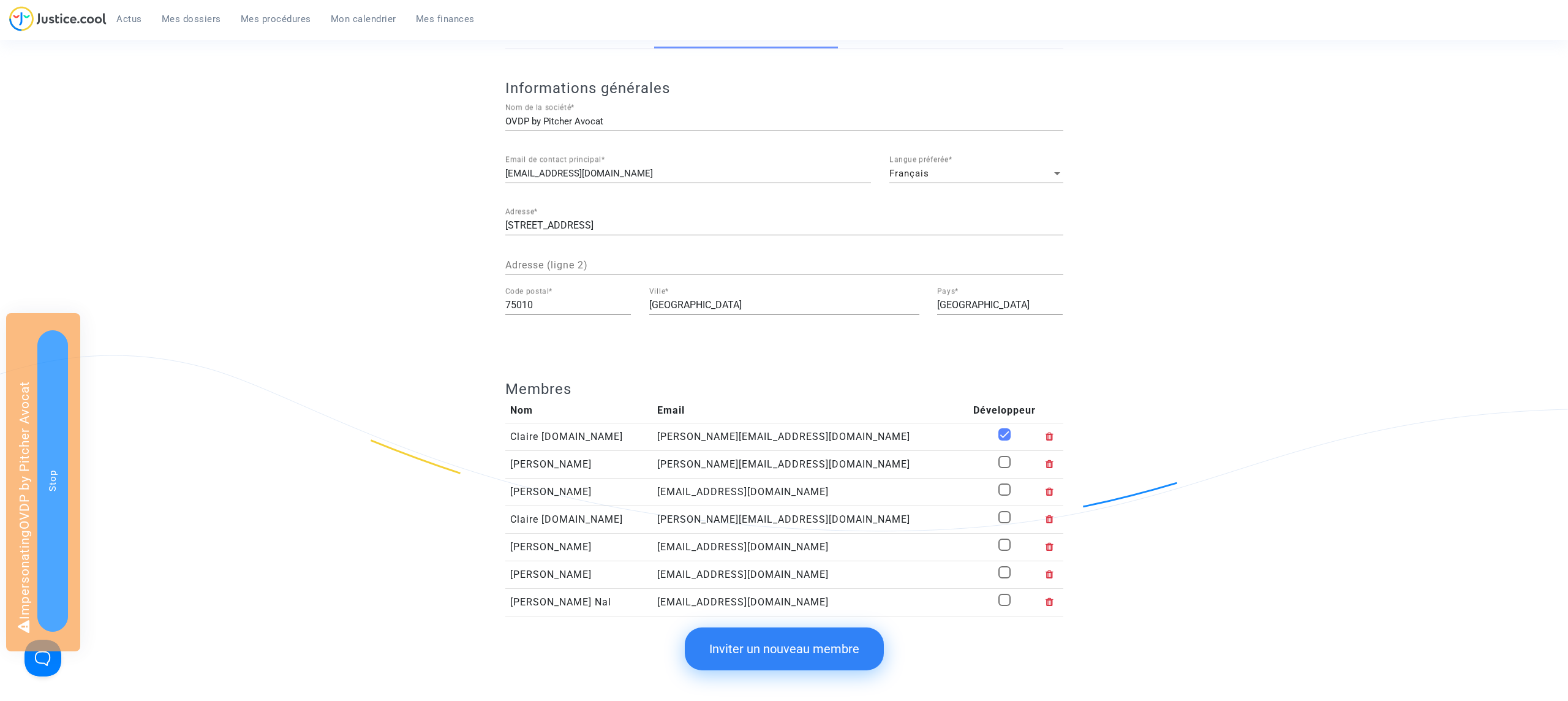
scroll to position [146, 0]
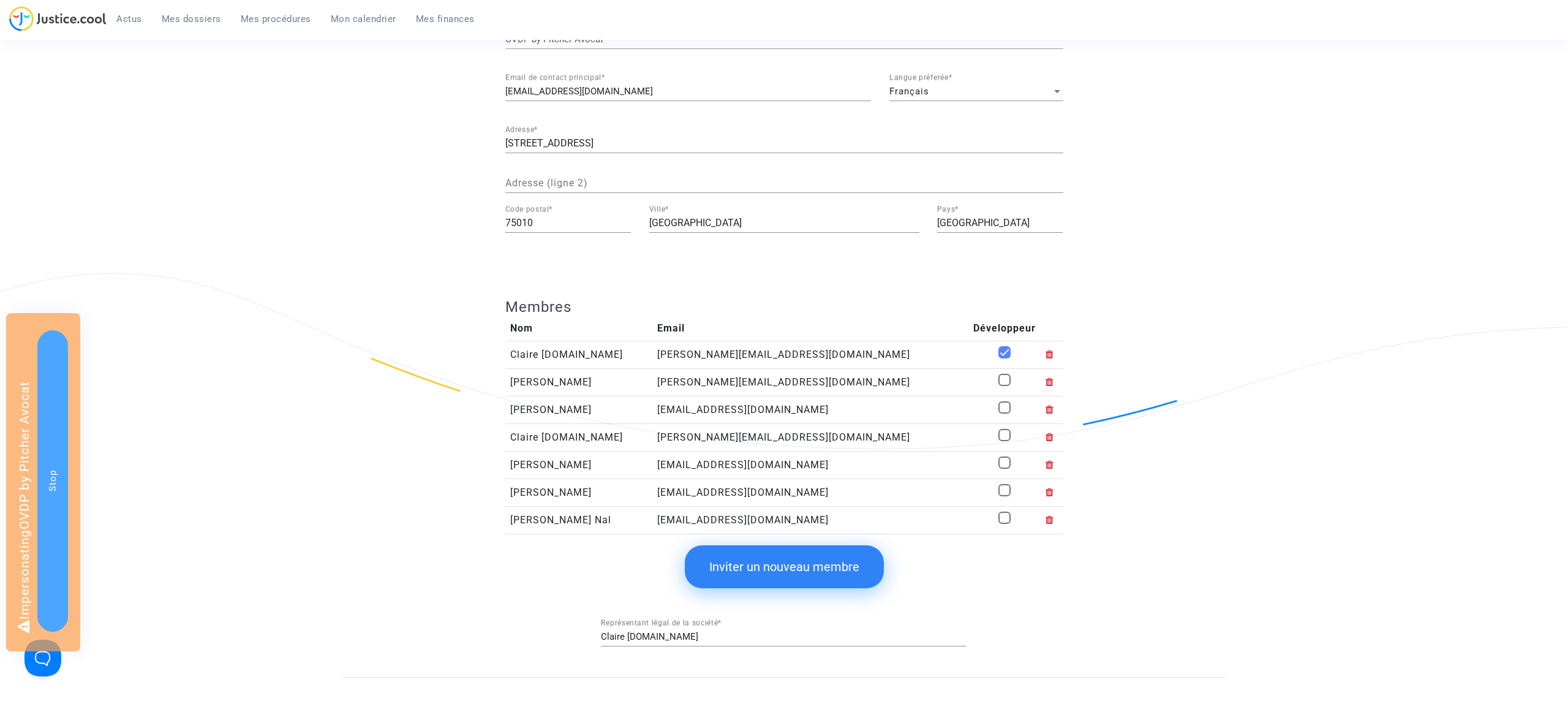
click at [999, 351] on span at bounding box center [1005, 352] width 12 height 12
click at [1004, 358] on input "checkbox" at bounding box center [1004, 358] width 1 height 1
checkbox input "false"
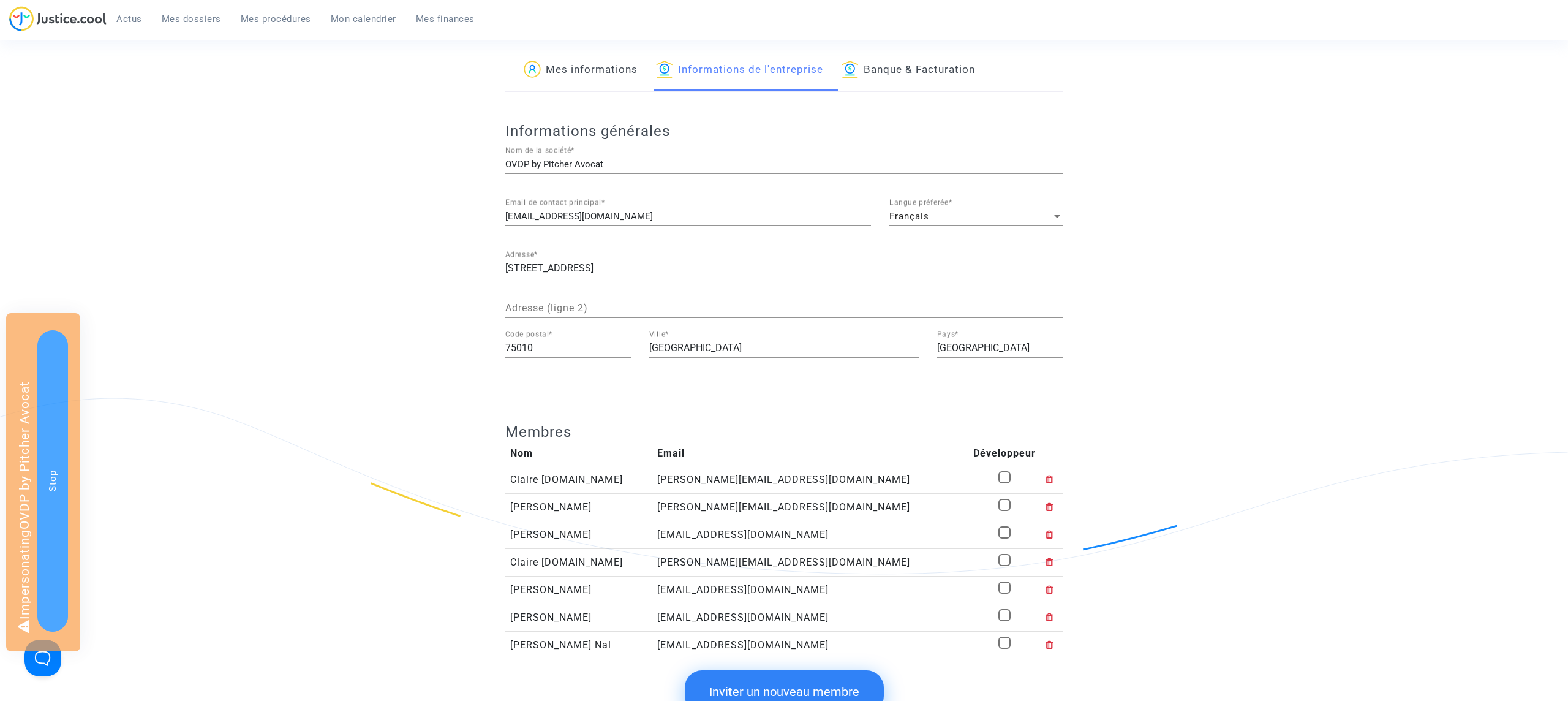
scroll to position [0, 0]
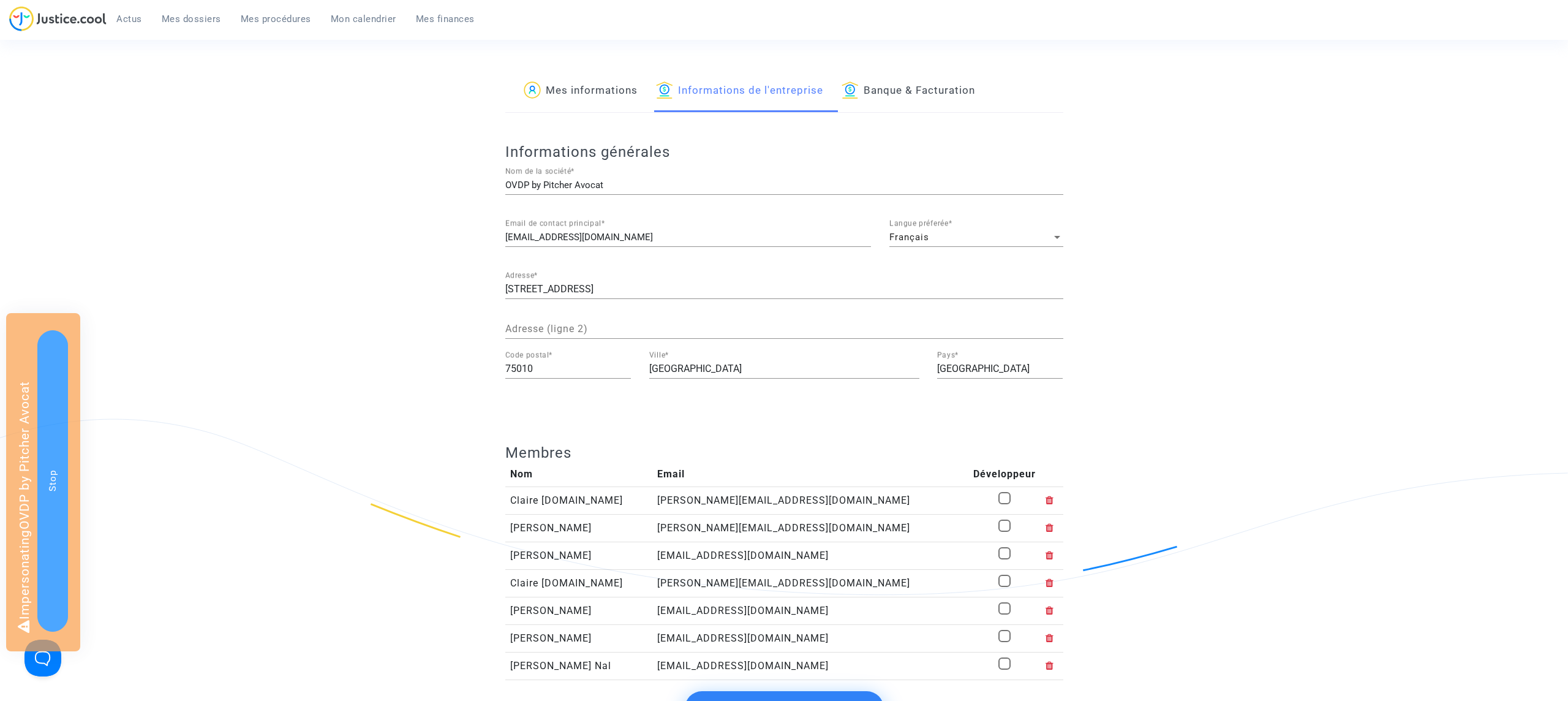
click at [438, 222] on app-profile "Mes informations Informations de l'entreprise Banque & Facturation Informations…" at bounding box center [784, 447] width 882 height 752
click at [202, 23] on span "Mes dossiers" at bounding box center [191, 19] width 59 height 11
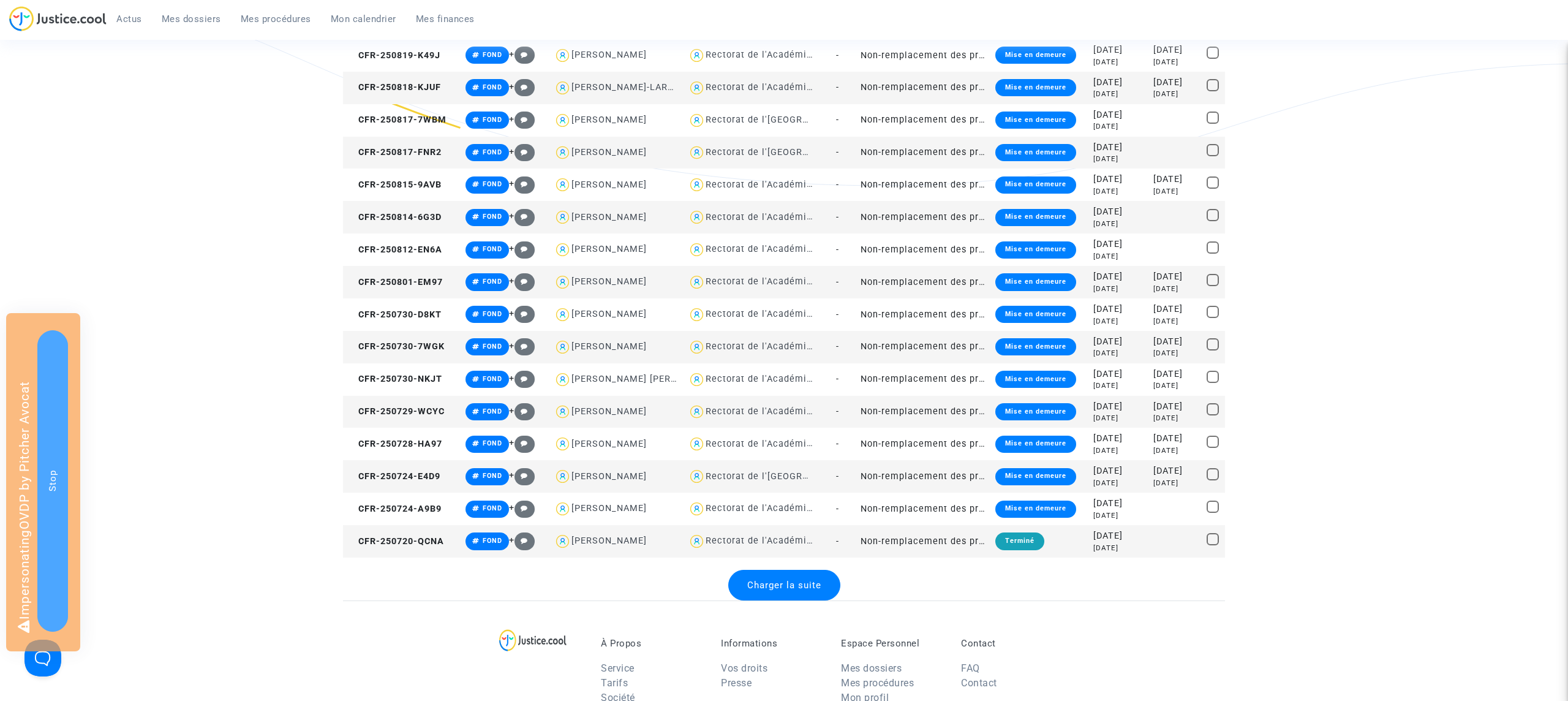
scroll to position [1632, 0]
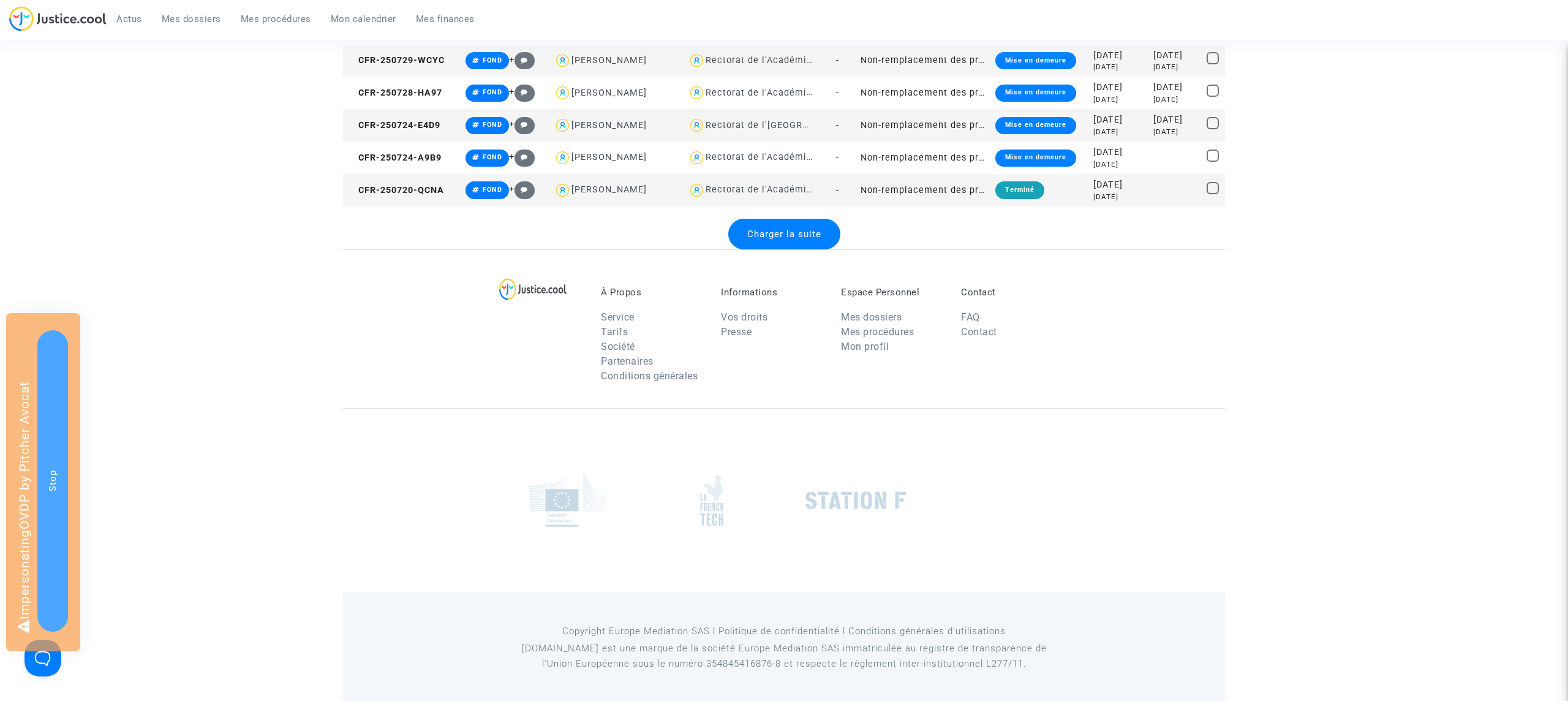
click at [793, 241] on div "Charger la suite" at bounding box center [784, 234] width 112 height 31
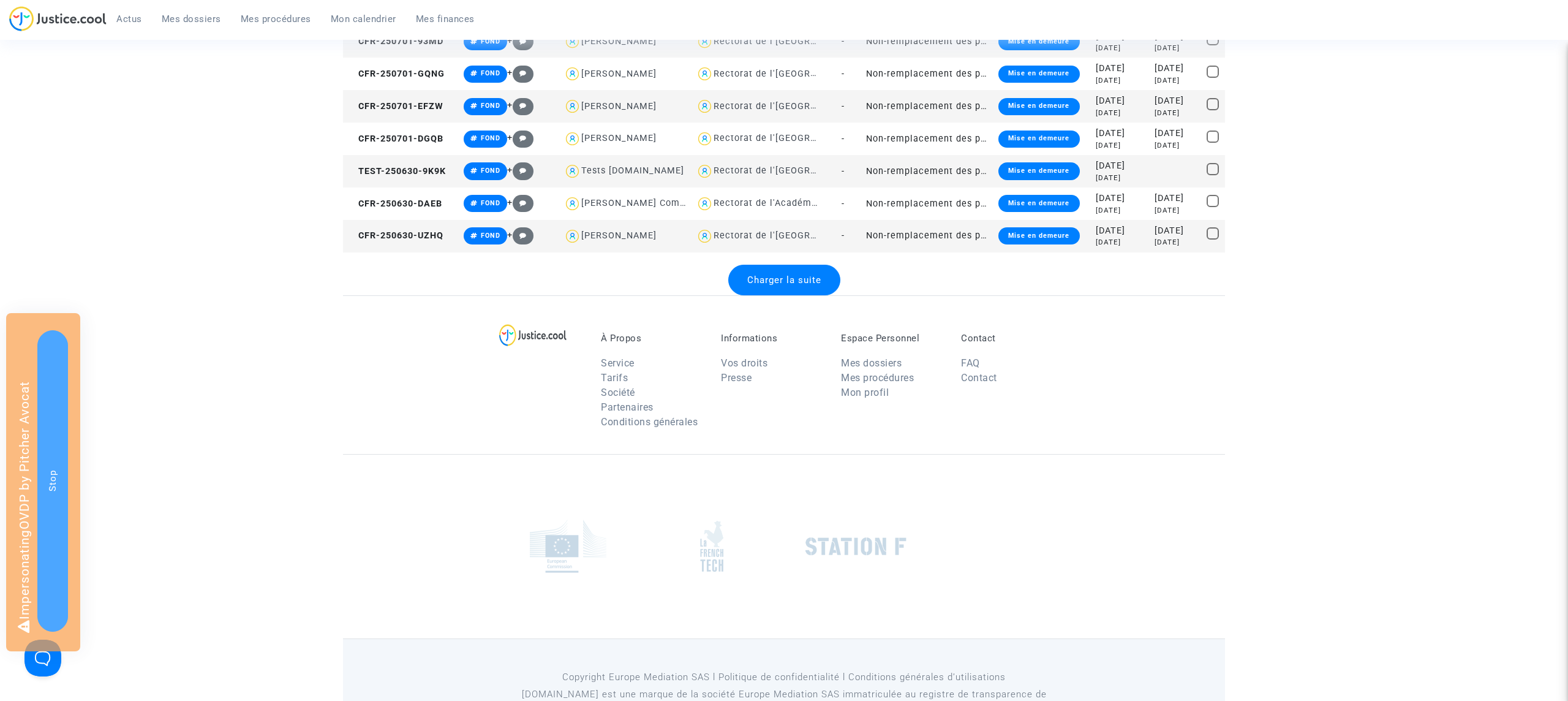
scroll to position [3255, 0]
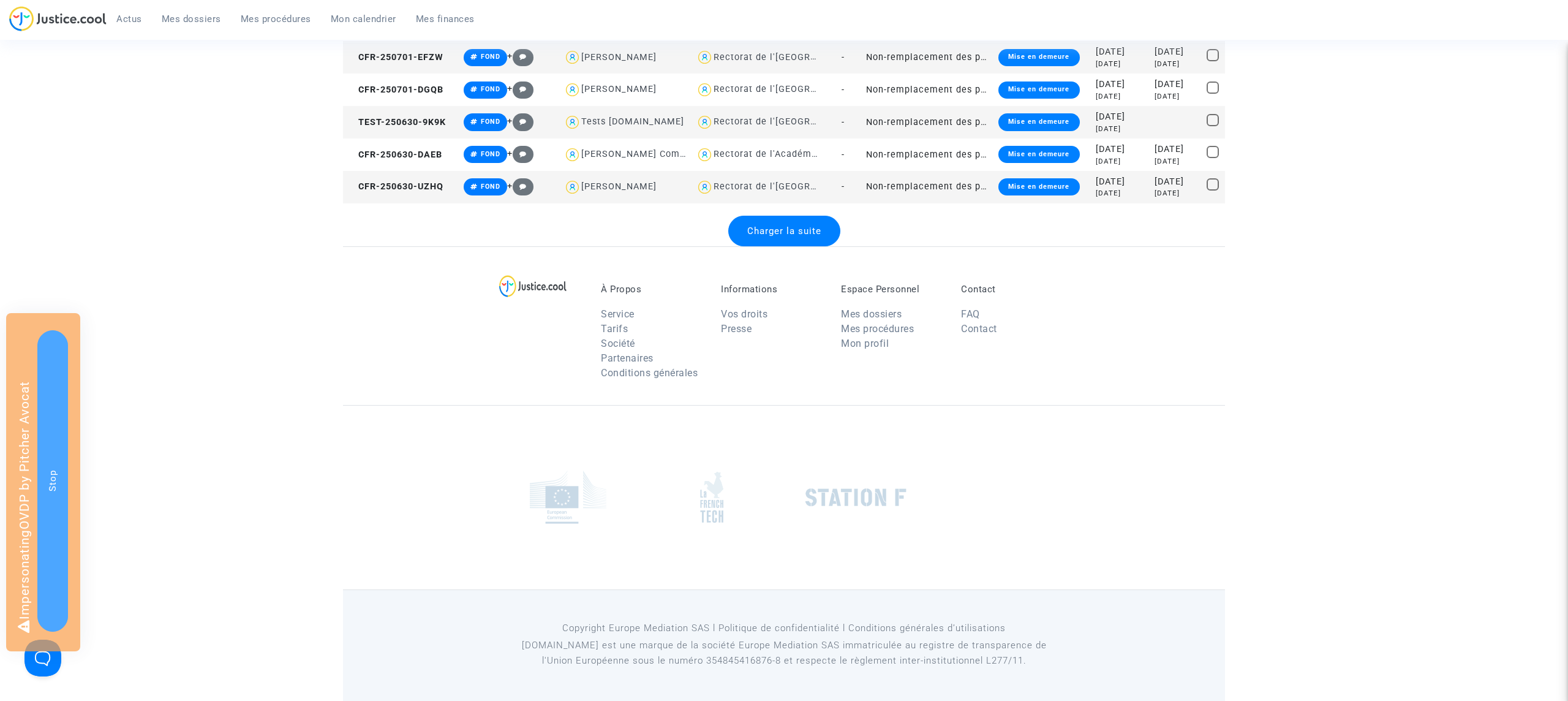
click at [777, 227] on span "Charger la suite" at bounding box center [784, 231] width 74 height 11
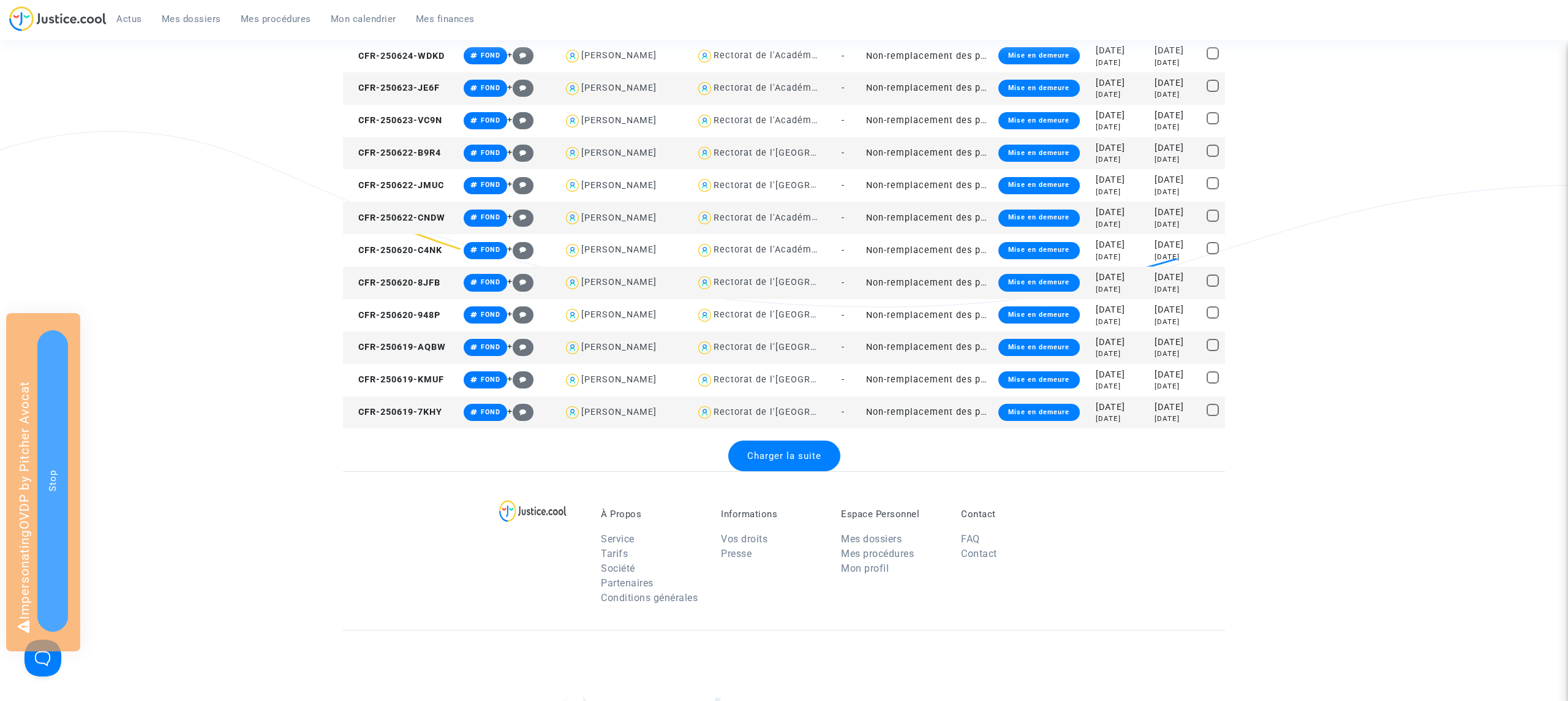
scroll to position [4738, 0]
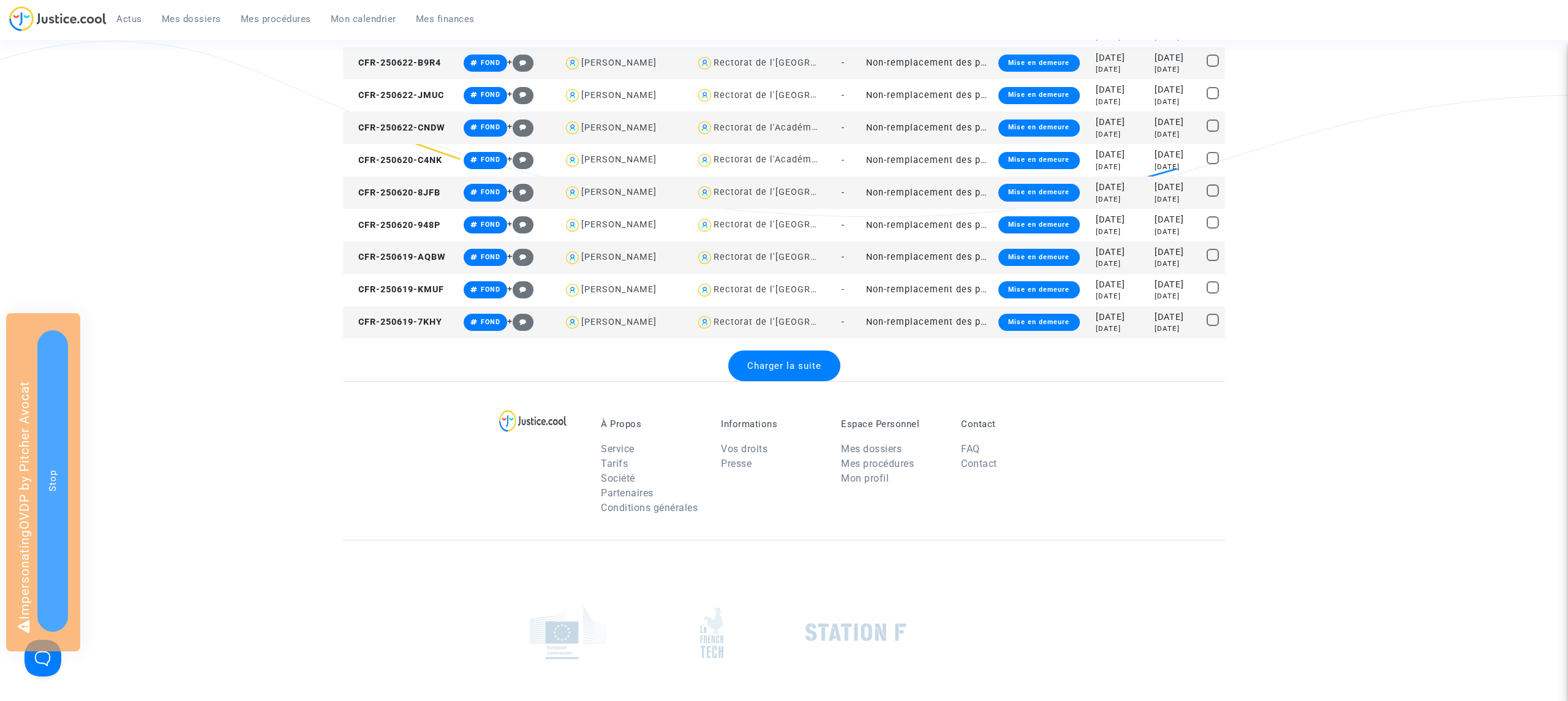
click at [795, 356] on div "Charger la suite" at bounding box center [784, 366] width 112 height 31
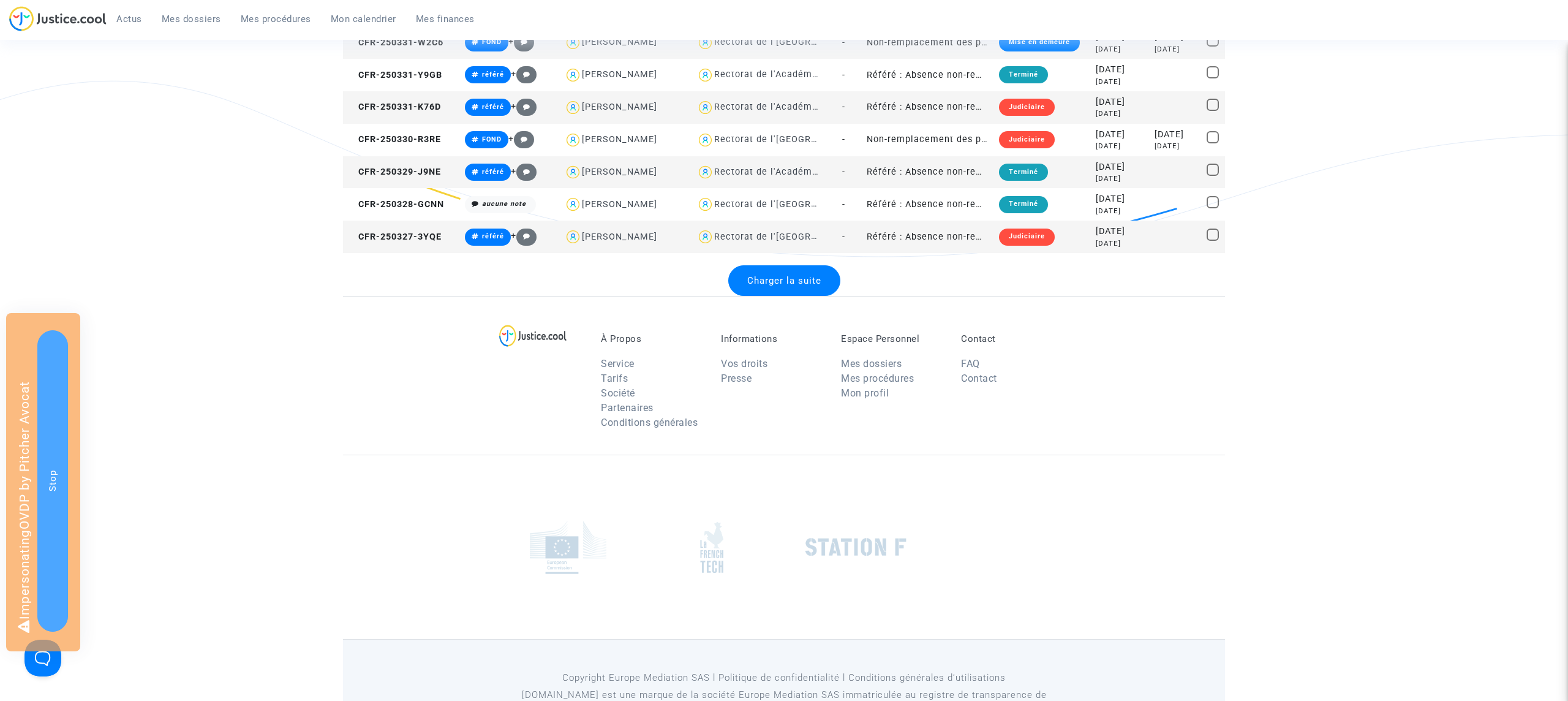
scroll to position [6411, 0]
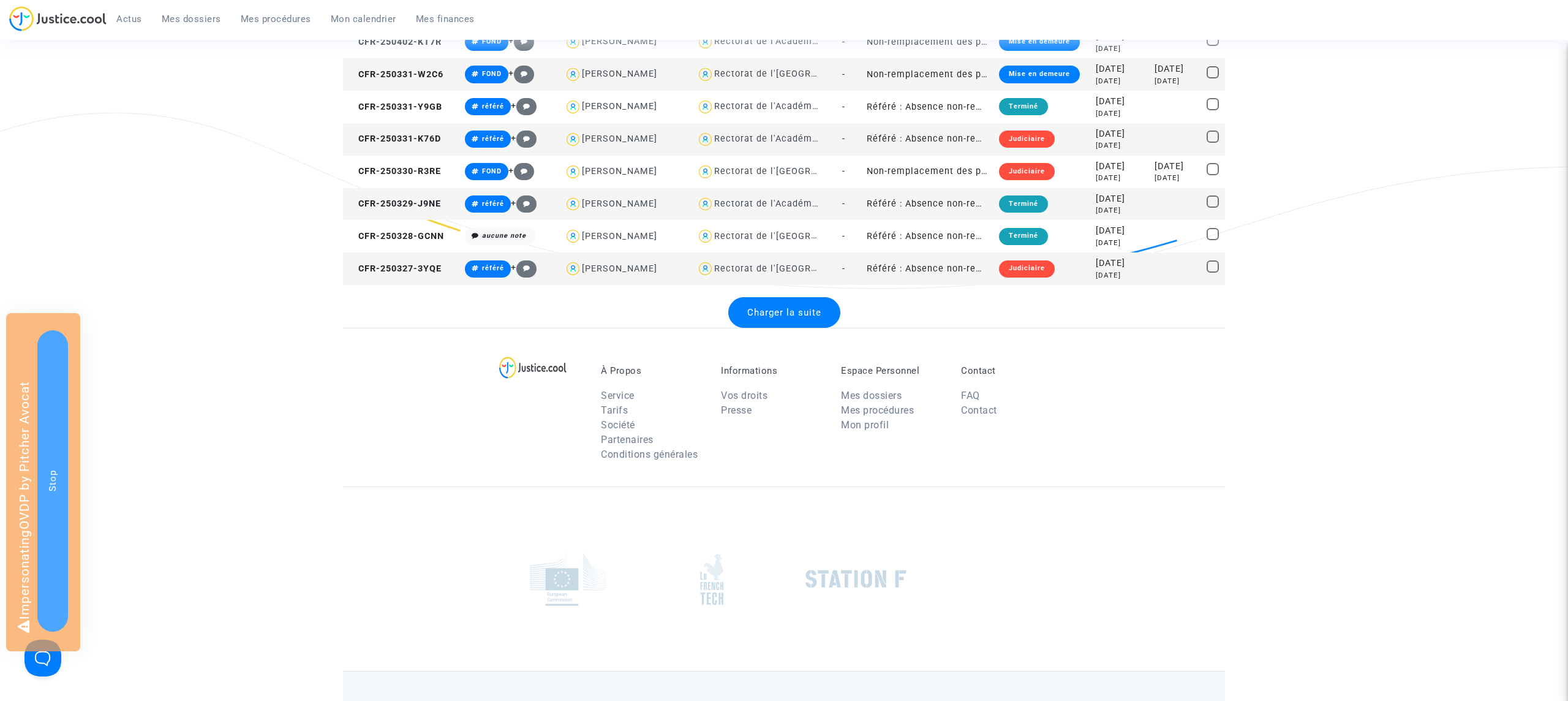
click at [810, 315] on span "Charger la suite" at bounding box center [784, 312] width 74 height 11
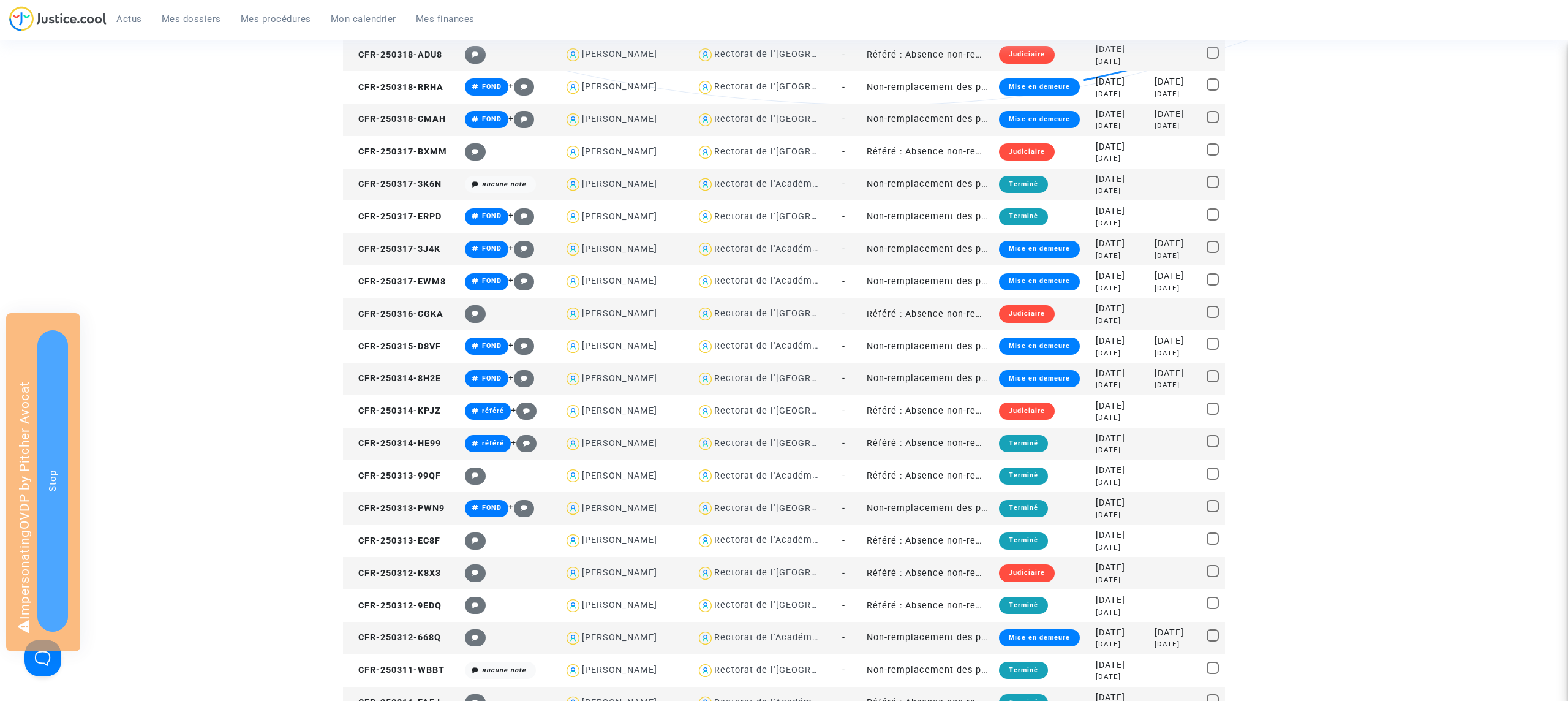
scroll to position [7742, 0]
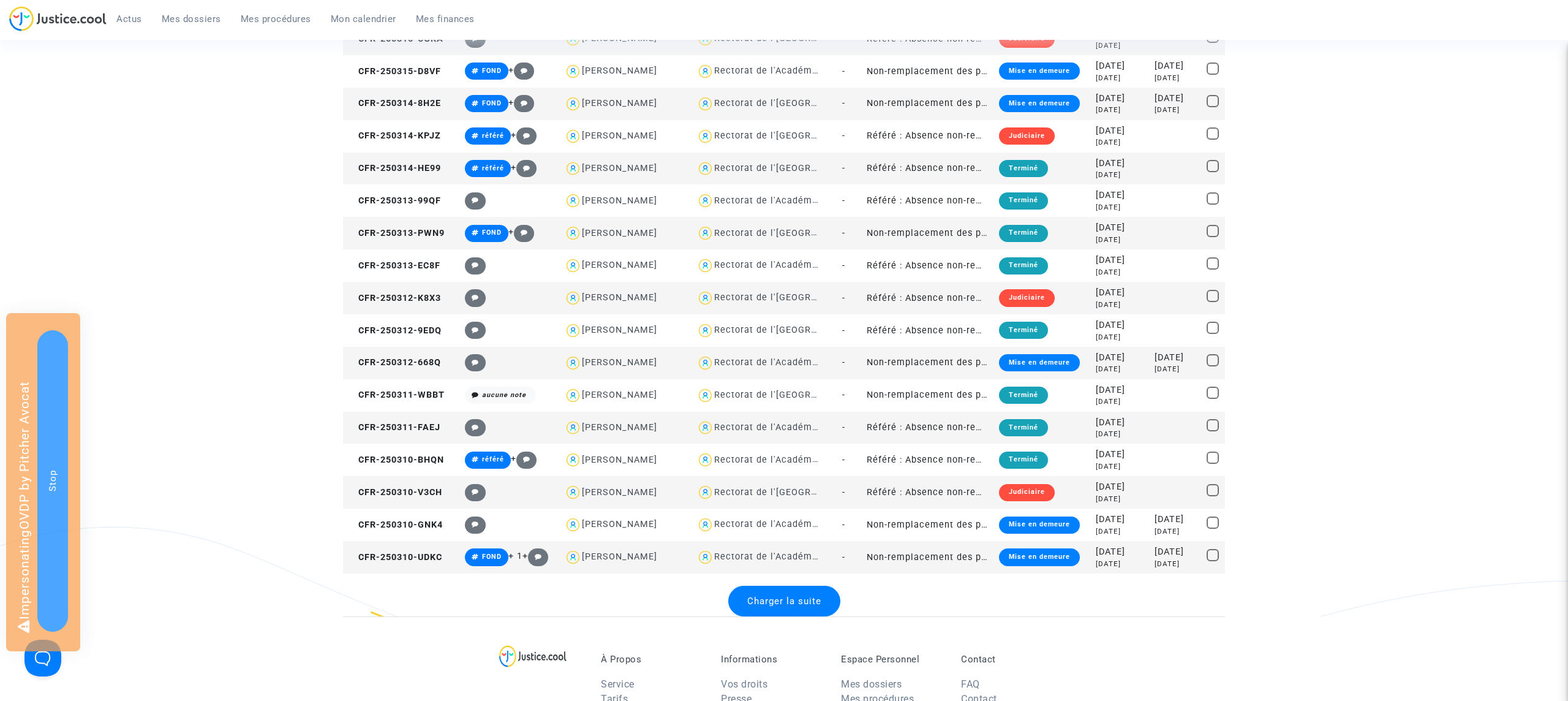
click at [778, 601] on span "Charger la suite" at bounding box center [784, 601] width 74 height 11
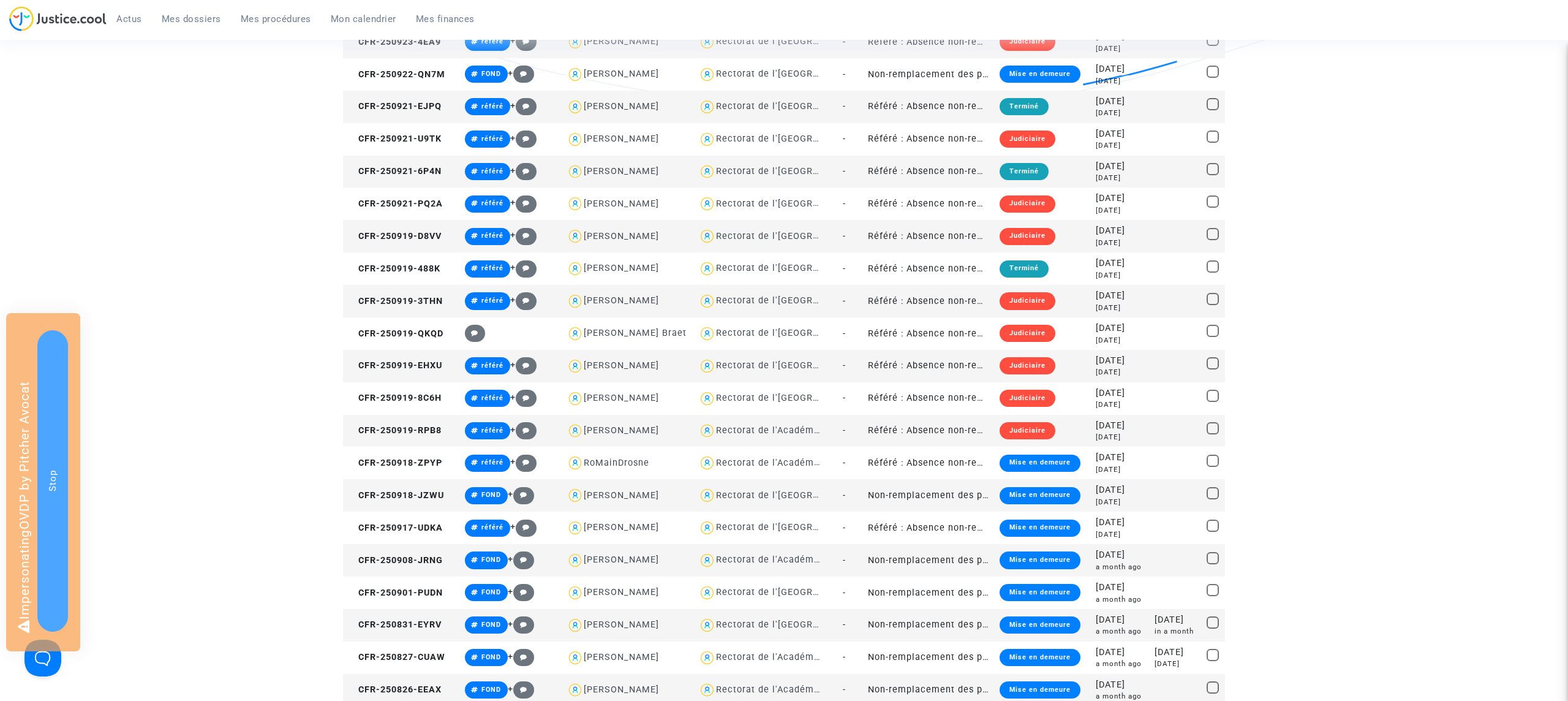
scroll to position [0, 0]
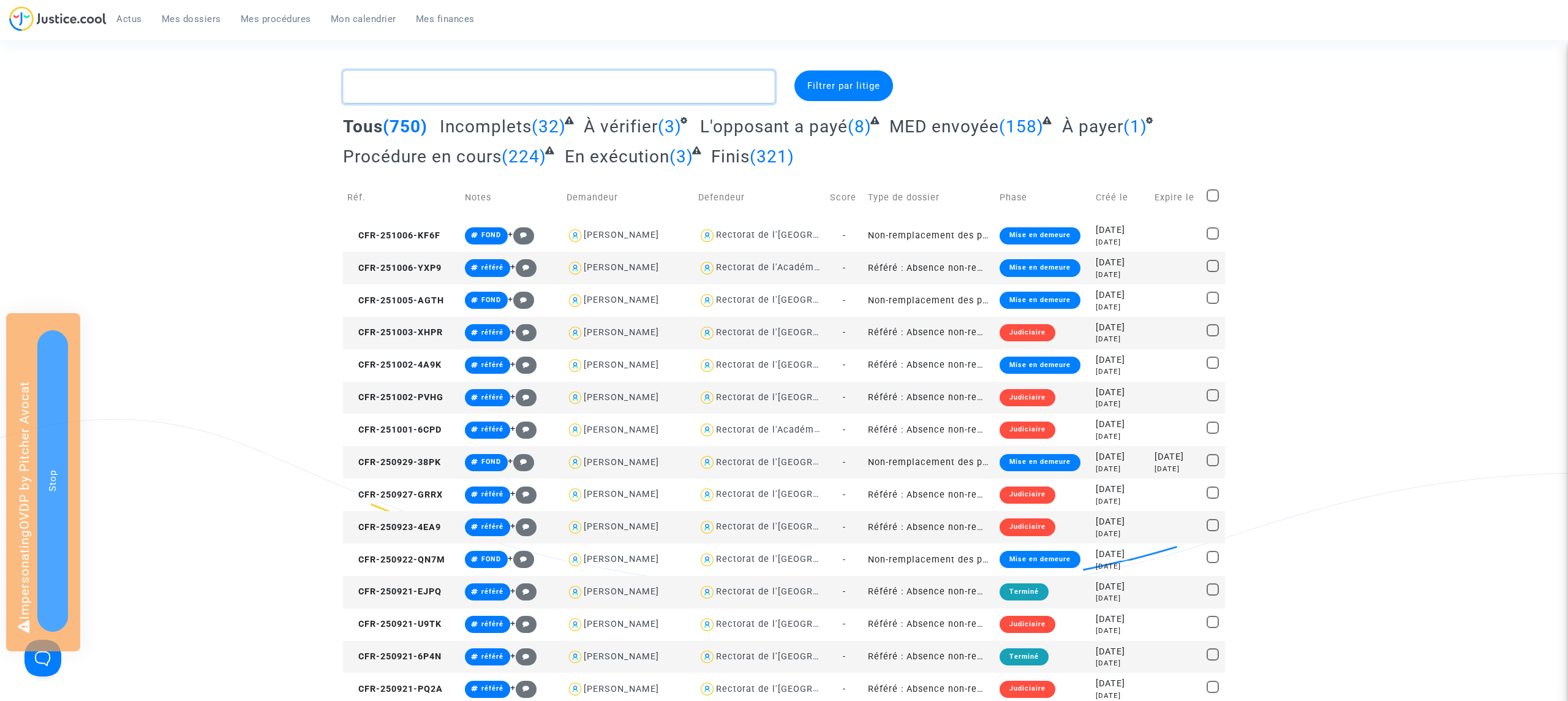
click at [407, 88] on textarea at bounding box center [559, 87] width 432 height 33
paste textarea "70248"
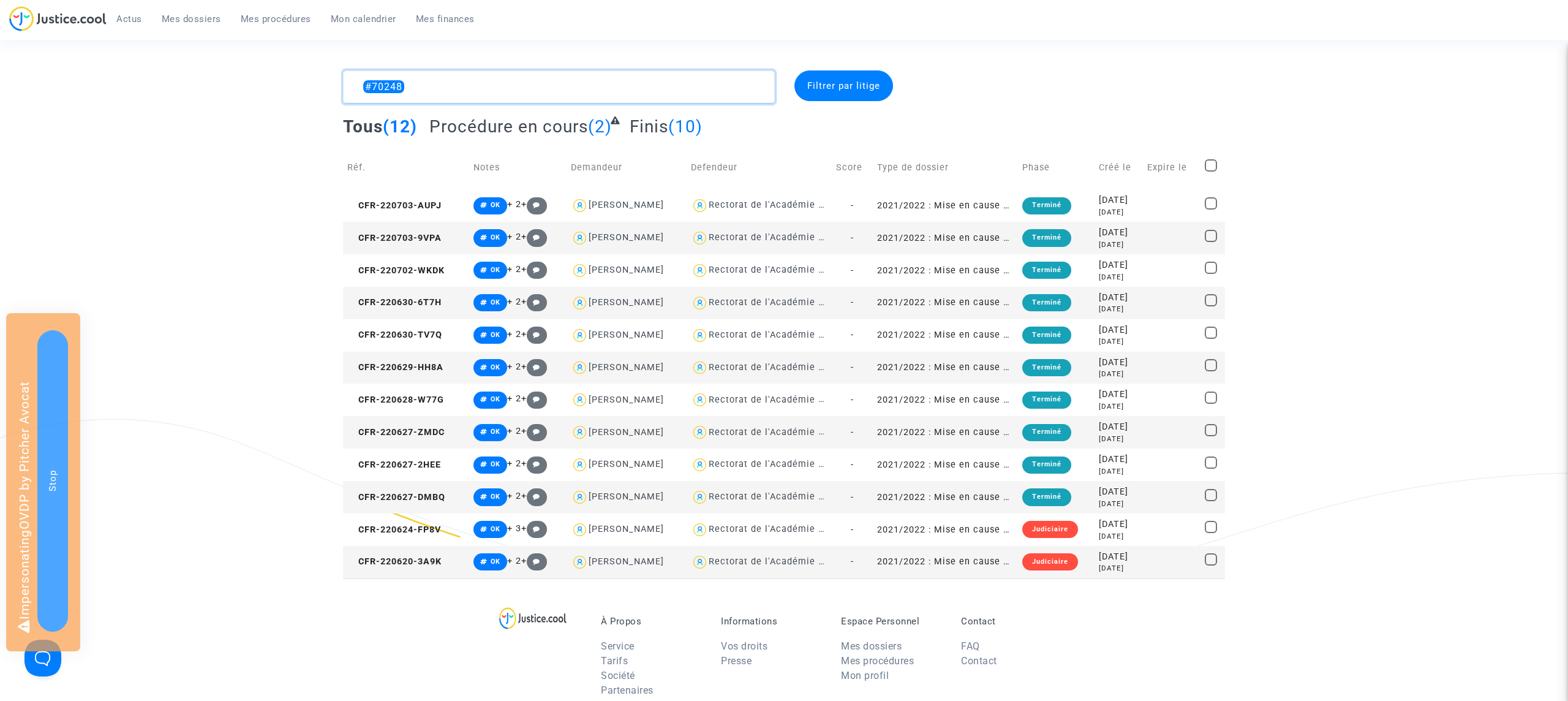
click at [422, 90] on textarea at bounding box center [559, 87] width 432 height 33
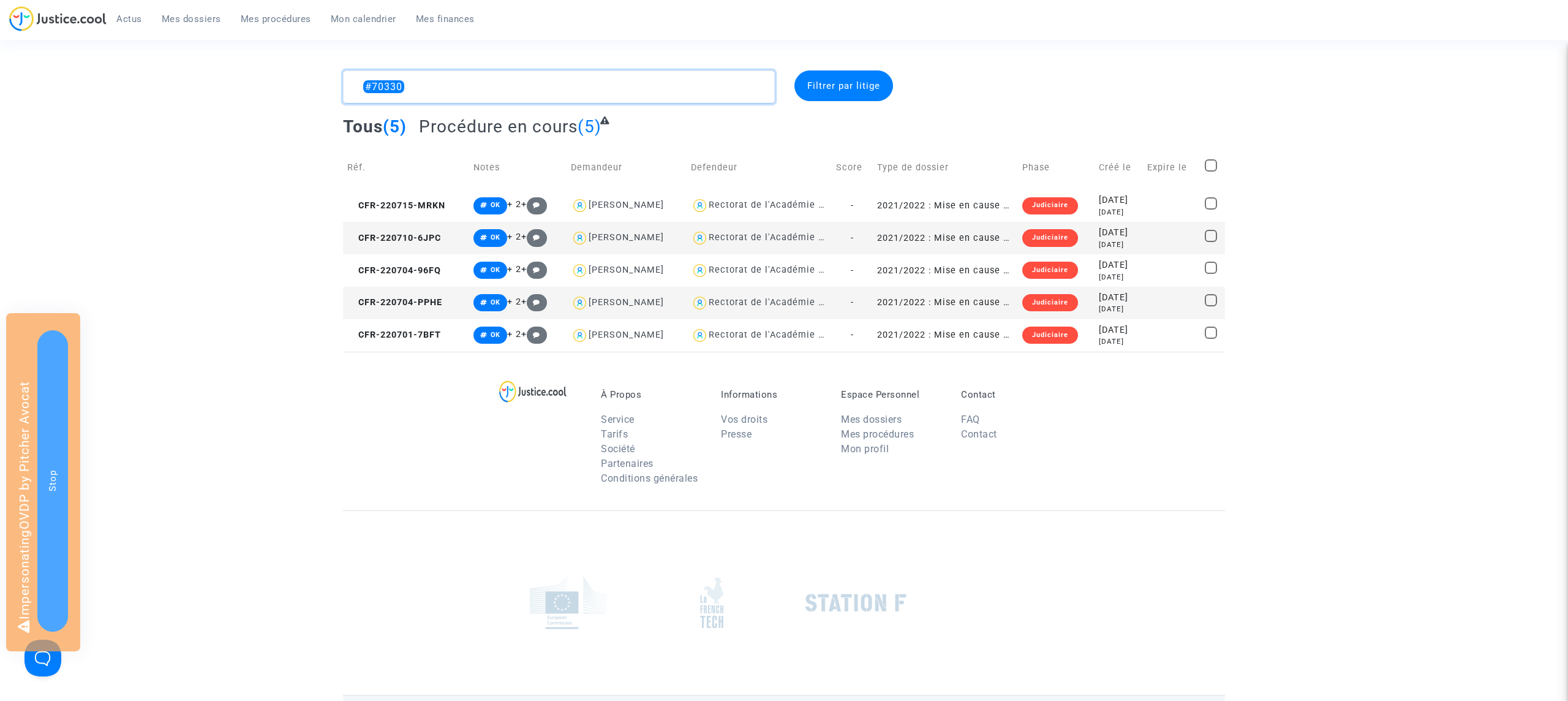
click at [426, 91] on textarea at bounding box center [559, 87] width 432 height 33
paste textarea "70231"
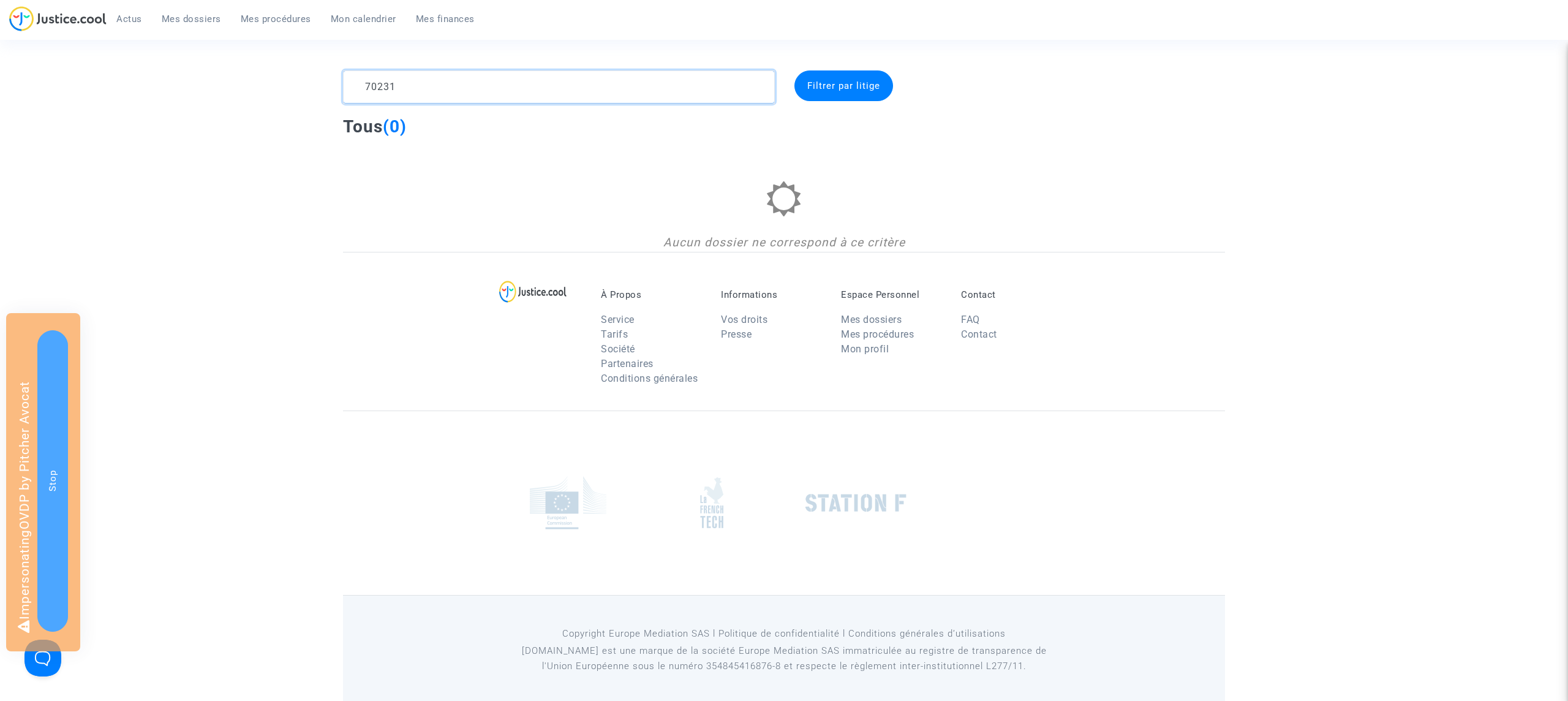
click at [364, 83] on textarea at bounding box center [559, 87] width 432 height 33
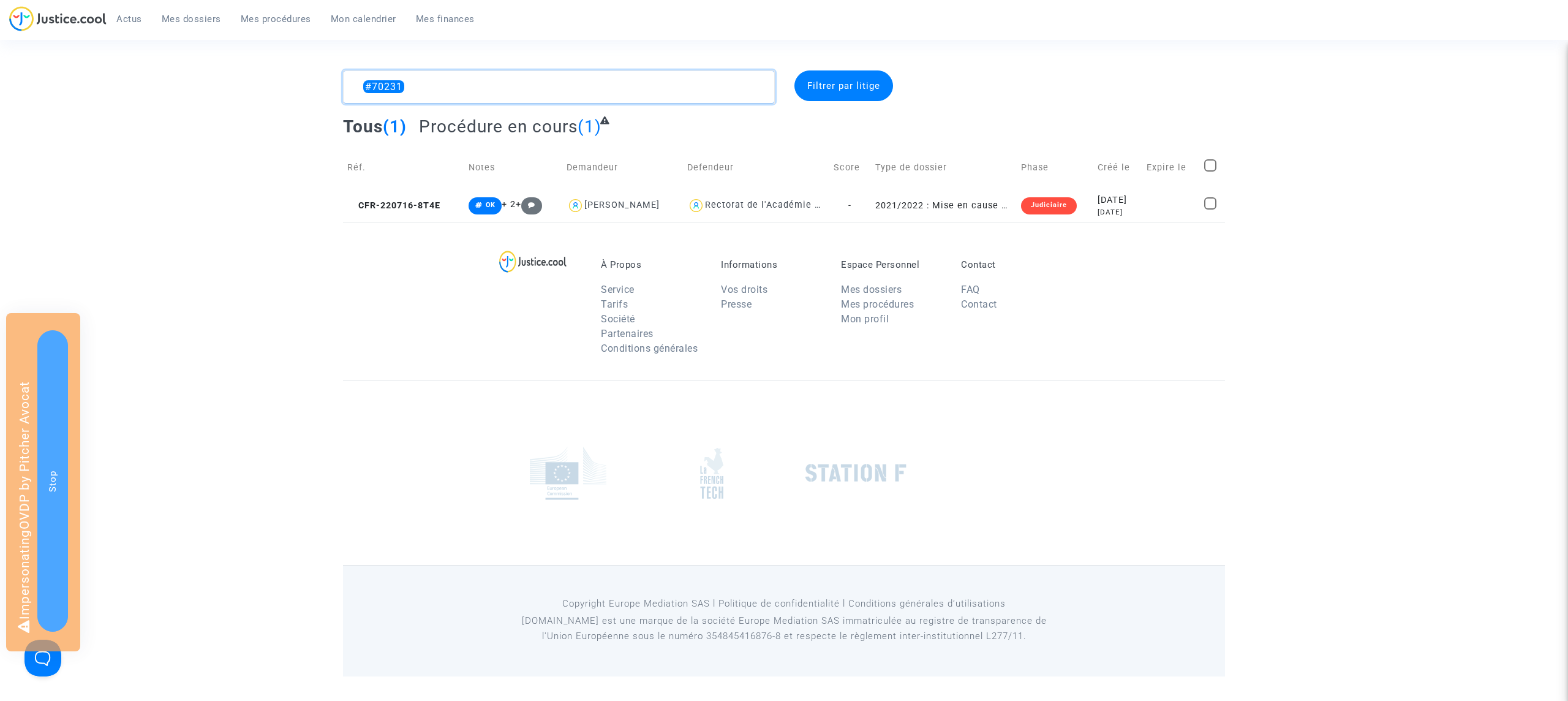
type textarea "#70231"
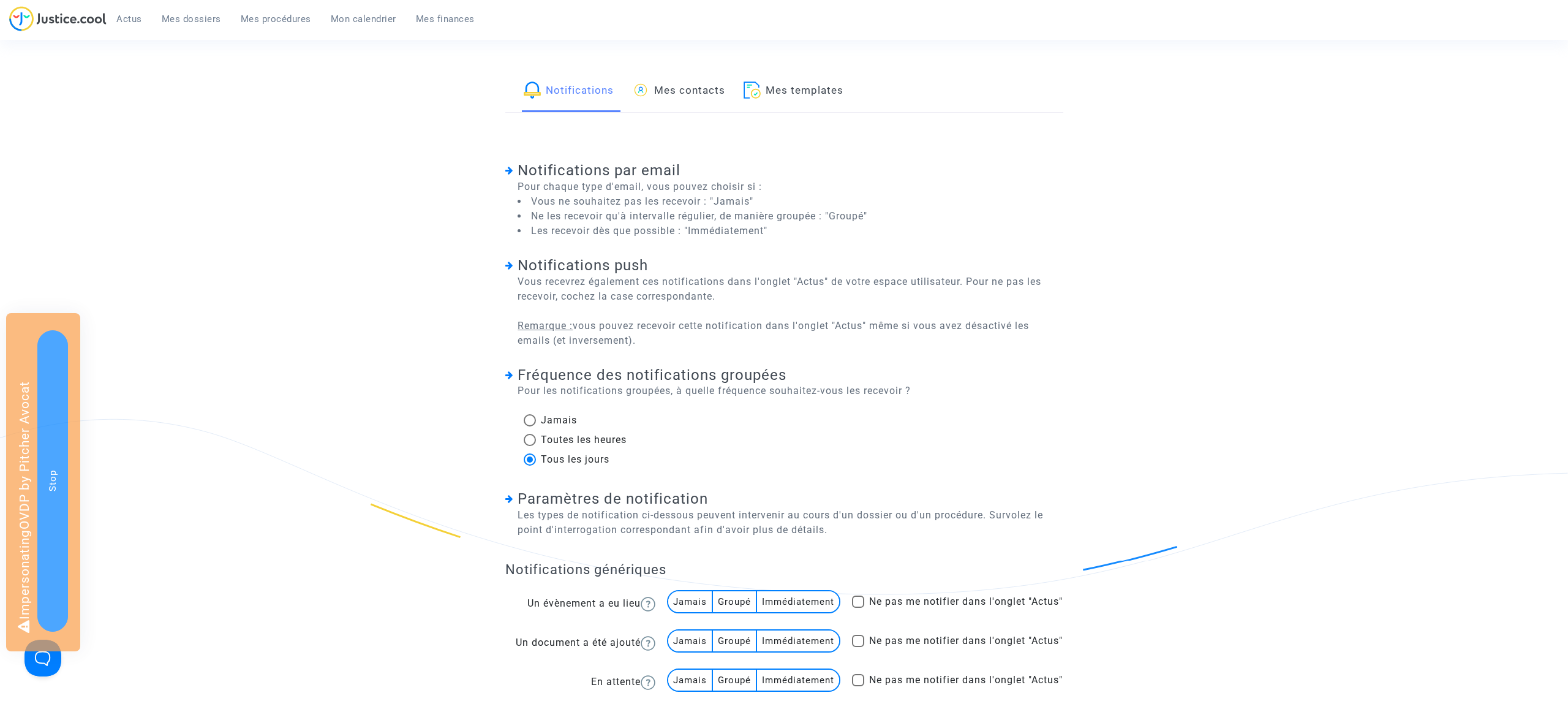
click at [810, 97] on link "Mes templates" at bounding box center [793, 91] width 100 height 42
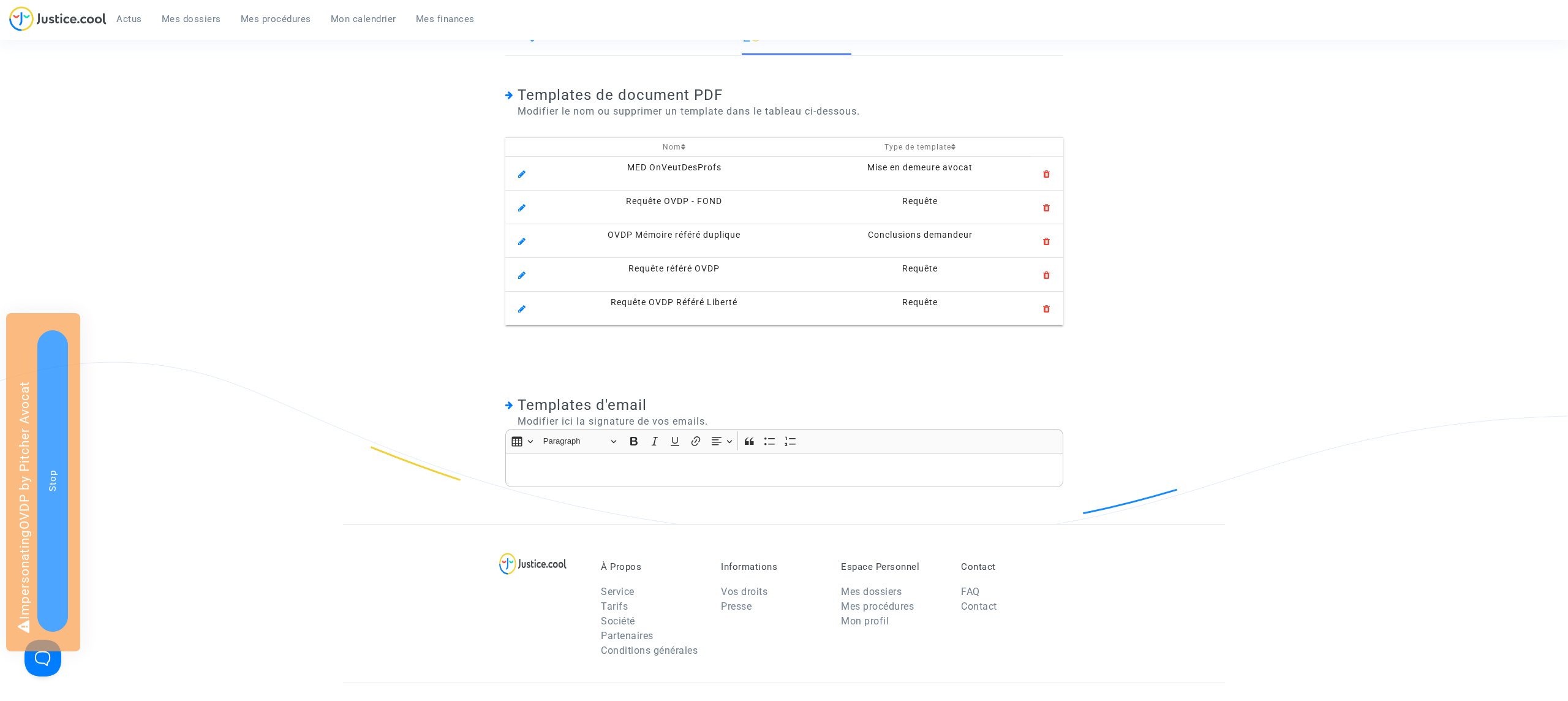
scroll to position [64, 0]
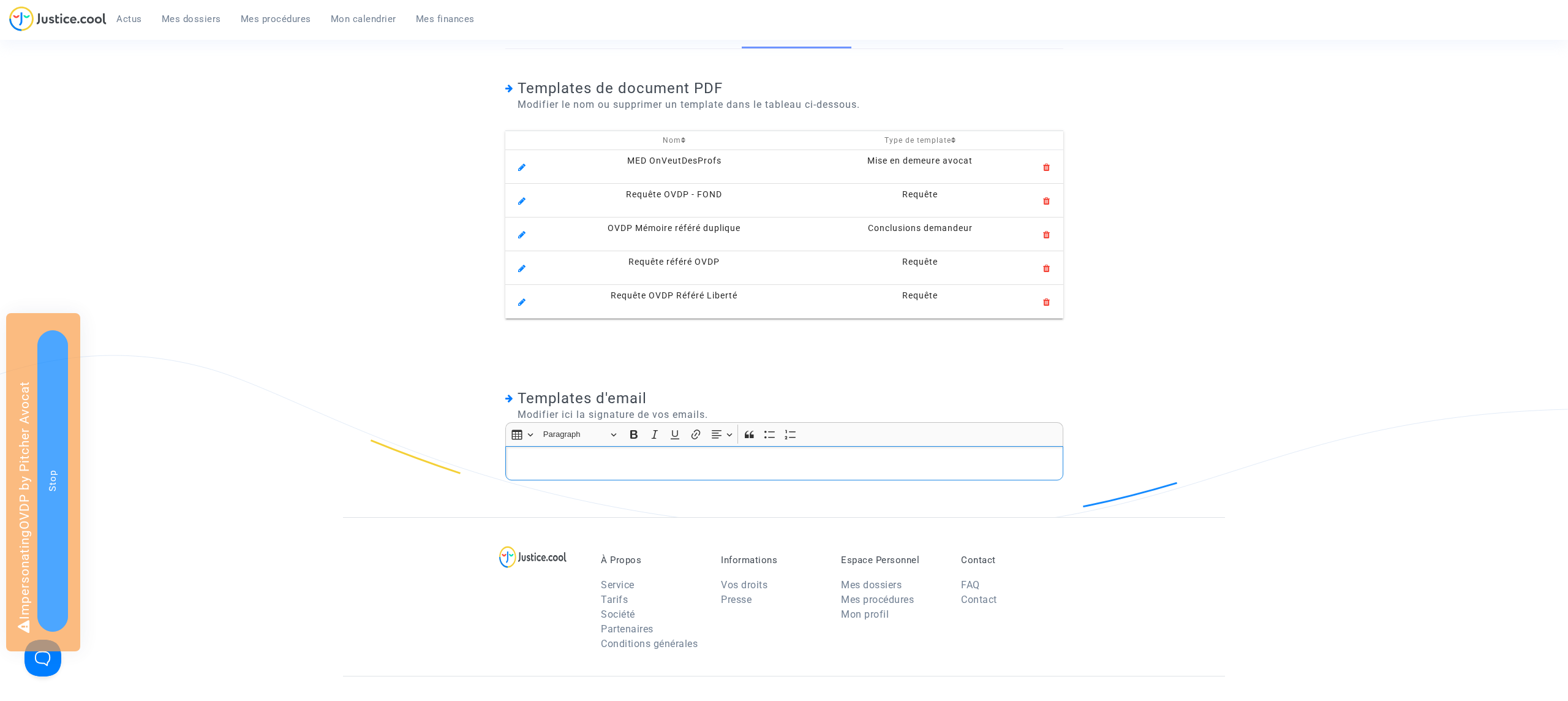
click at [578, 462] on p "Rich Text Editor, main" at bounding box center [784, 462] width 545 height 15
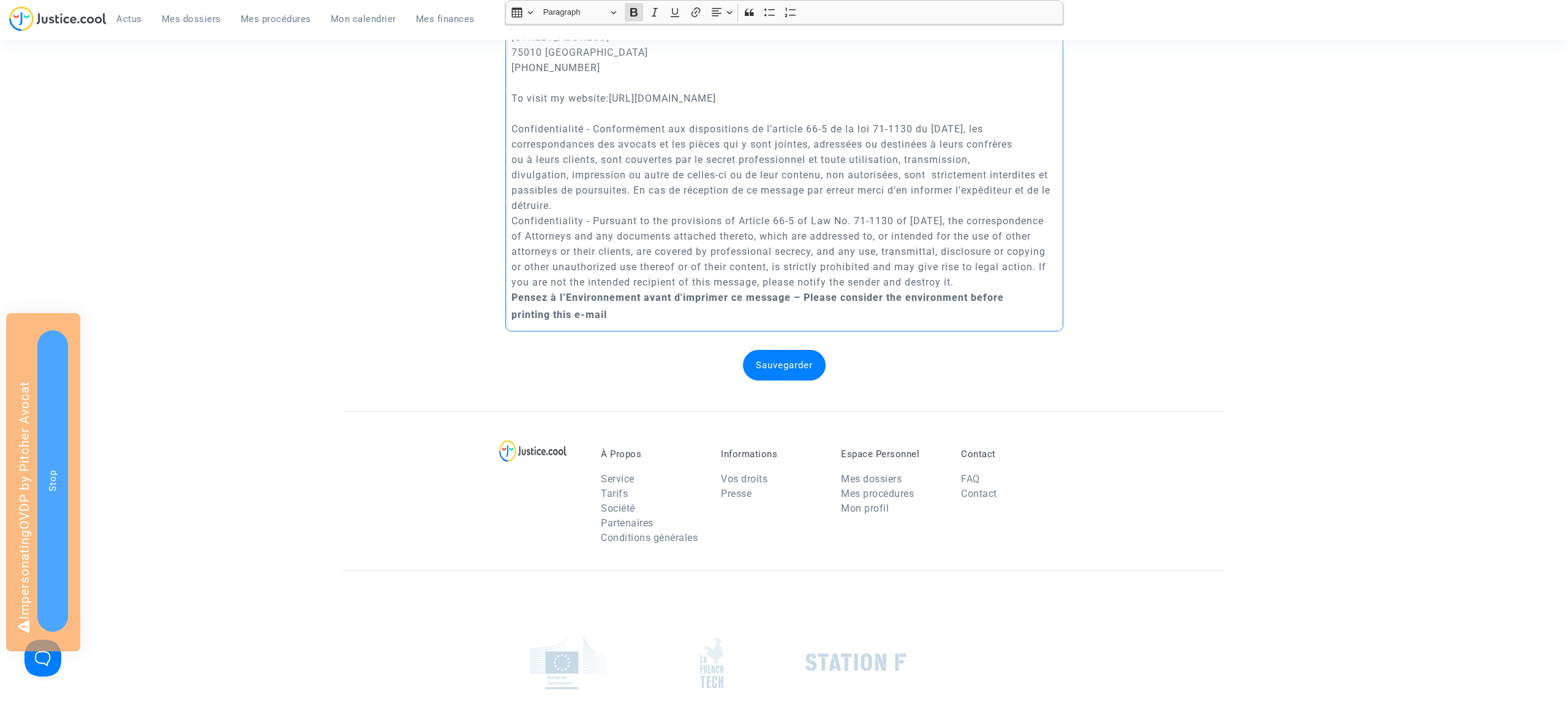
scroll to position [488, 0]
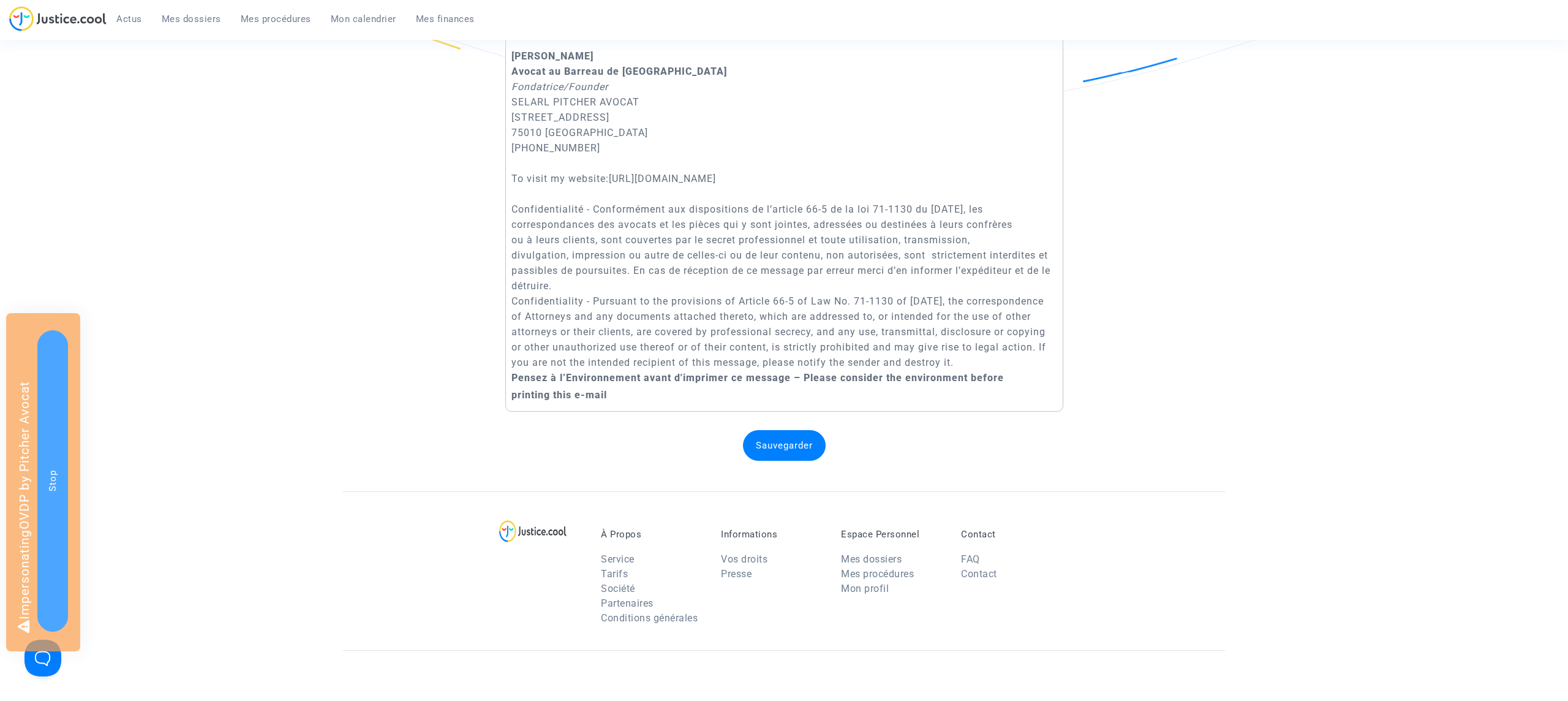
click at [794, 460] on button "Sauvegarder" at bounding box center [784, 445] width 82 height 31
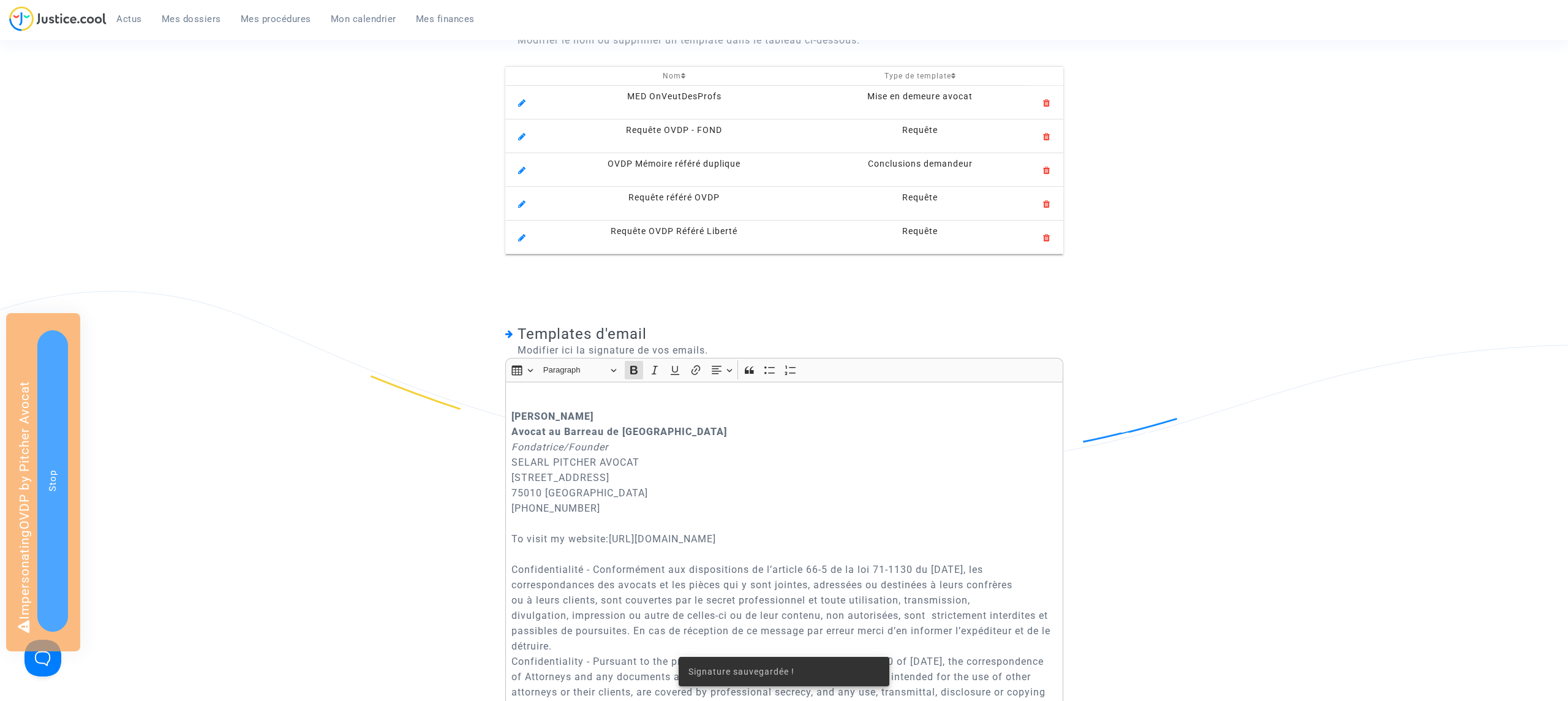
scroll to position [0, 0]
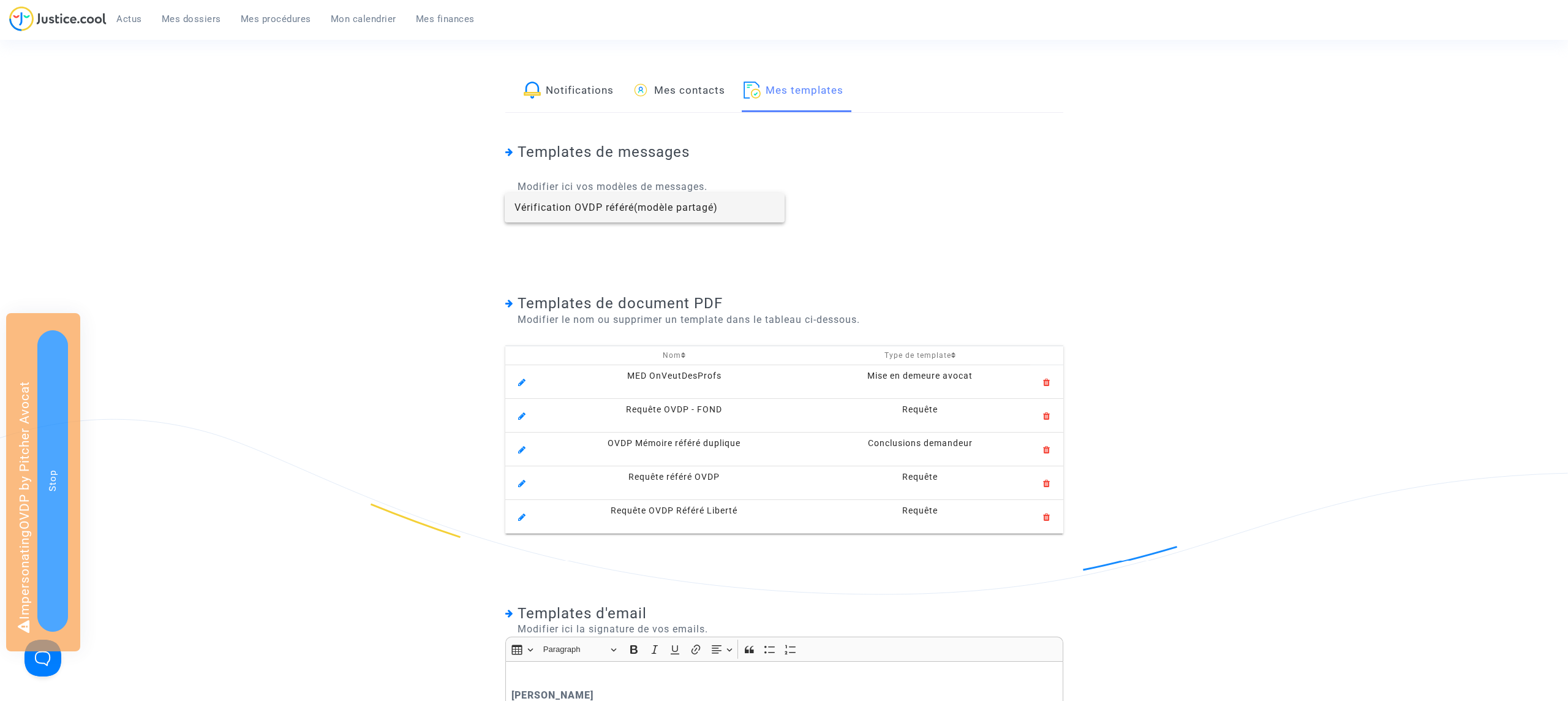
click at [606, 212] on span "Vérification OVDP référé (modèle partagé)" at bounding box center [616, 207] width 204 height 12
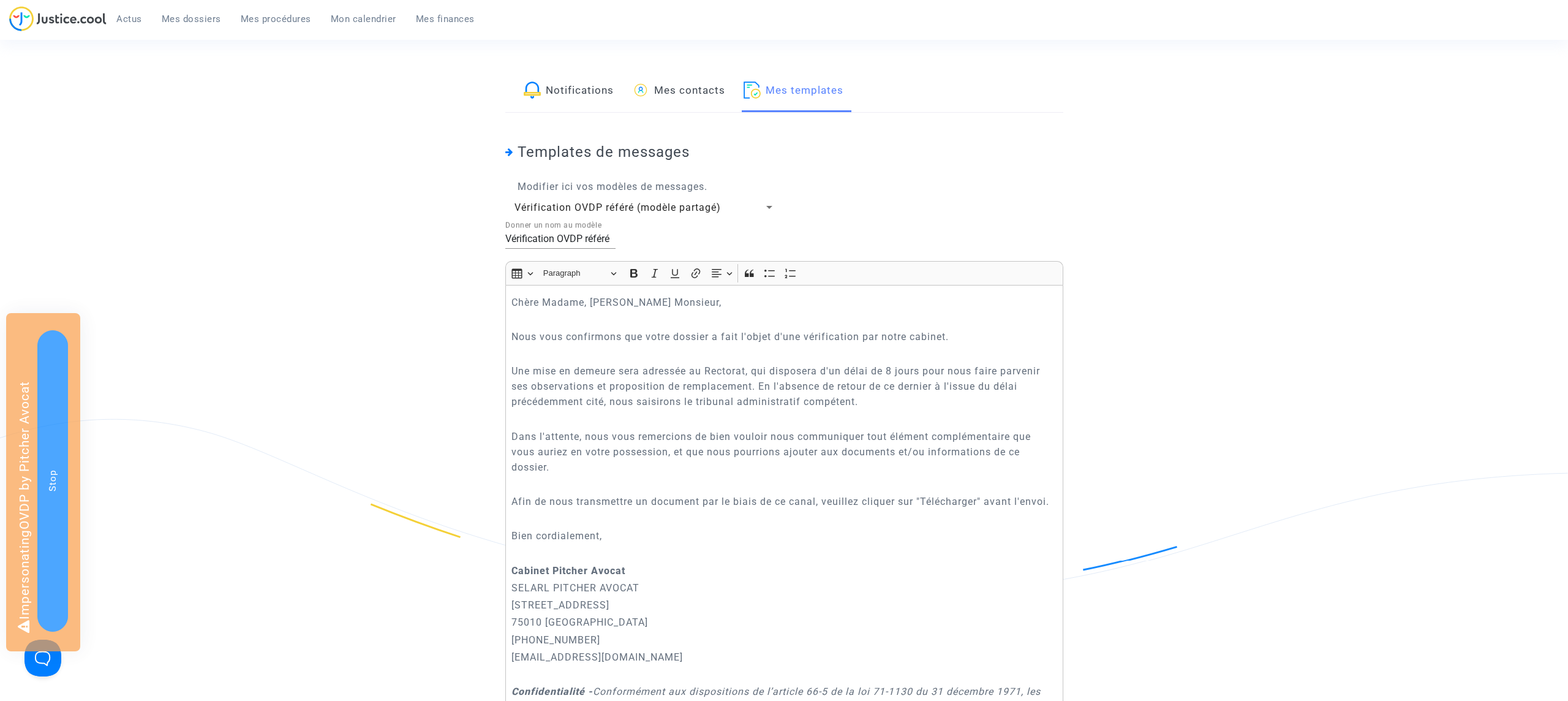
click at [842, 204] on div "Modifier ici vos modèles de messages. Vérification OVDP référé (modèle partagé)…" at bounding box center [784, 572] width 558 height 785
click at [697, 103] on link "Mes contacts" at bounding box center [678, 91] width 93 height 42
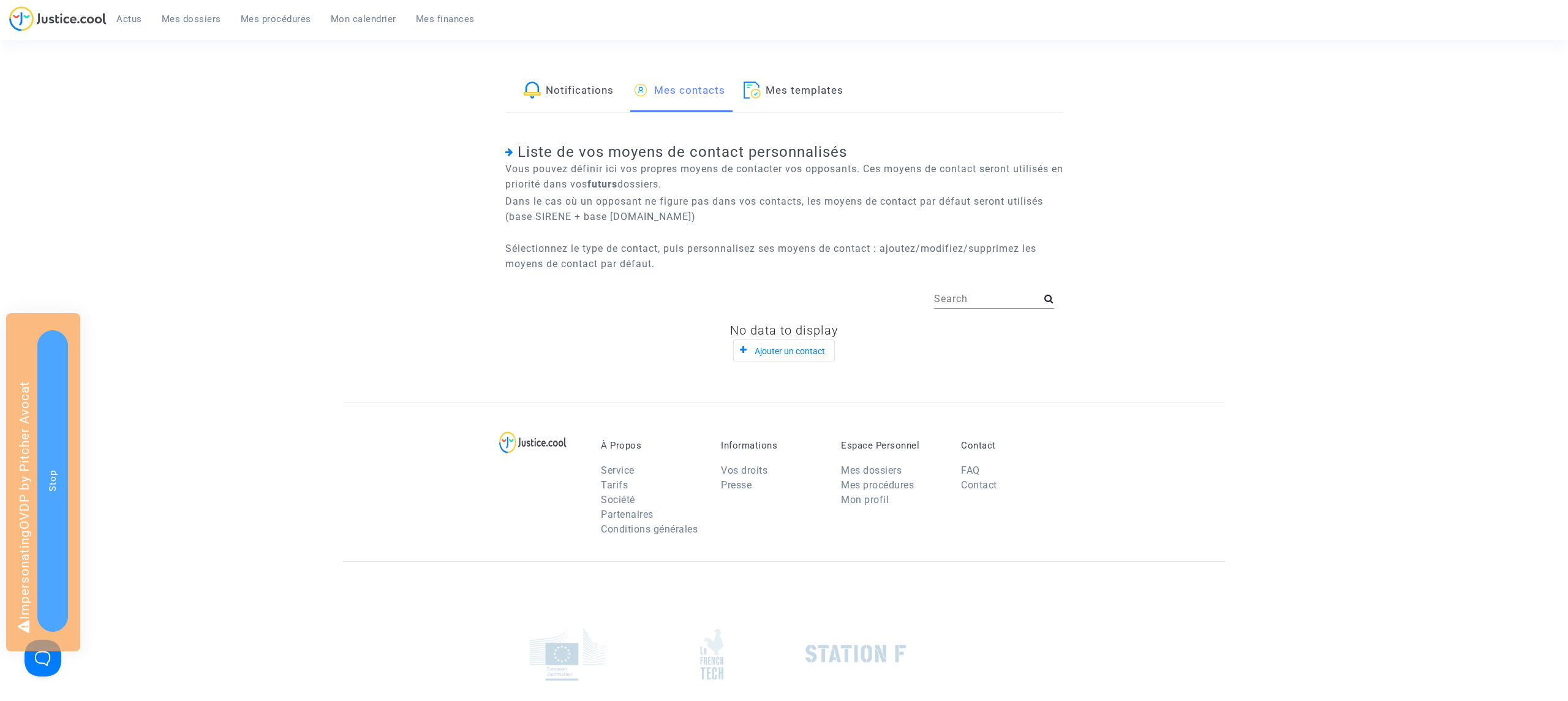
click at [608, 102] on link "Notifications" at bounding box center [569, 91] width 90 height 42
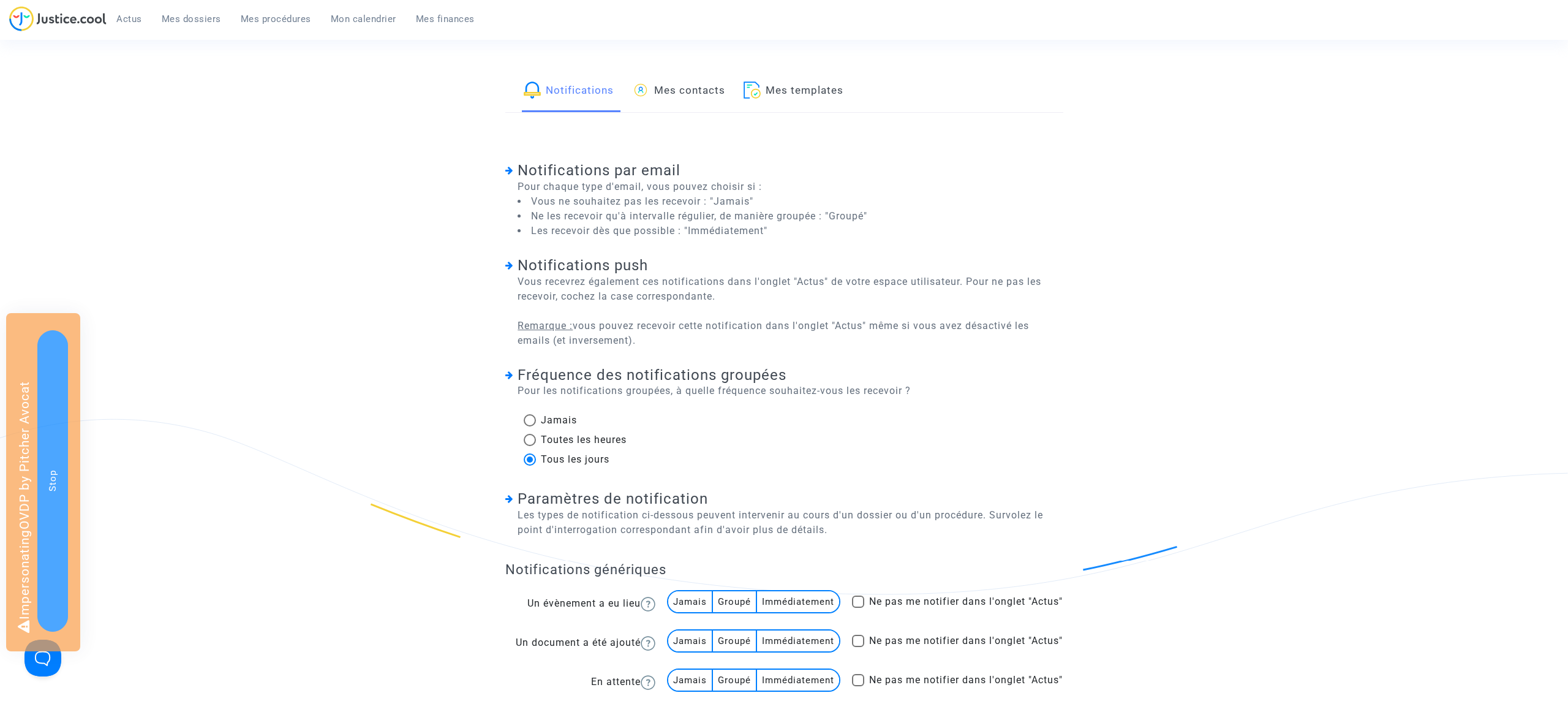
click at [205, 19] on span "Mes dossiers" at bounding box center [191, 19] width 59 height 11
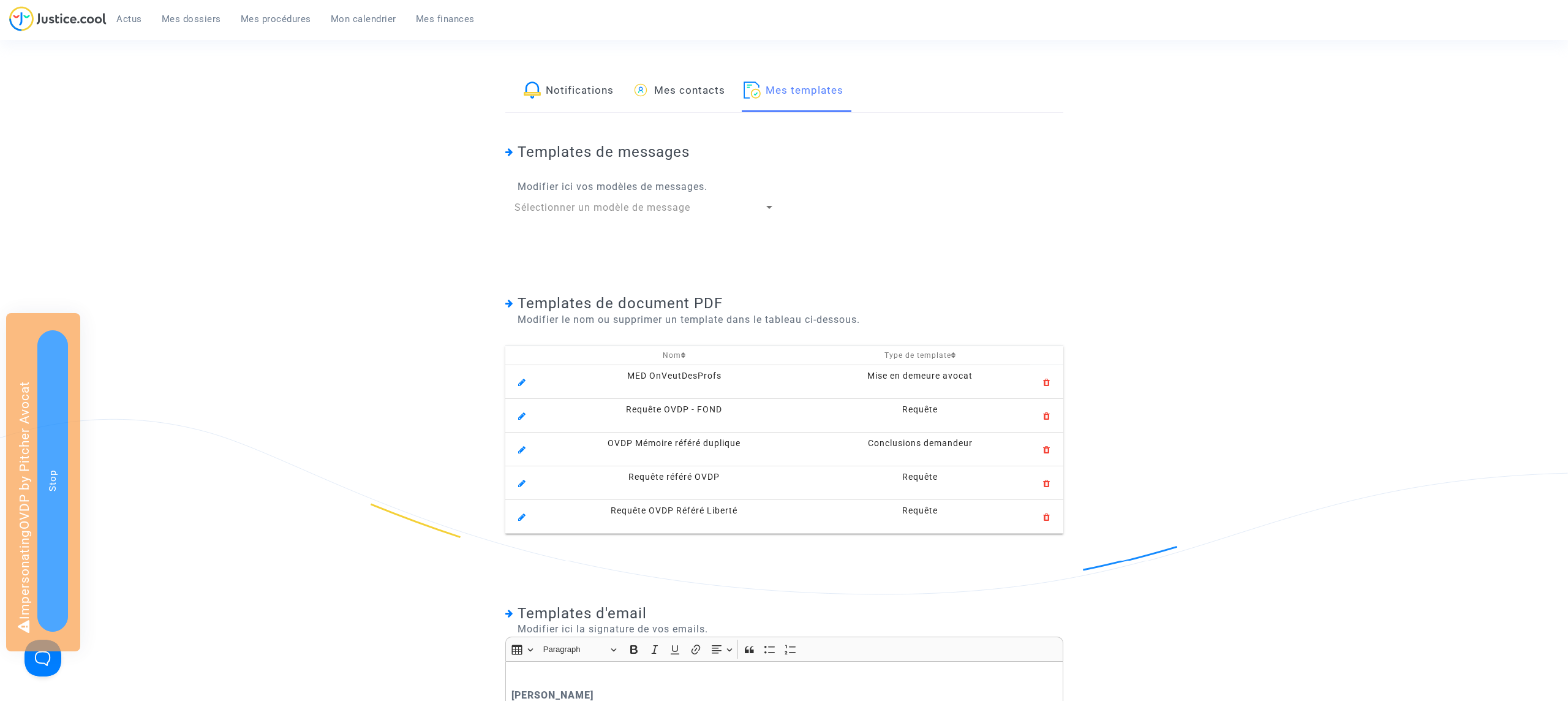
click at [363, 98] on app-settings "Notifications Mes contacts Mes templates Templates de messages Modifier ici vos…" at bounding box center [784, 601] width 882 height 1060
click at [194, 15] on span "Mes dossiers" at bounding box center [191, 19] width 59 height 11
